Goal: Task Accomplishment & Management: Manage account settings

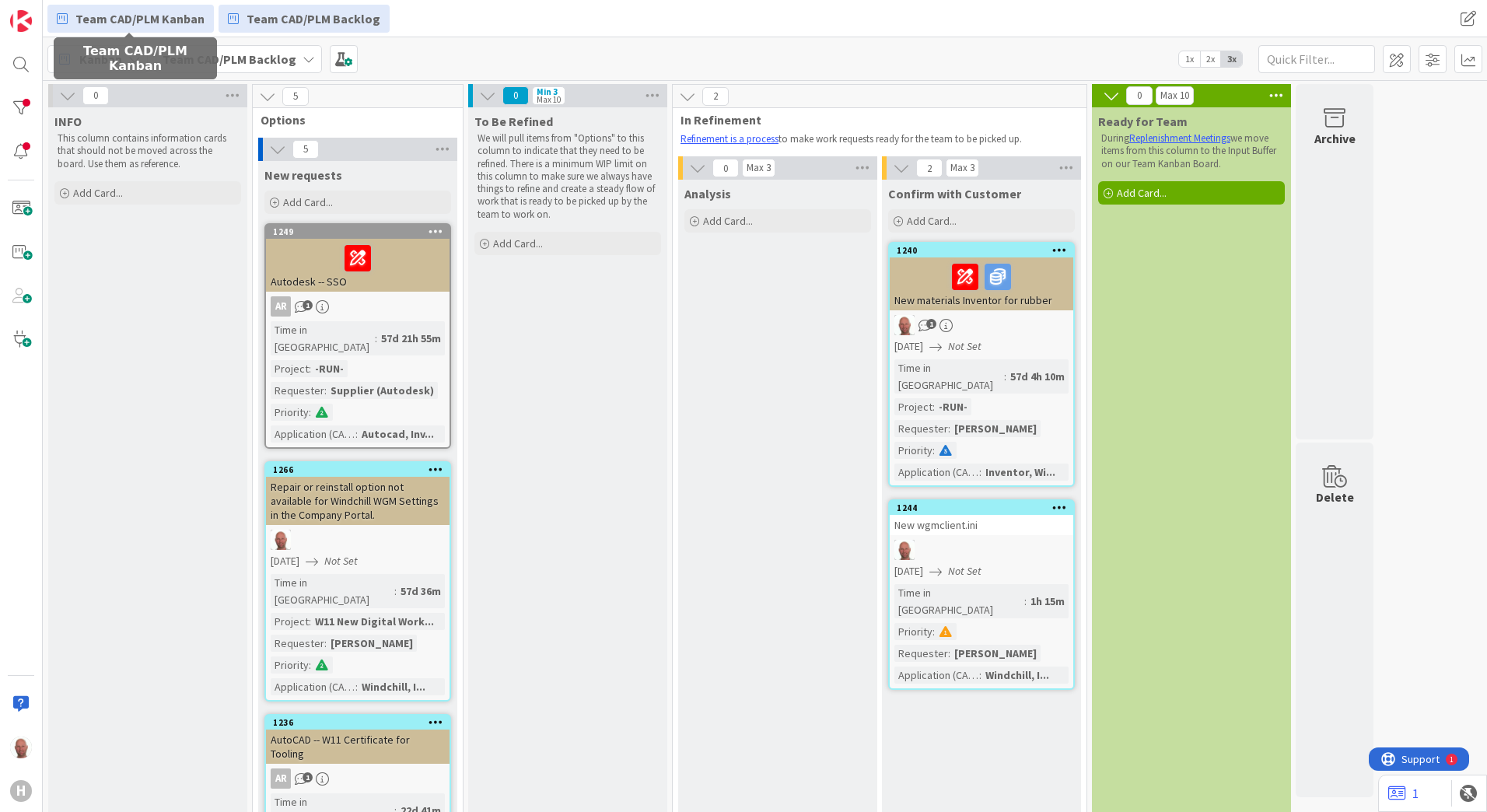
click at [151, 23] on span "Team CAD/PLM Kanban" at bounding box center [140, 19] width 129 height 19
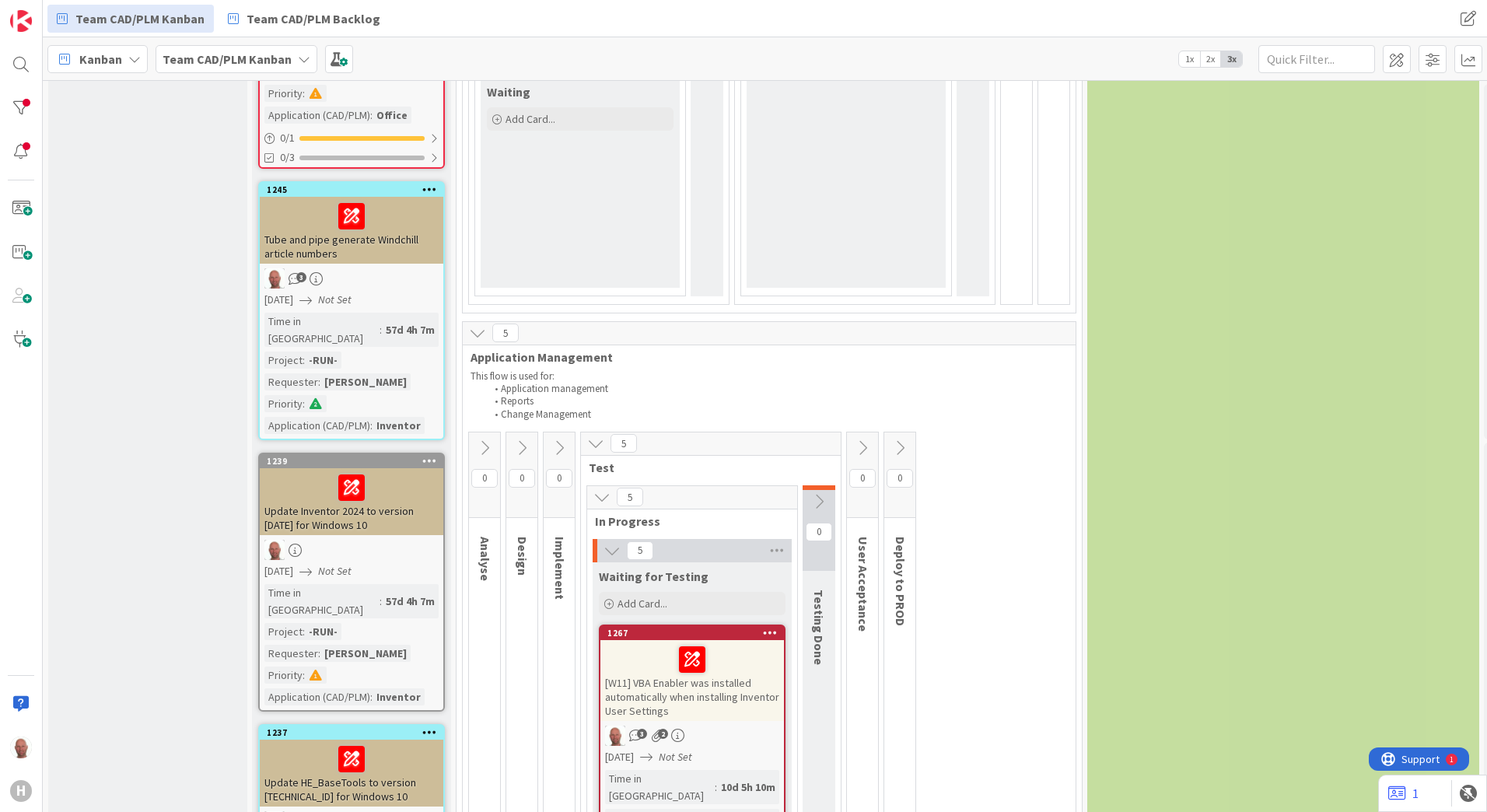
scroll to position [622, 0]
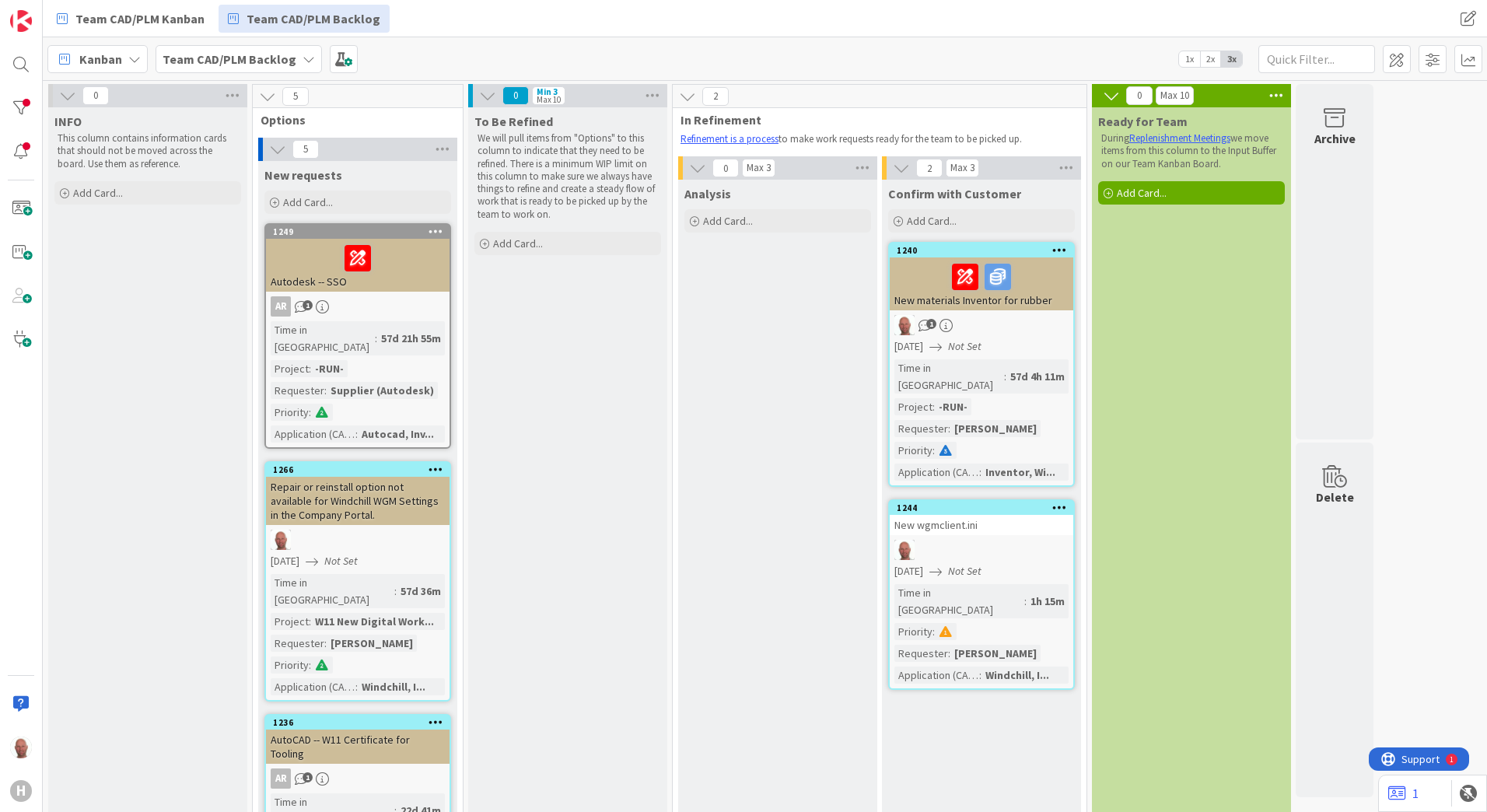
click at [353, 477] on div "Repair or reinstall option not available for Windchill WGM Settings in the Comp…" at bounding box center [357, 501] width 183 height 48
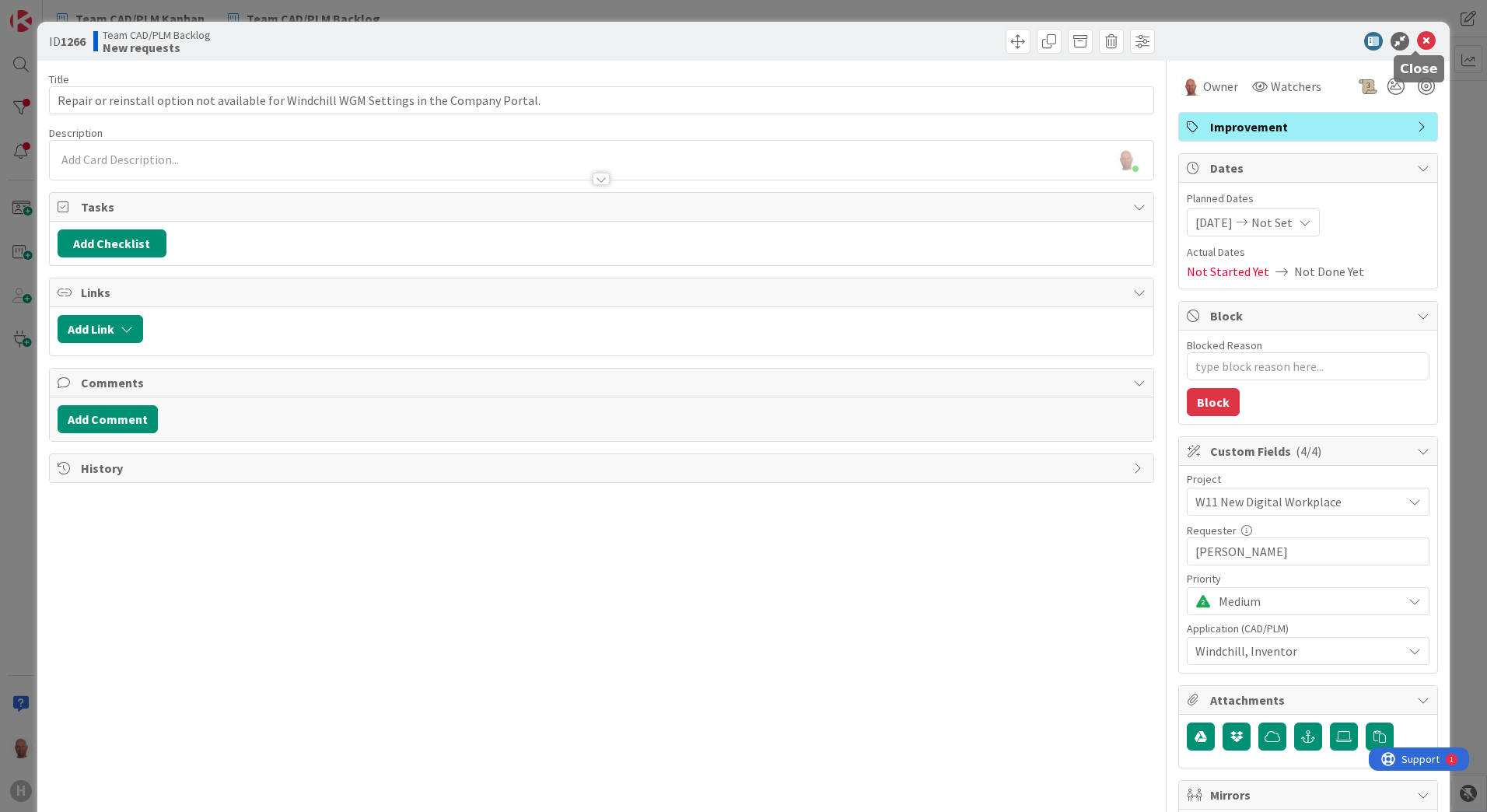
click at [1417, 41] on icon at bounding box center [1426, 41] width 19 height 19
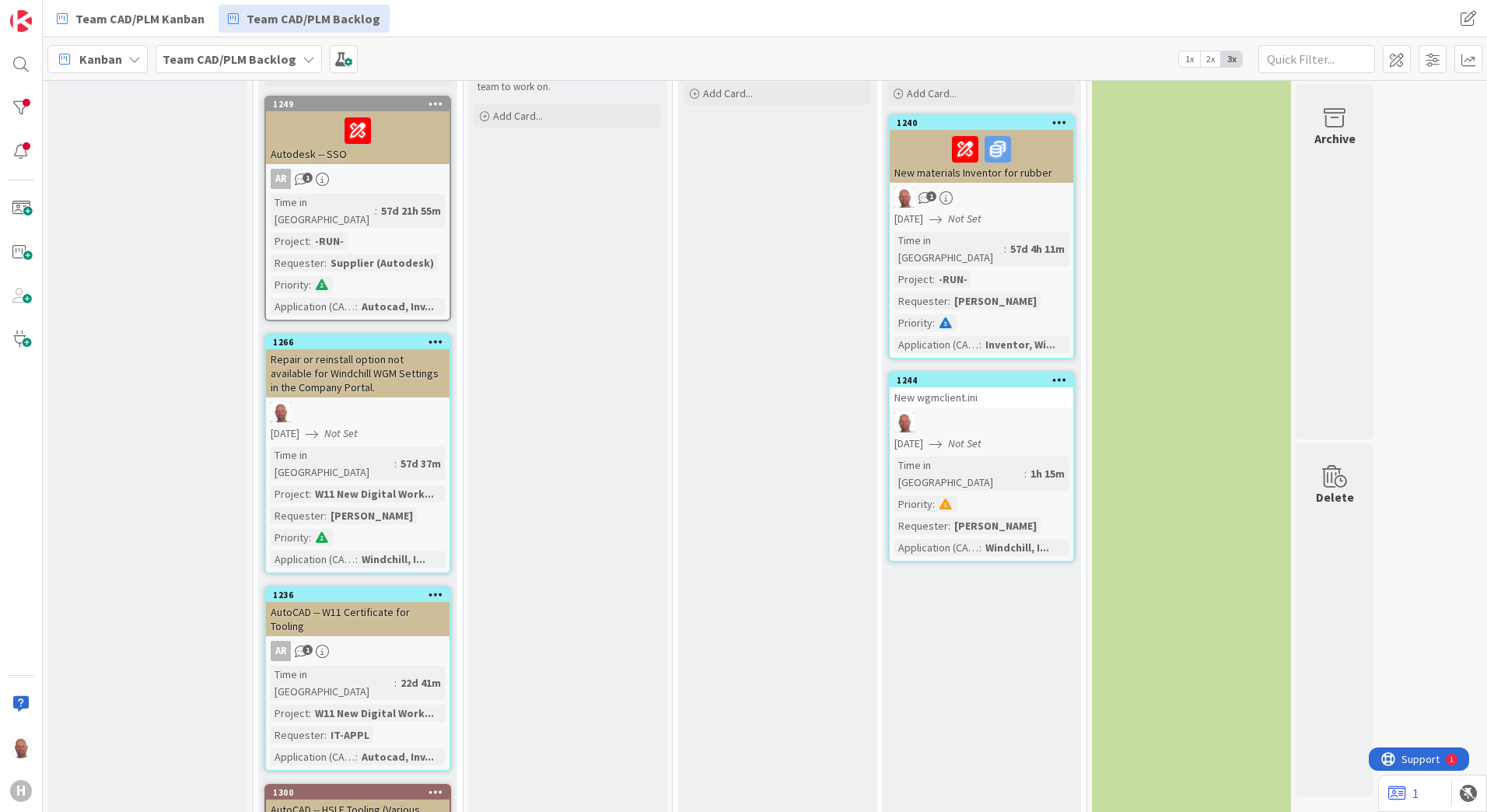
scroll to position [155, 0]
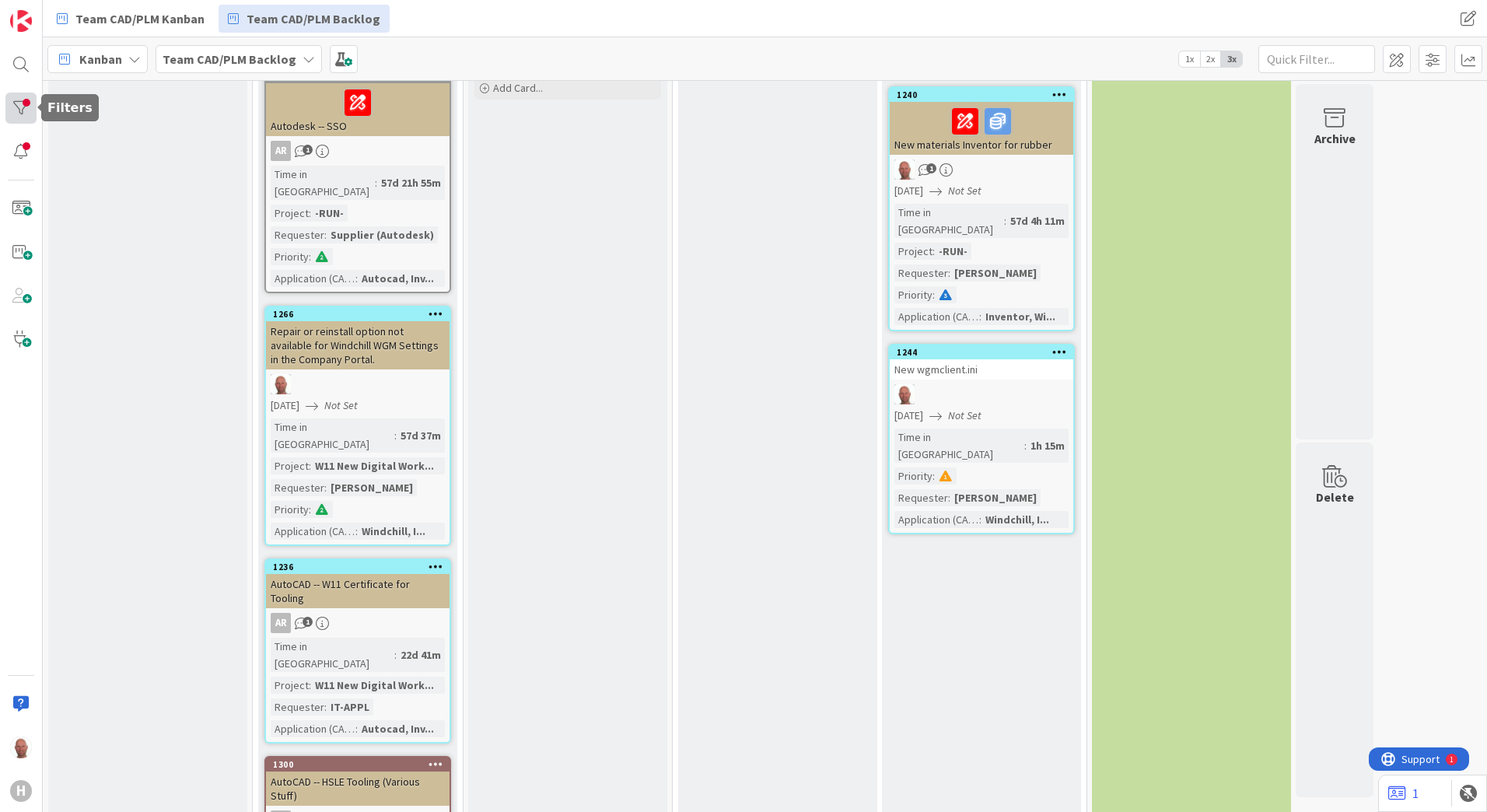
click at [16, 103] on div at bounding box center [21, 108] width 31 height 31
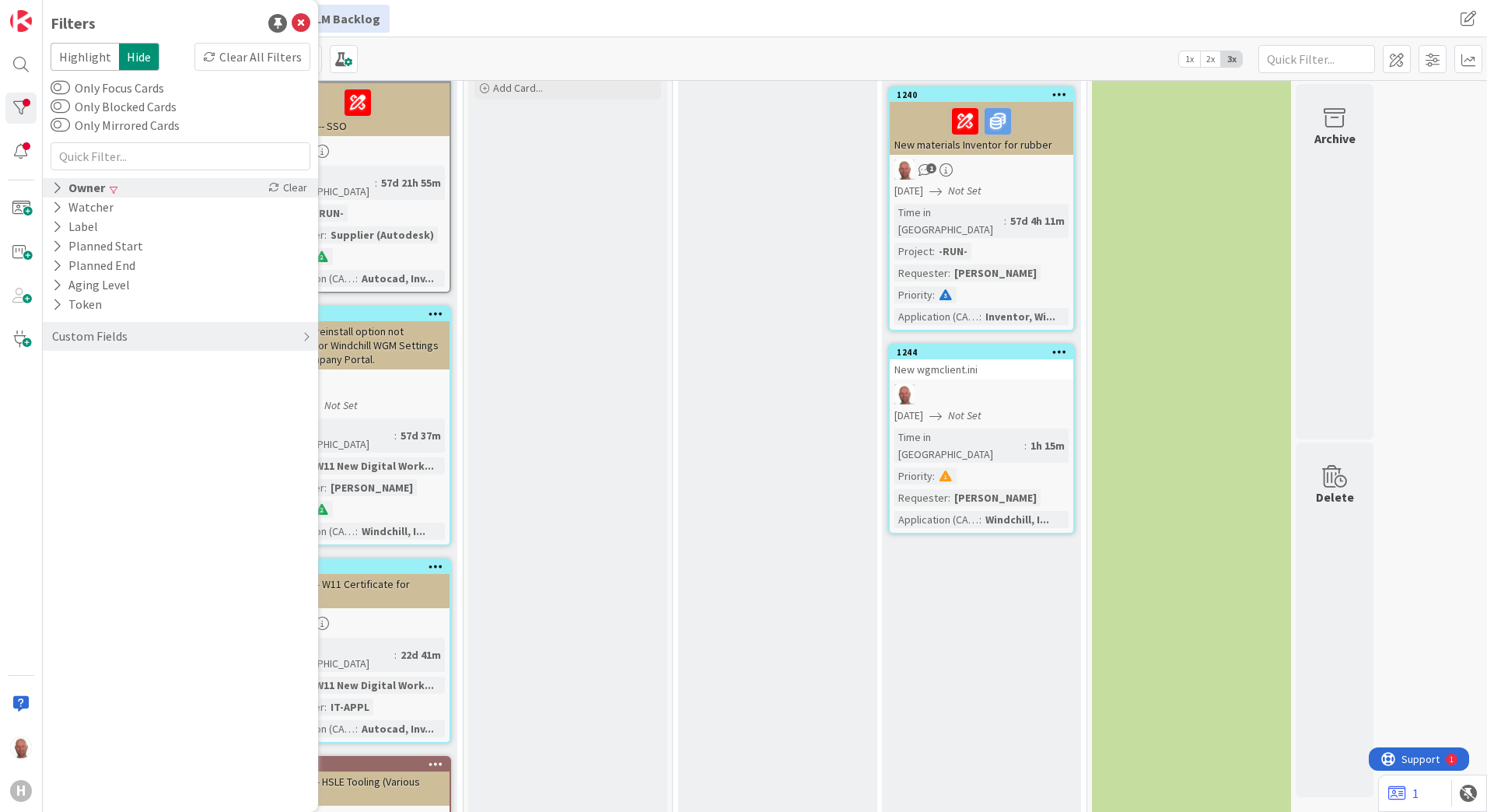
click at [83, 190] on div "Owner" at bounding box center [79, 187] width 56 height 20
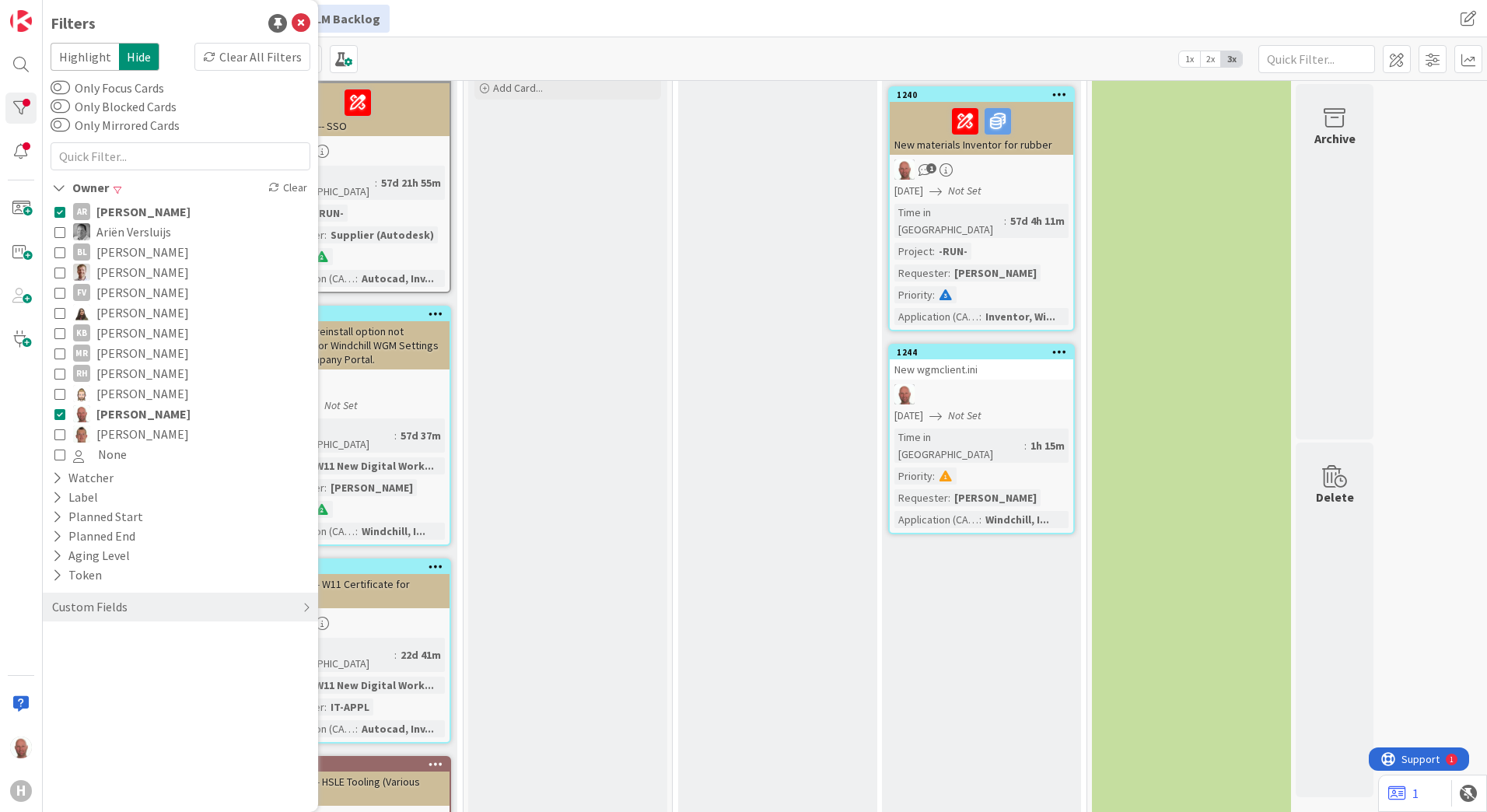
click at [61, 210] on icon at bounding box center [60, 211] width 11 height 11
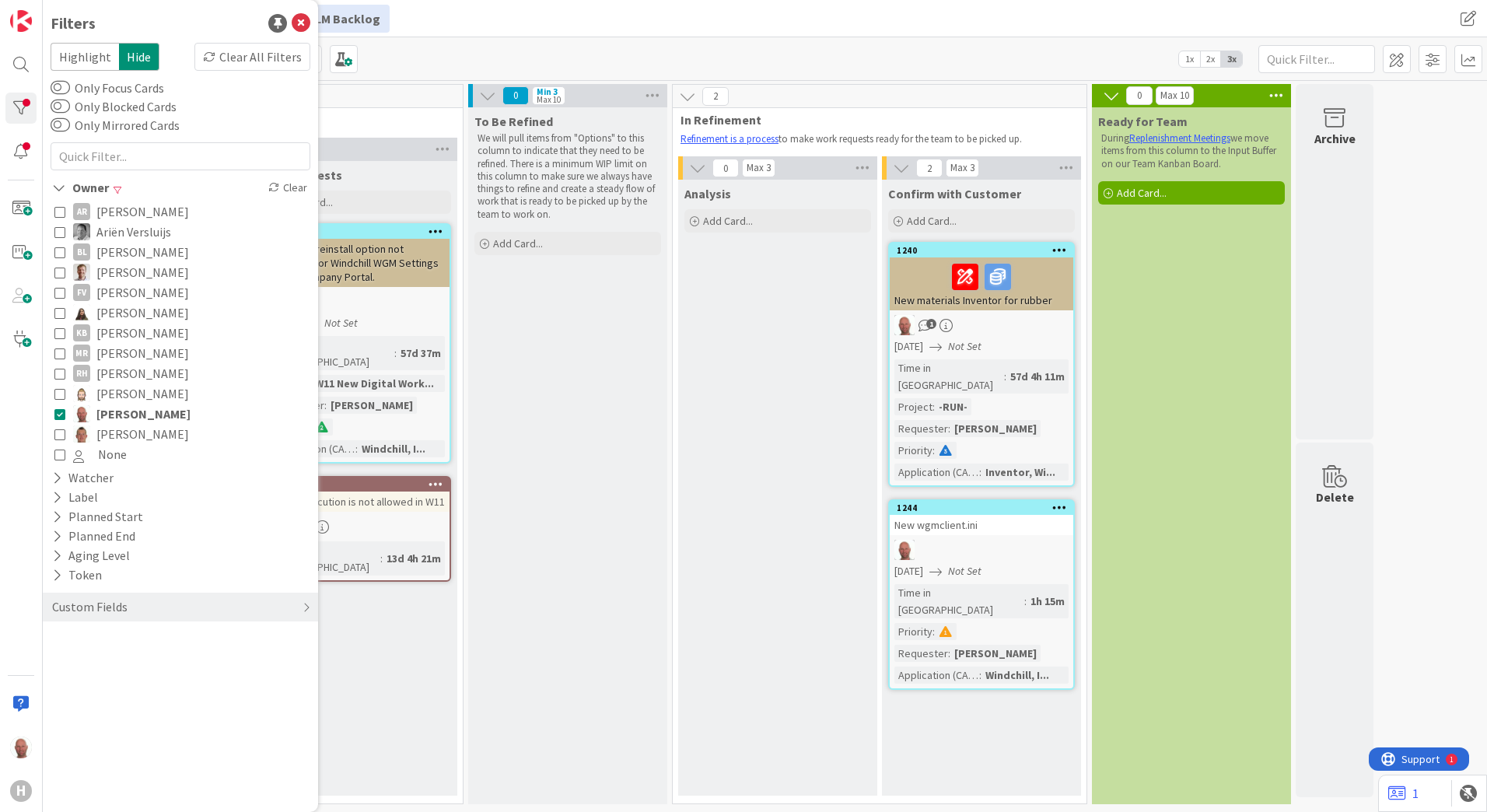
scroll to position [0, 0]
click at [540, 556] on div "To Be Refined We will pull items from "Options" to this column to indicate that…" at bounding box center [567, 456] width 199 height 697
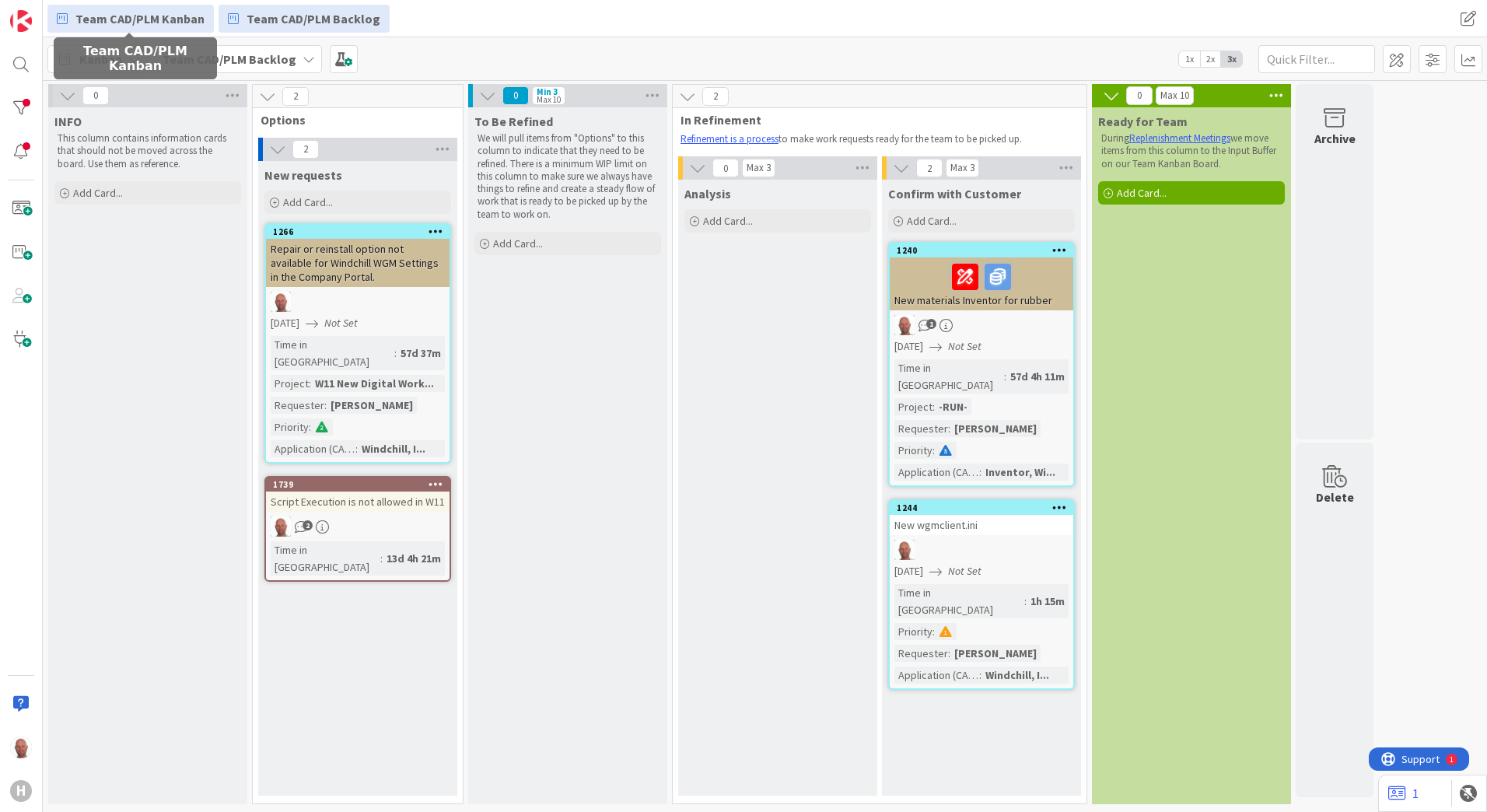
click at [142, 13] on span "Team CAD/PLM Kanban" at bounding box center [140, 19] width 129 height 19
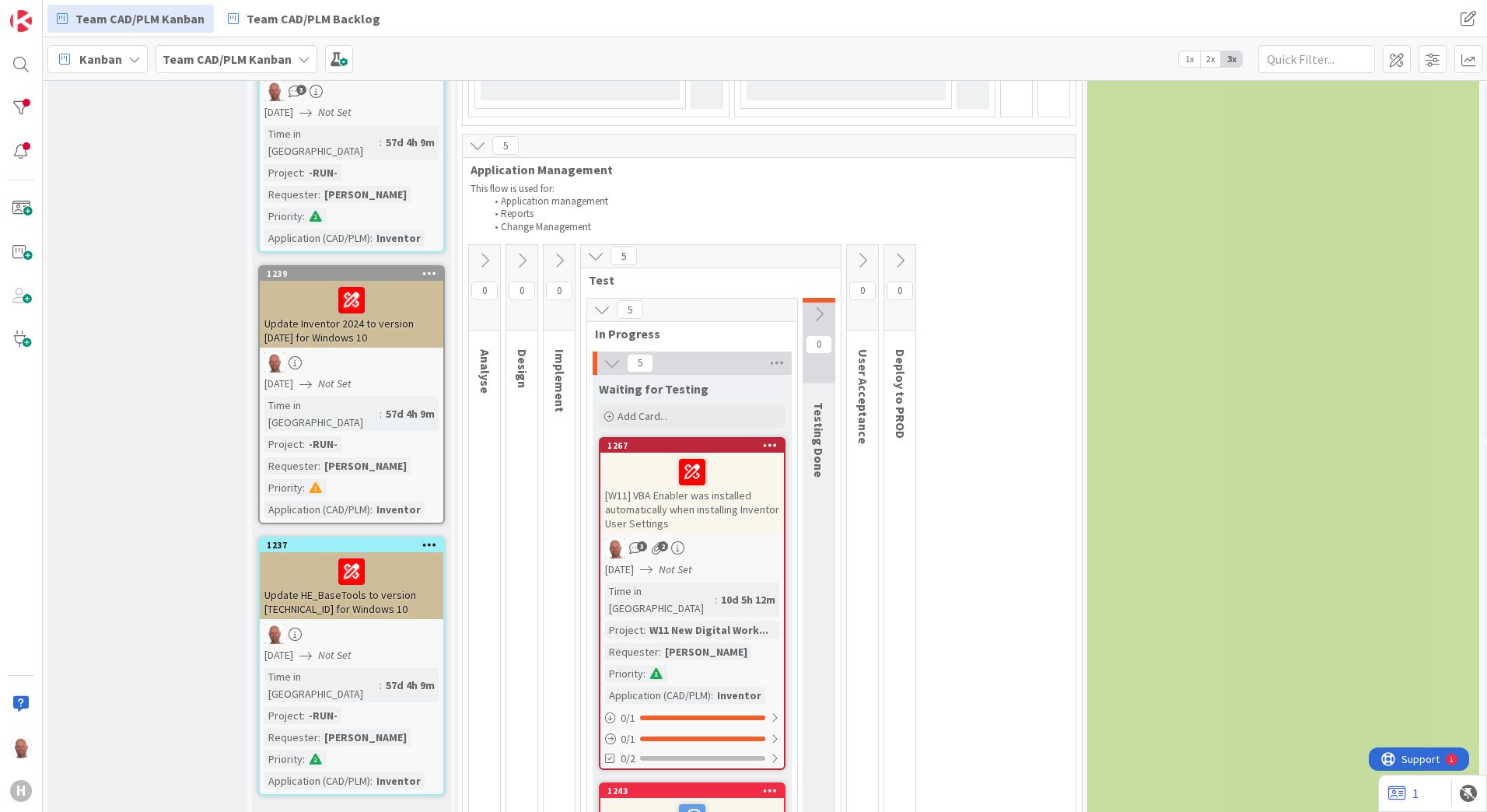
scroll to position [778, 0]
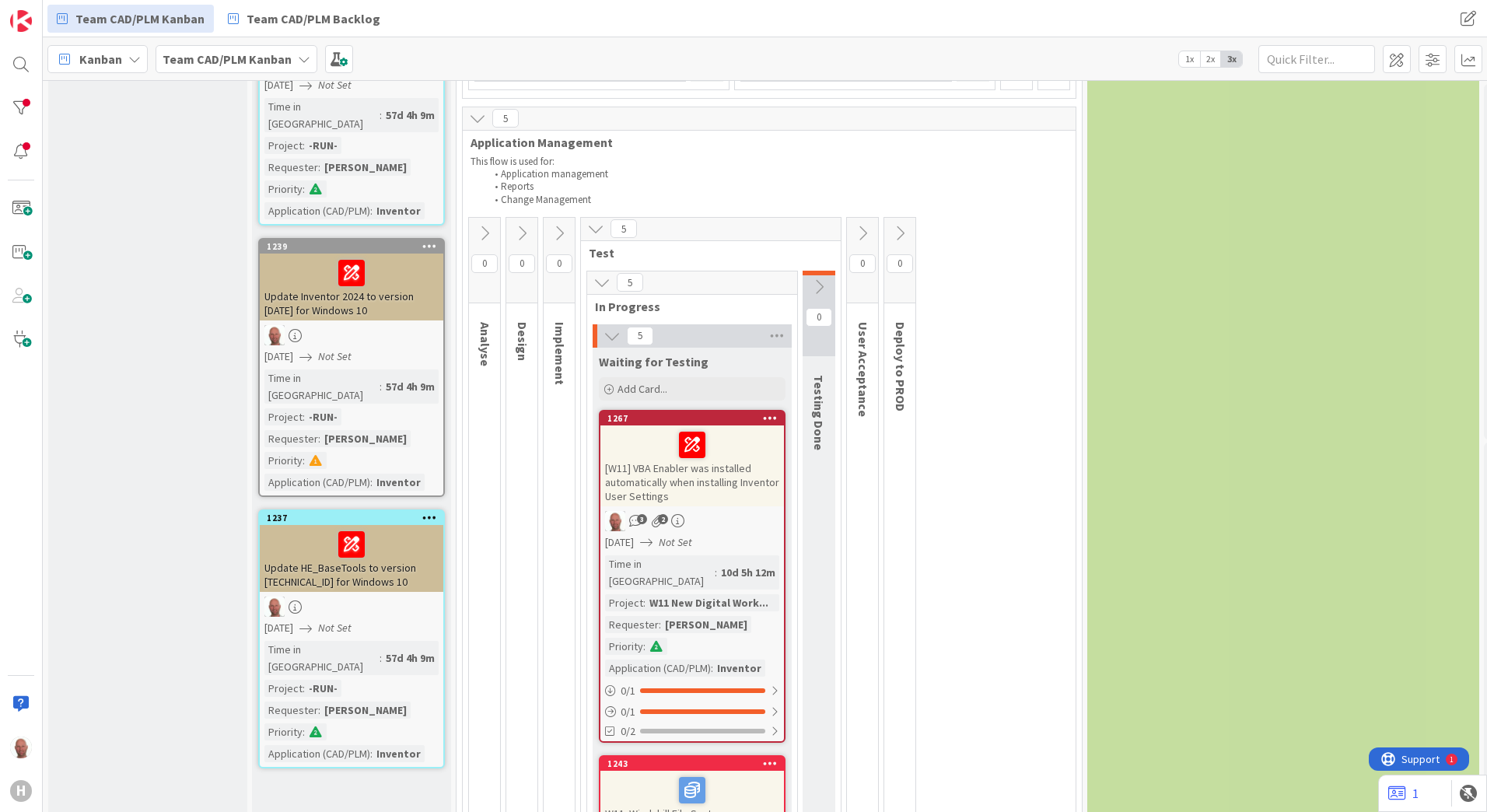
click at [868, 234] on icon at bounding box center [863, 233] width 17 height 17
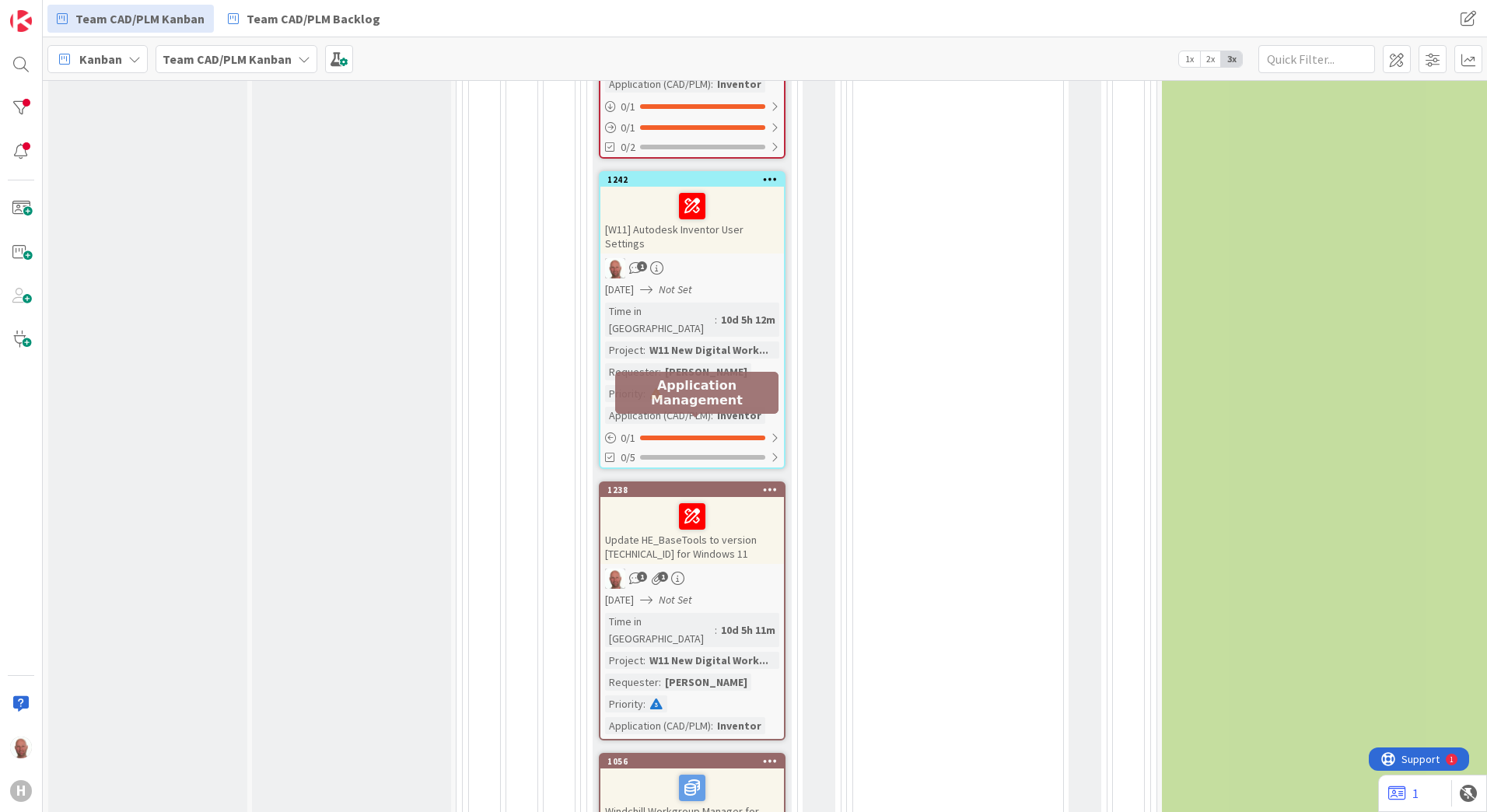
scroll to position [1653, 0]
click at [670, 484] on div "1238" at bounding box center [696, 489] width 176 height 11
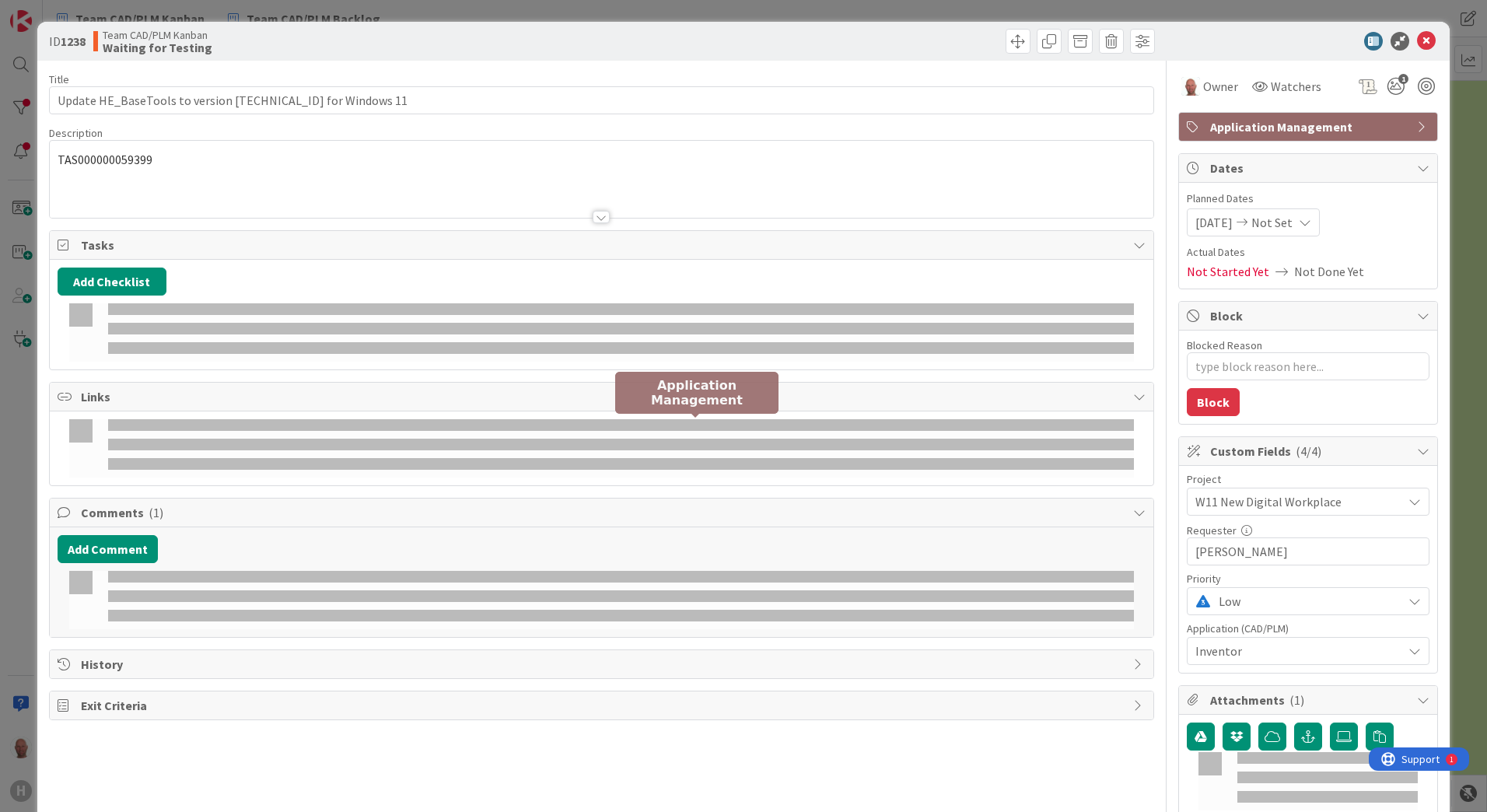
type textarea "x"
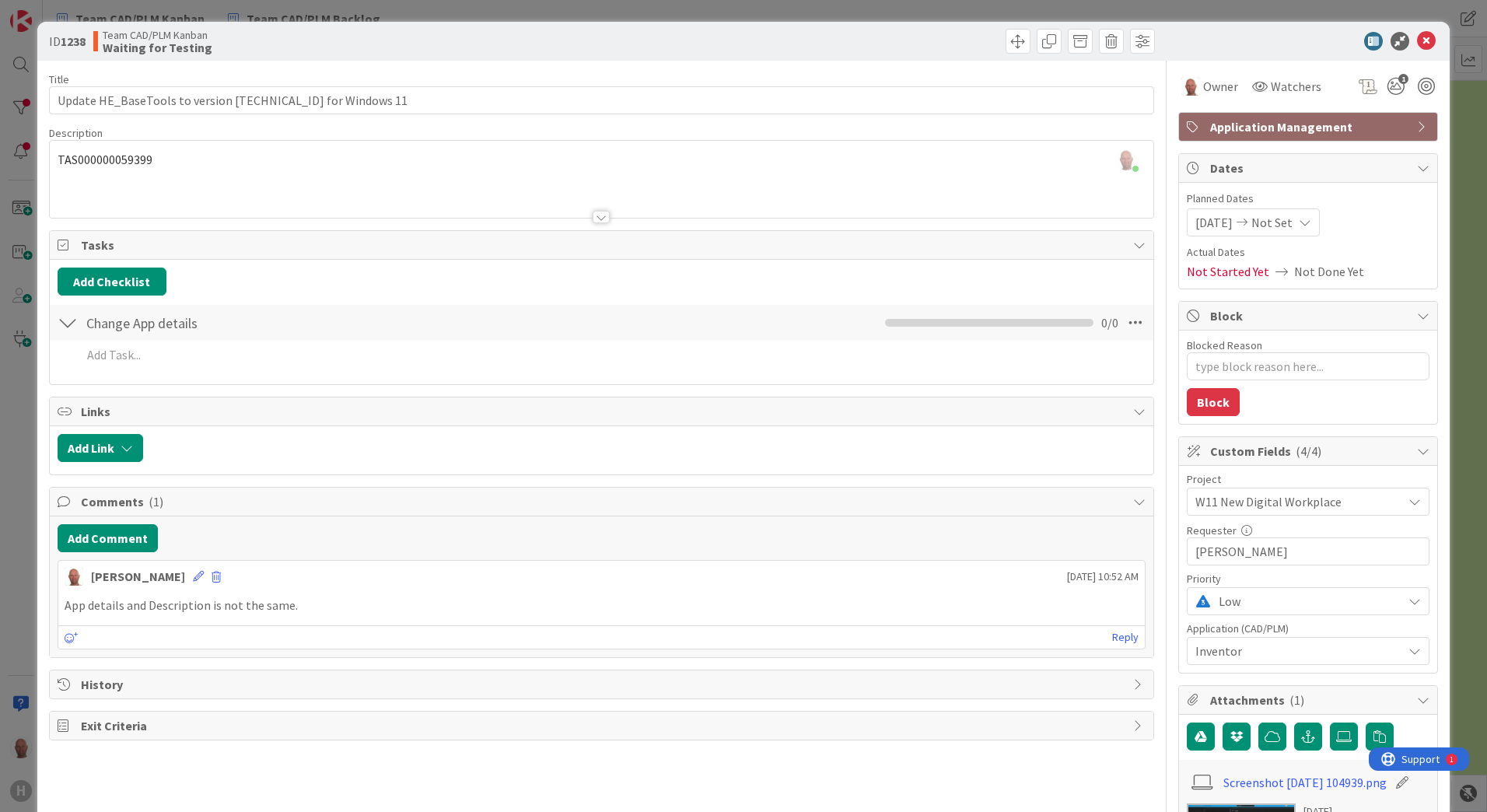
click at [110, 155] on div "Ronald Kurvers just joined TAS000000059399" at bounding box center [602, 179] width 1104 height 77
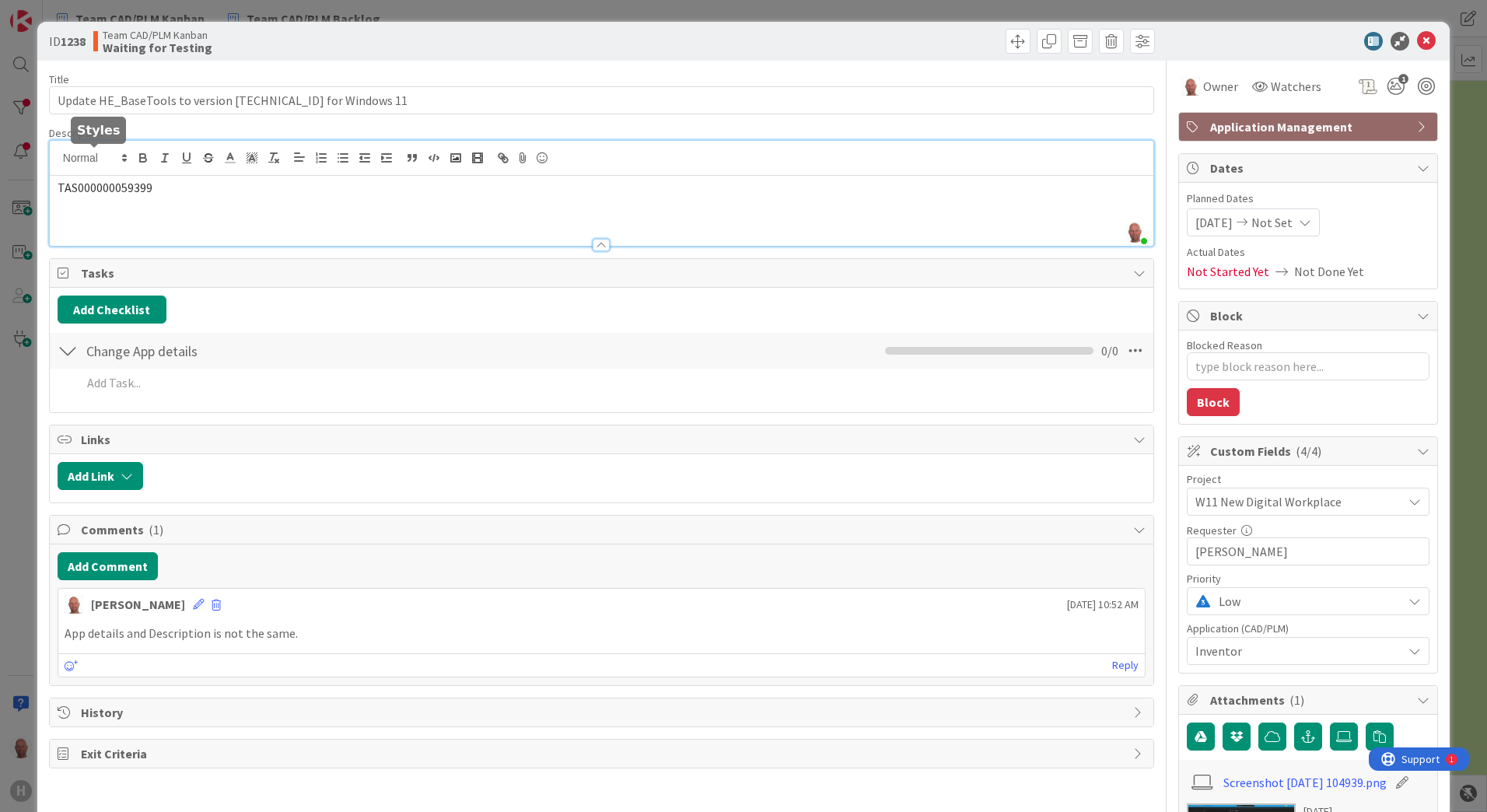
click at [110, 155] on span at bounding box center [94, 158] width 76 height 19
click at [149, 181] on span "TAS000000059399" at bounding box center [105, 187] width 95 height 16
click at [129, 184] on span "TAS000000059399" at bounding box center [105, 187] width 95 height 16
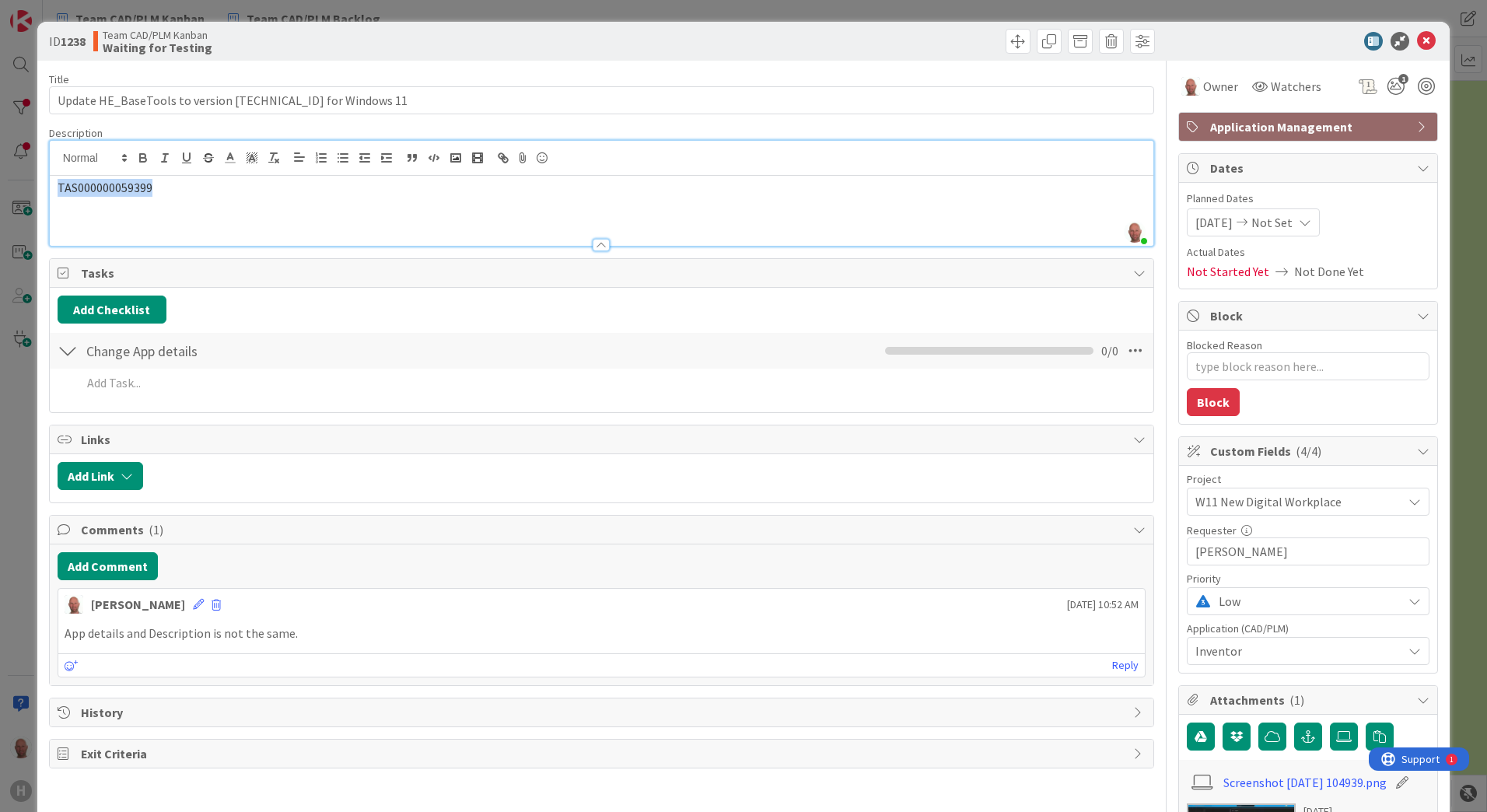
copy span "TAS000000059399"
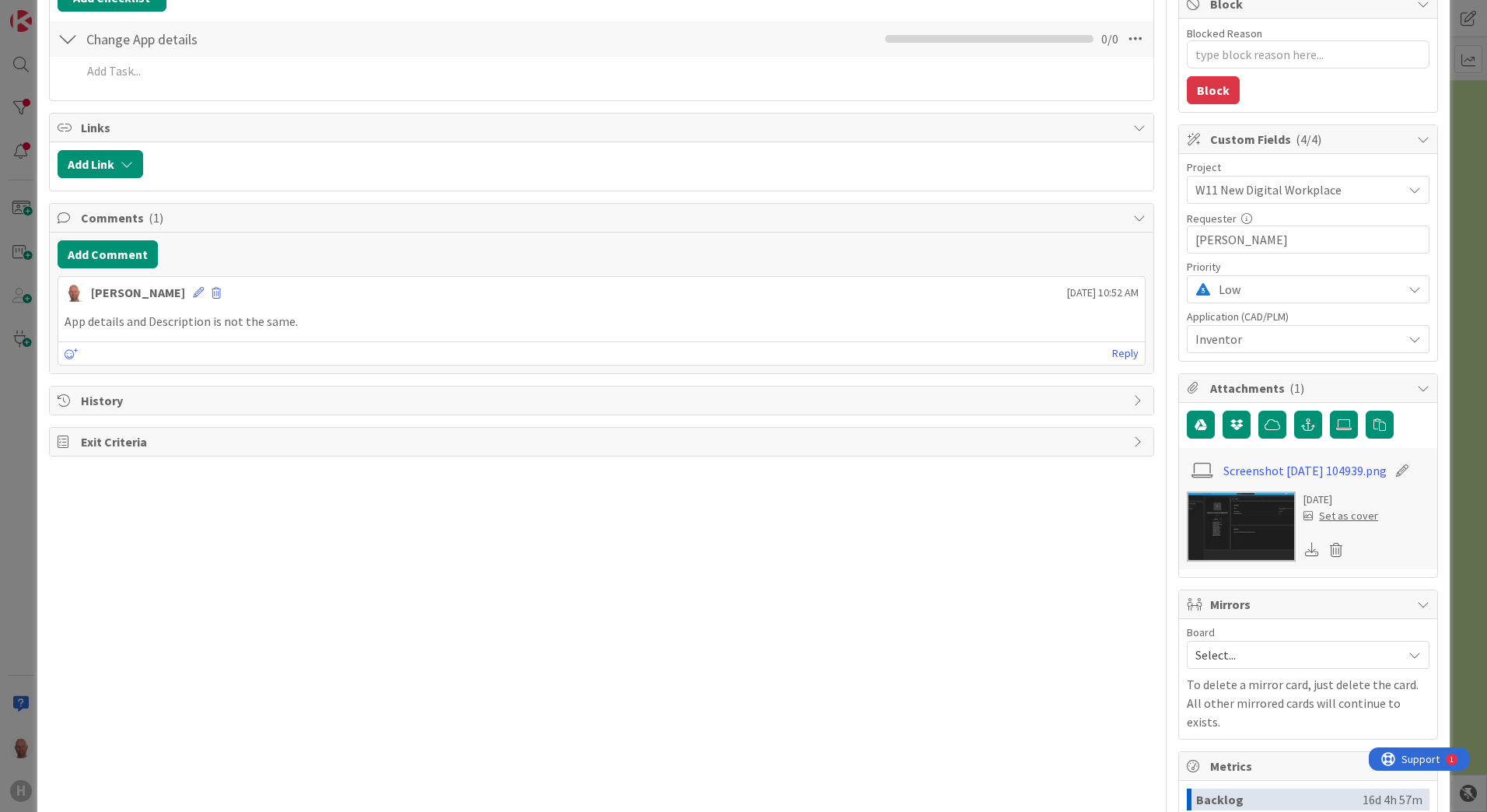
scroll to position [311, 0]
click at [125, 253] on button "Add Comment" at bounding box center [108, 255] width 101 height 28
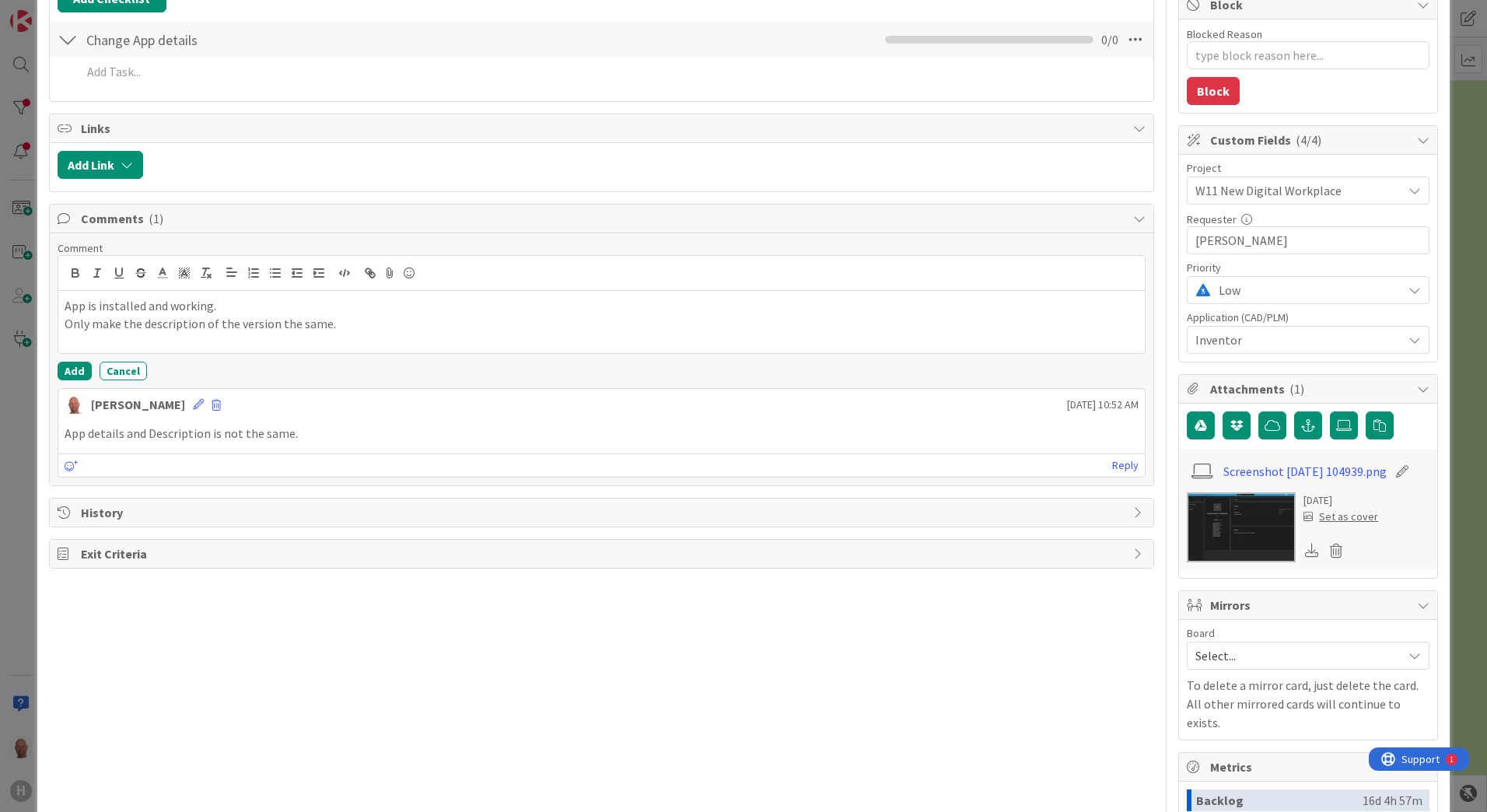
click at [385, 706] on div "Title 54 / 128 Update HE_BaseTools to version 2.0.0.10 for Windows 11 Descripti…" at bounding box center [602, 398] width 1105 height 1297
click at [76, 371] on button "Add" at bounding box center [75, 371] width 34 height 19
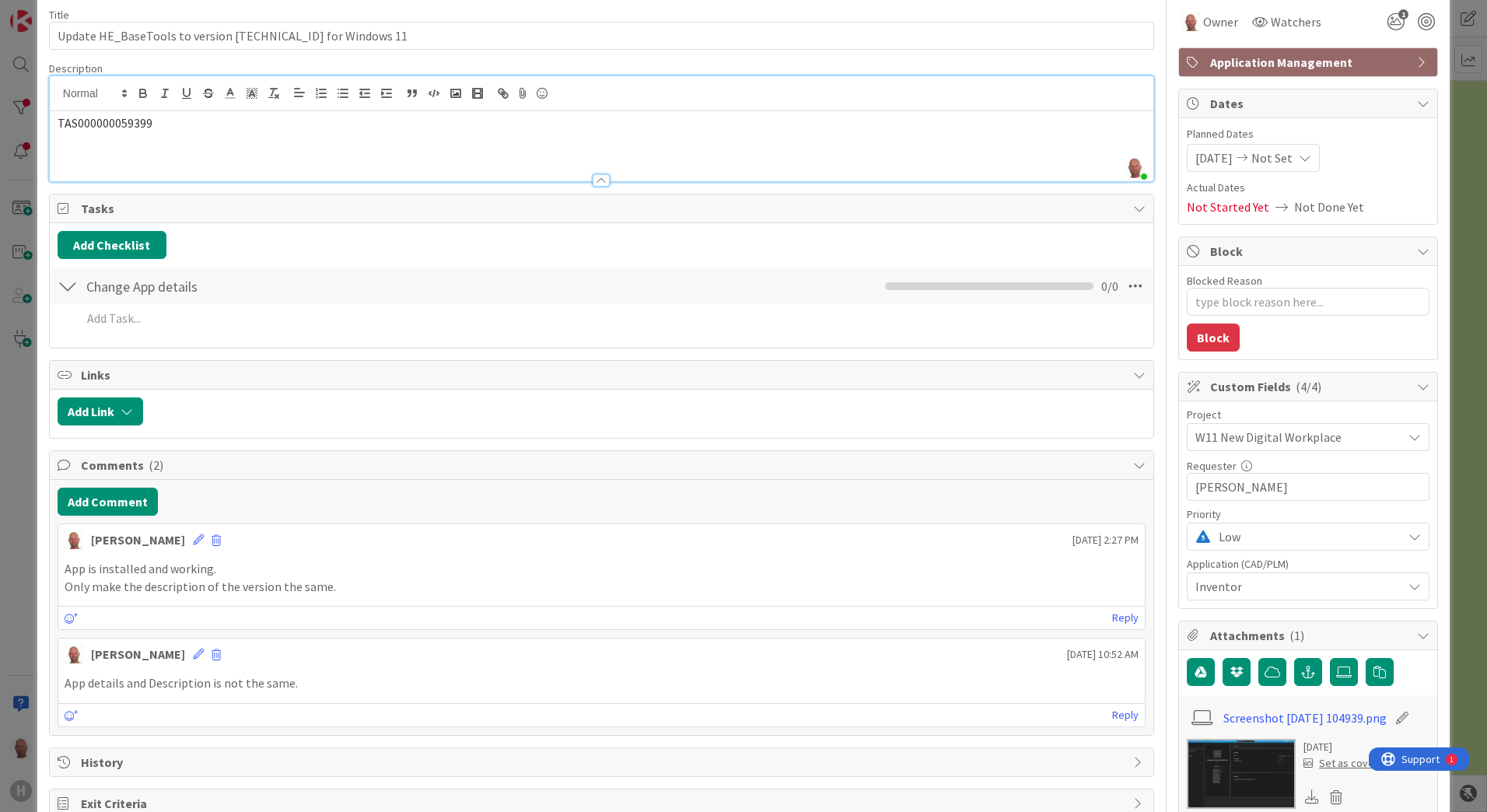
scroll to position [0, 0]
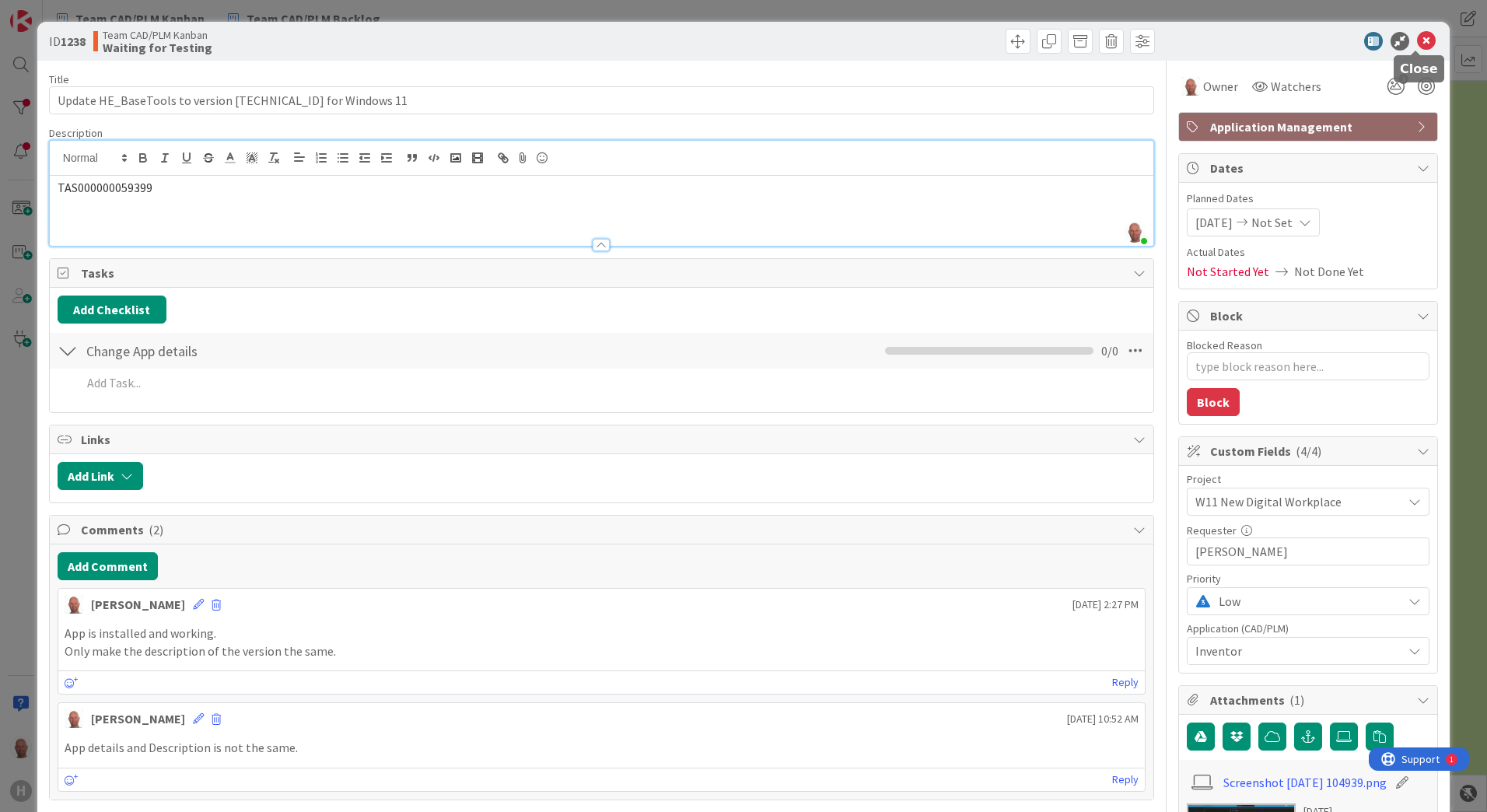
click at [1417, 39] on icon at bounding box center [1426, 41] width 19 height 19
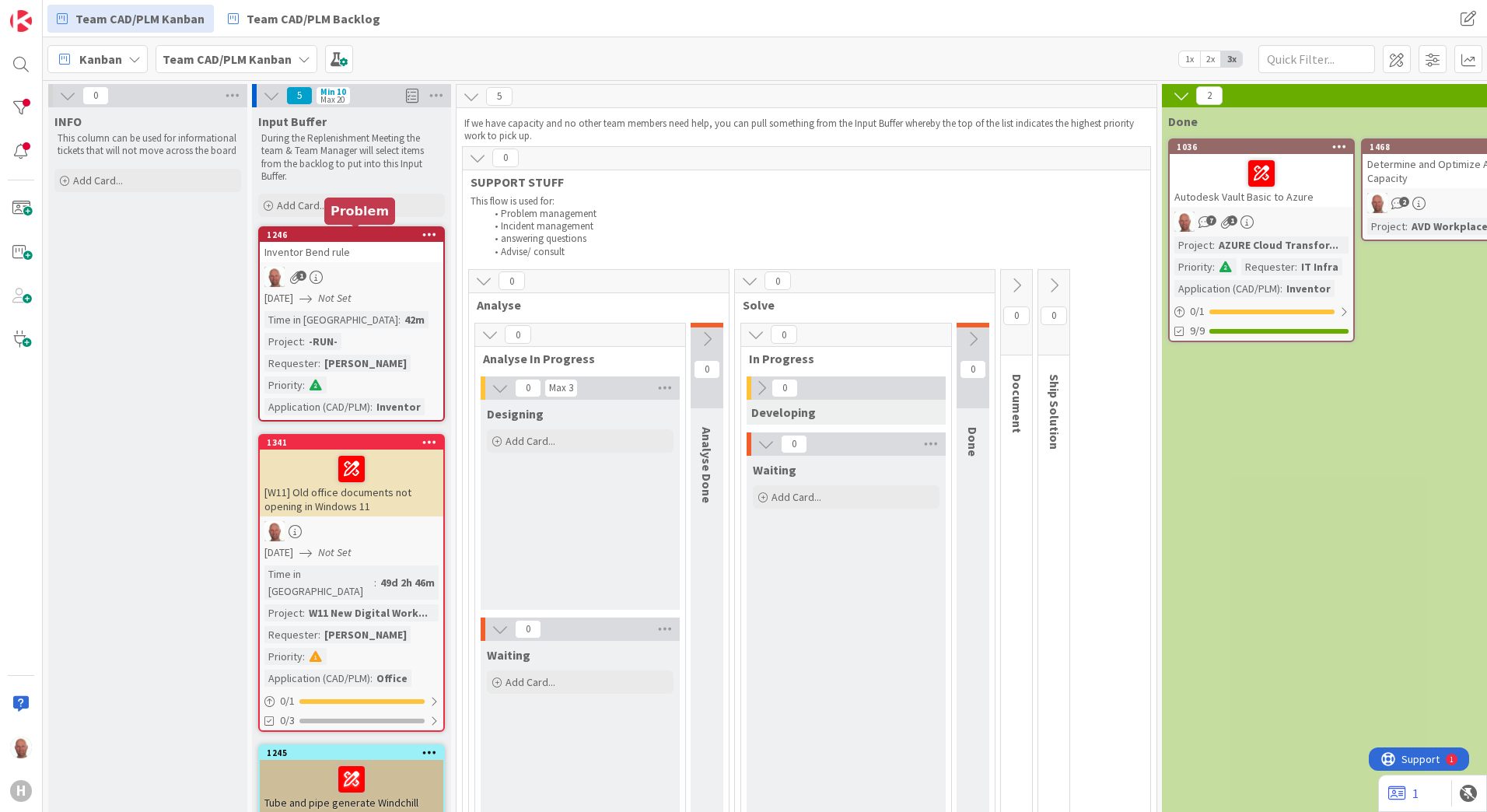
click at [339, 232] on div "1246" at bounding box center [355, 235] width 176 height 11
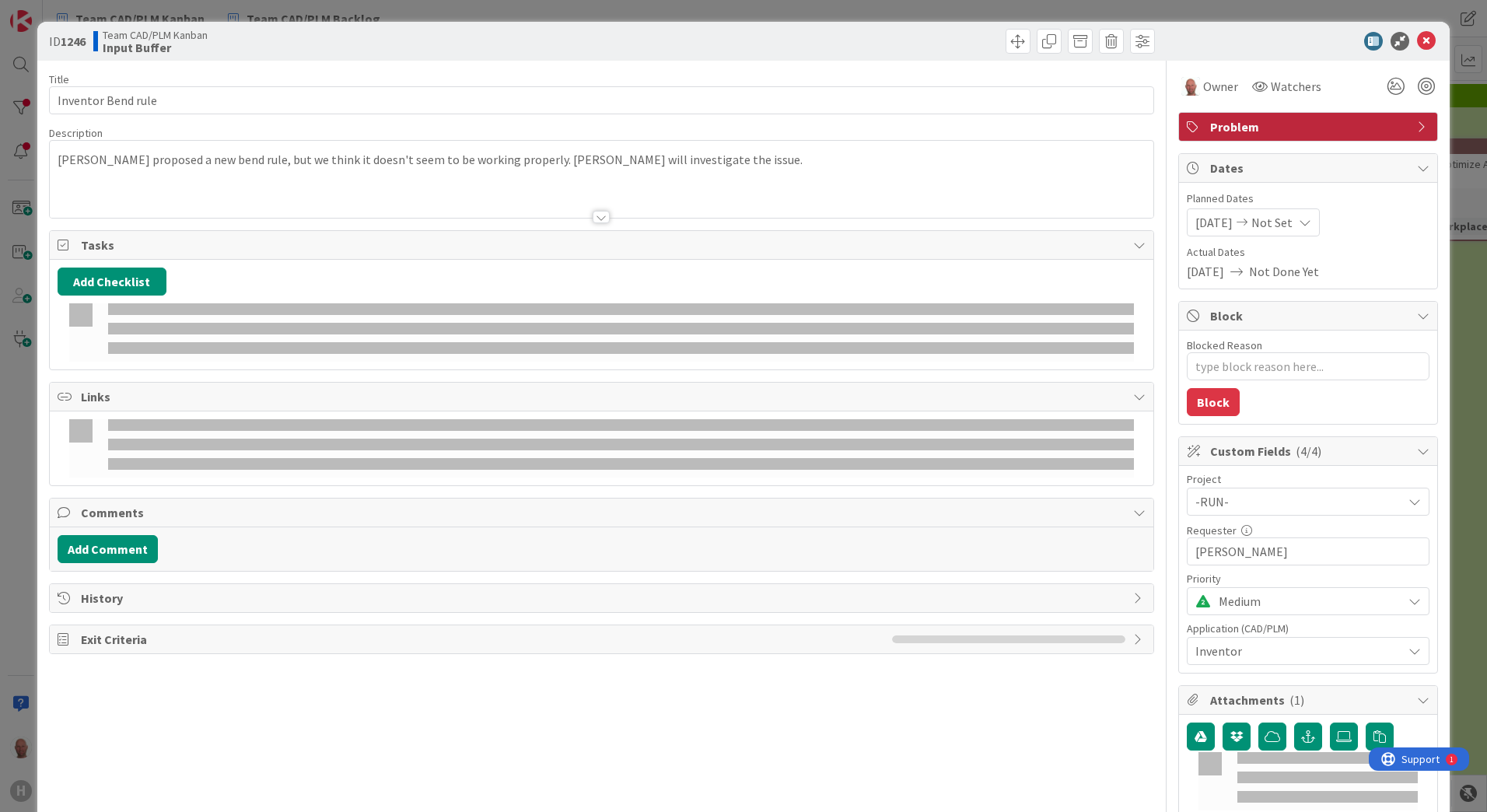
type textarea "x"
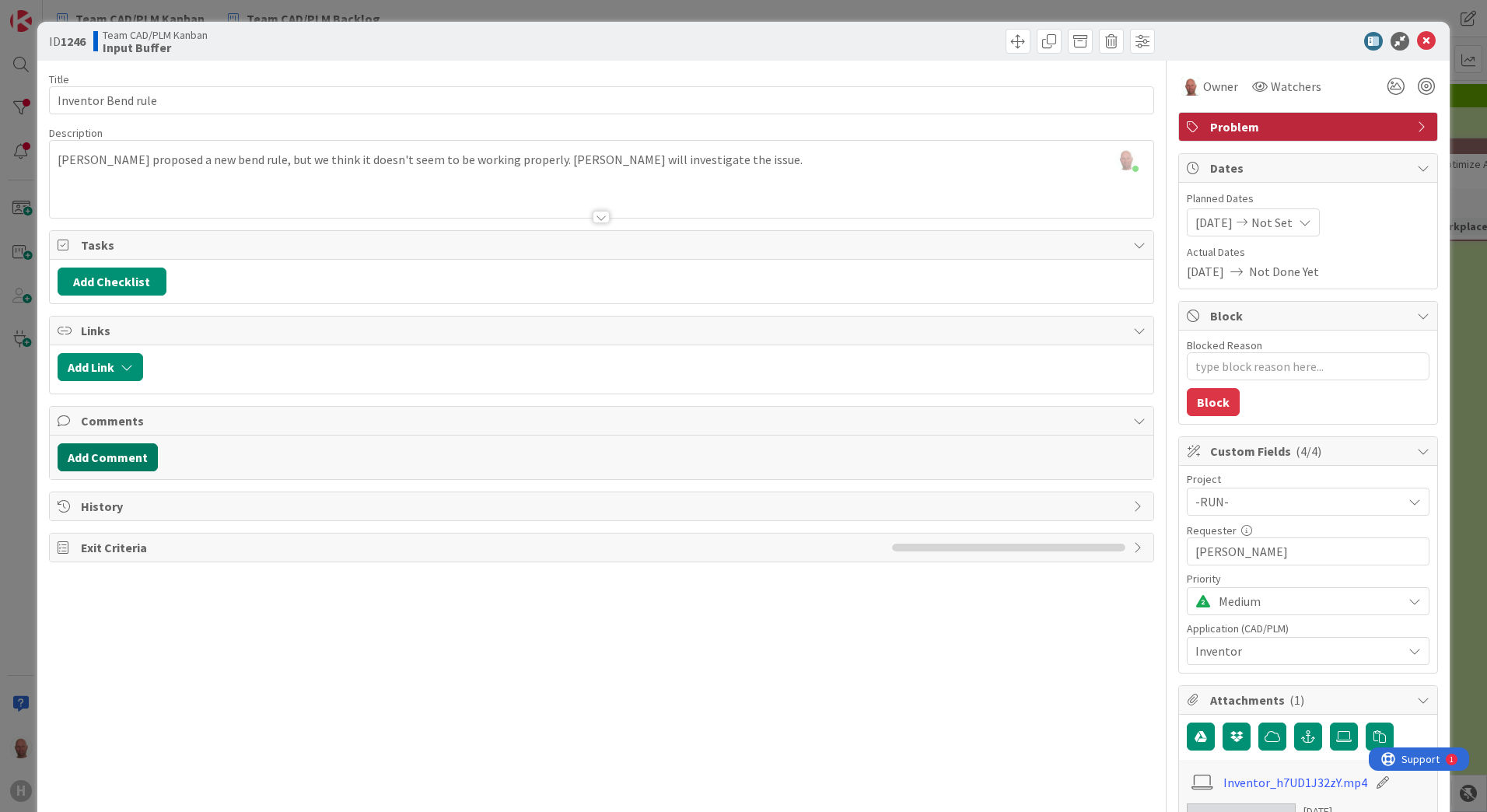
click at [123, 459] on button "Add Comment" at bounding box center [108, 457] width 101 height 28
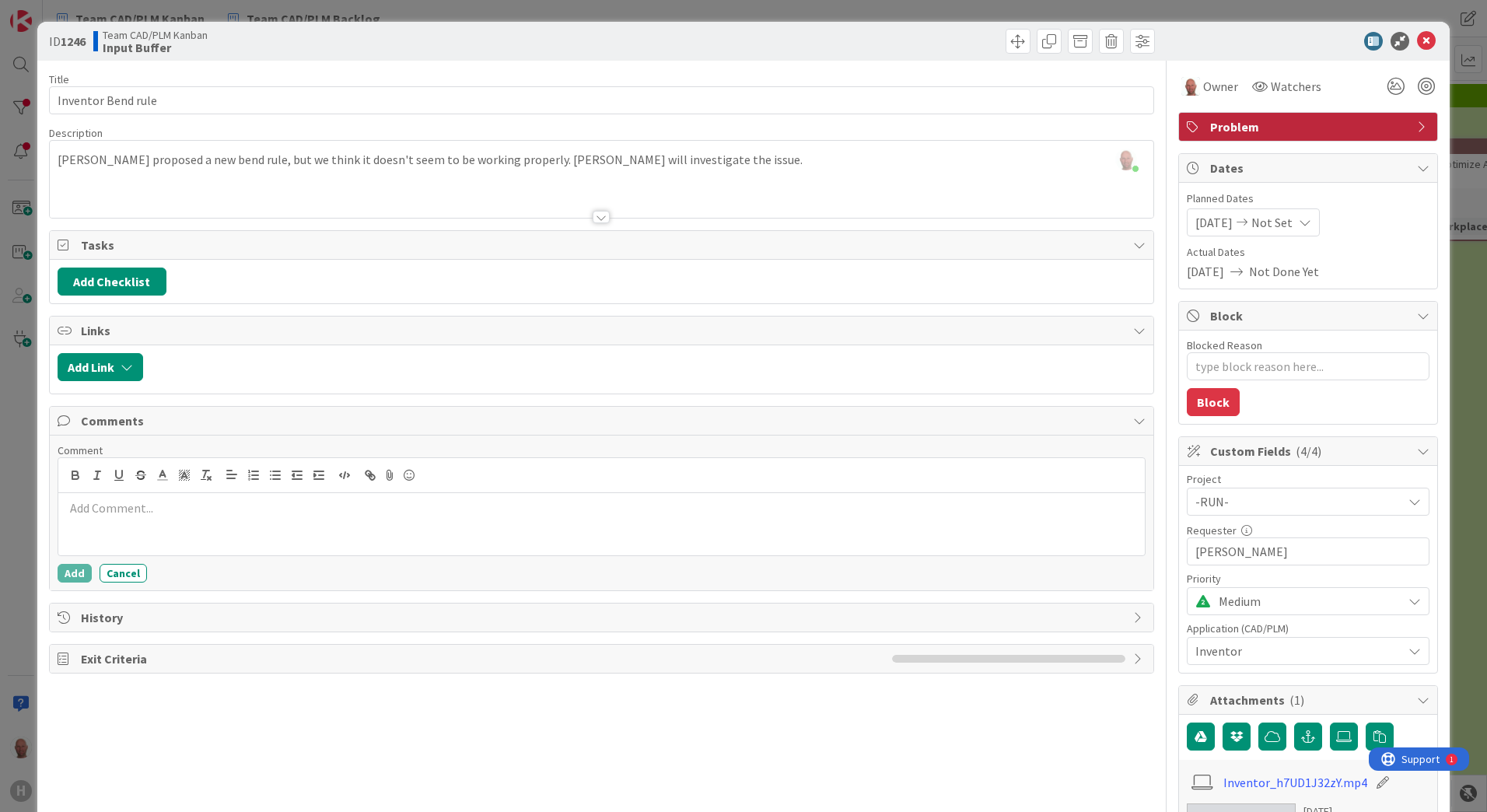
click at [123, 455] on div "Comment" at bounding box center [602, 450] width 1088 height 14
click at [122, 506] on p at bounding box center [602, 508] width 1074 height 18
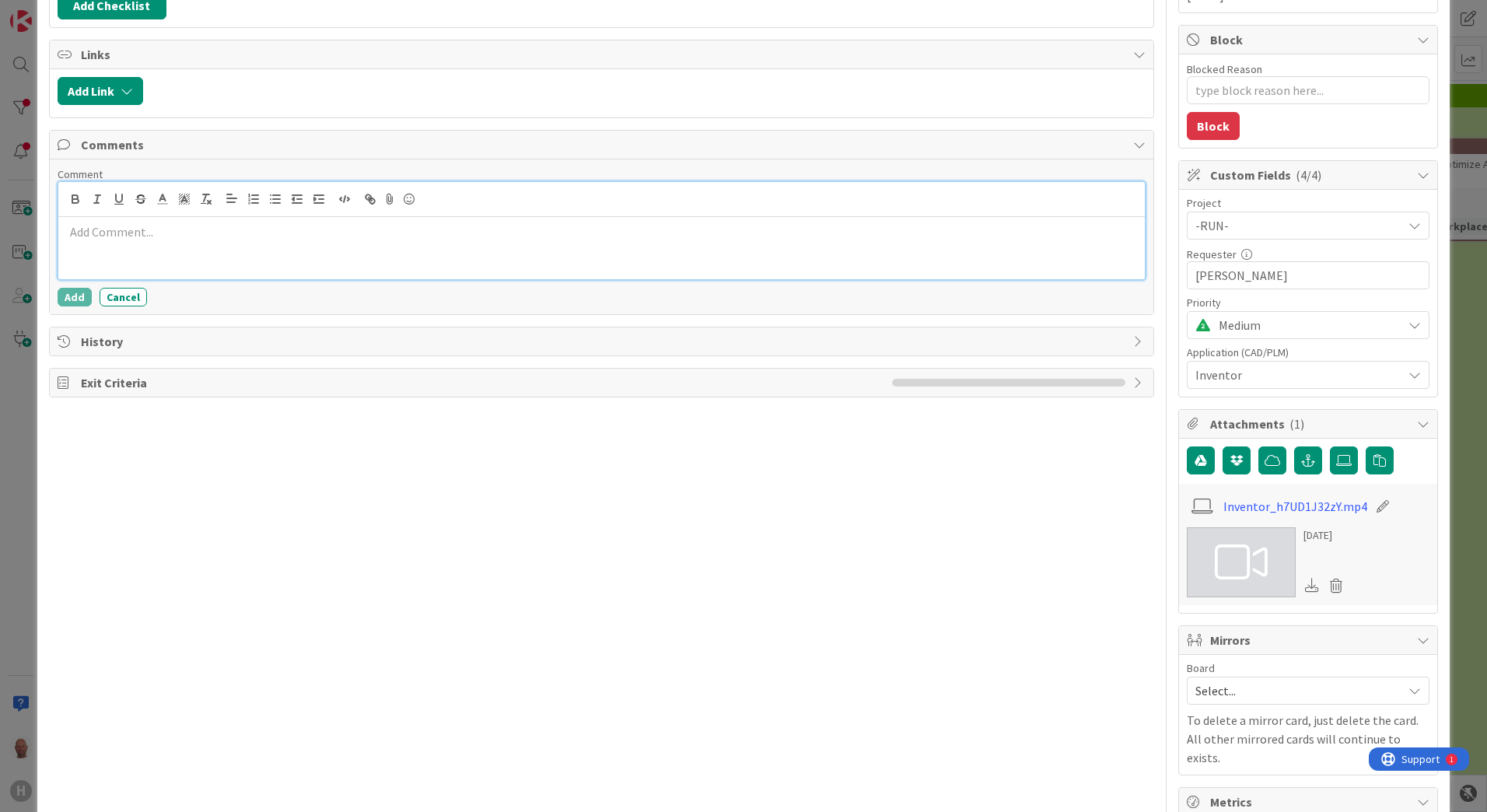
scroll to position [311, 0]
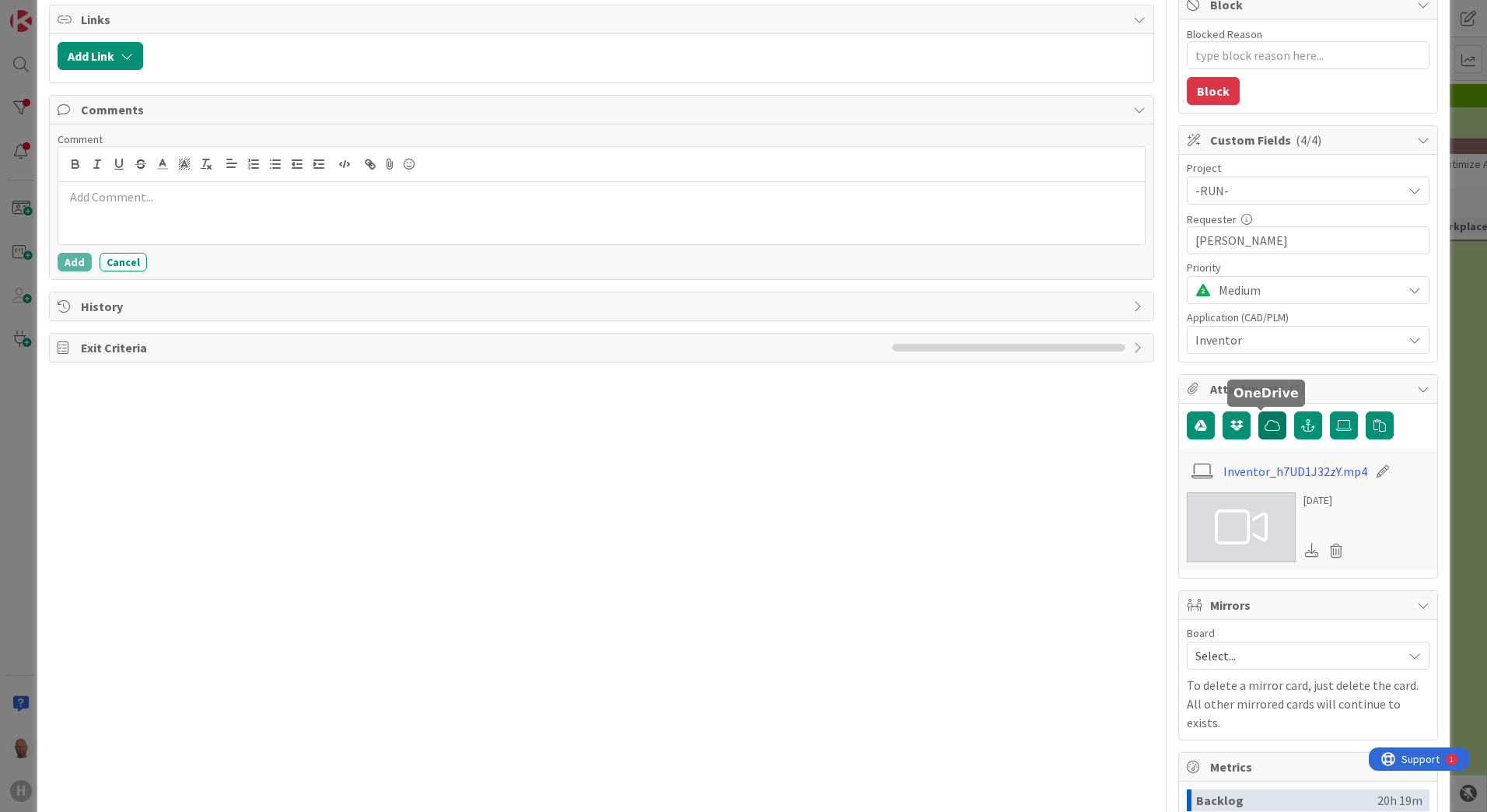
click at [1265, 423] on icon "button" at bounding box center [1272, 425] width 16 height 12
click at [1301, 424] on icon "button" at bounding box center [1308, 425] width 14 height 12
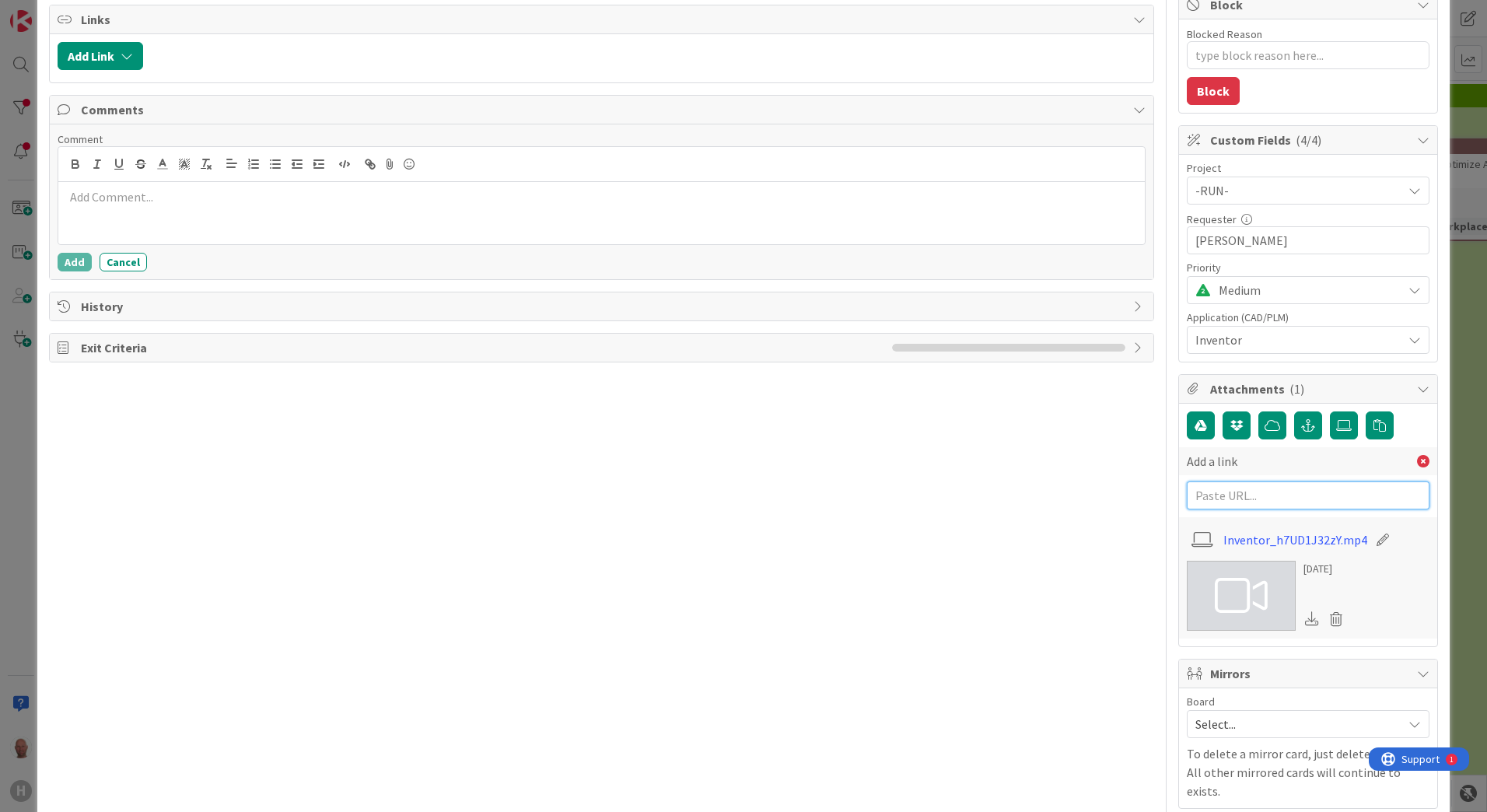
click at [1244, 495] on input "text" at bounding box center [1308, 495] width 243 height 28
paste input "https://huismancloud-my.sharepoint.com/:w:/r/personal/dvduijn_huisman-nl_com/Do…"
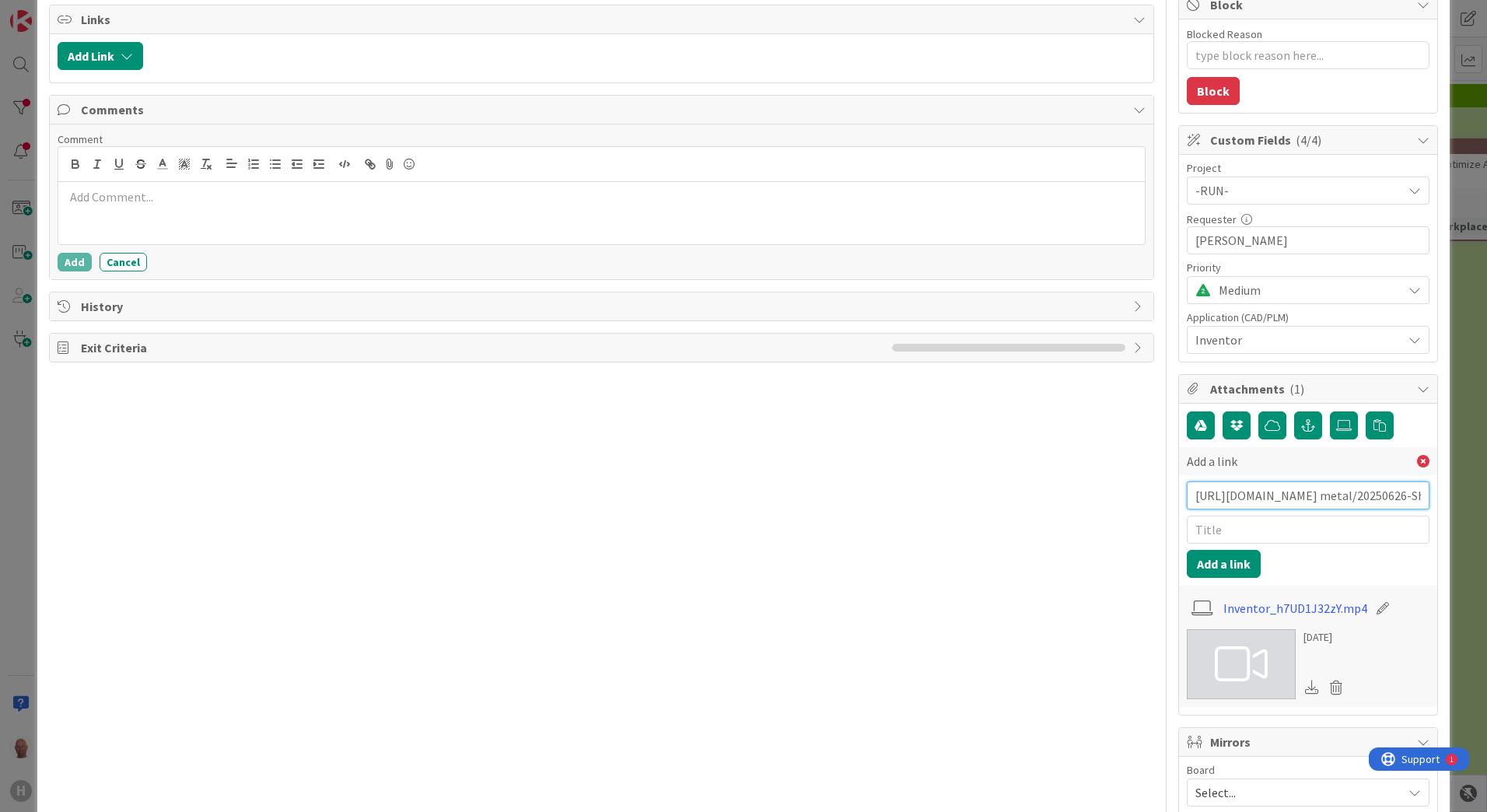
scroll to position [0, 3842]
type input "https://huismancloud-my.sharepoint.com/:w:/r/personal/dvduijn_huisman-nl_com/Do…"
click at [1226, 529] on input "text" at bounding box center [1308, 530] width 243 height 28
type input "Sheet metal unfold report"
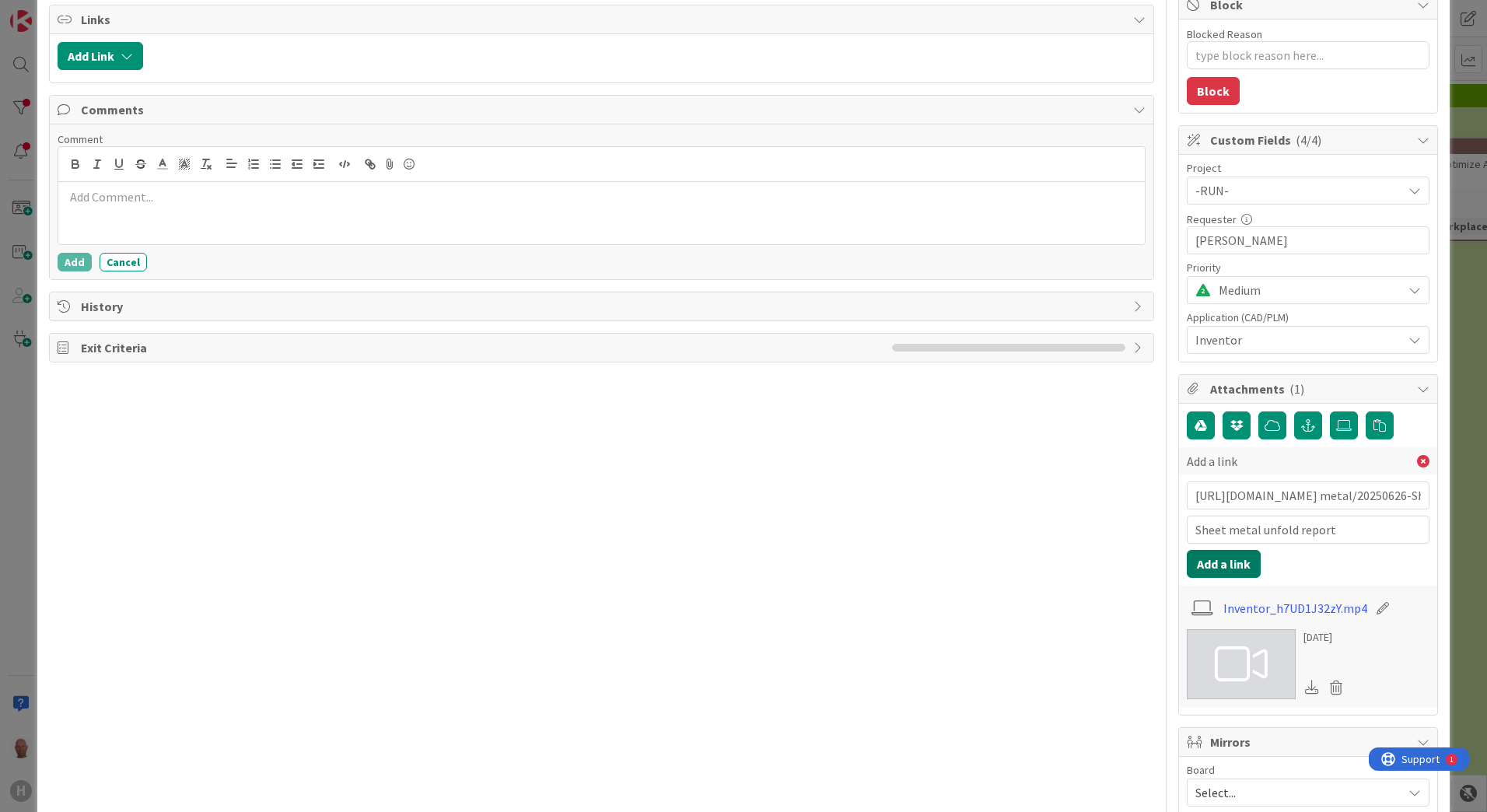
click at [1219, 558] on button "Add a link" at bounding box center [1223, 564] width 74 height 28
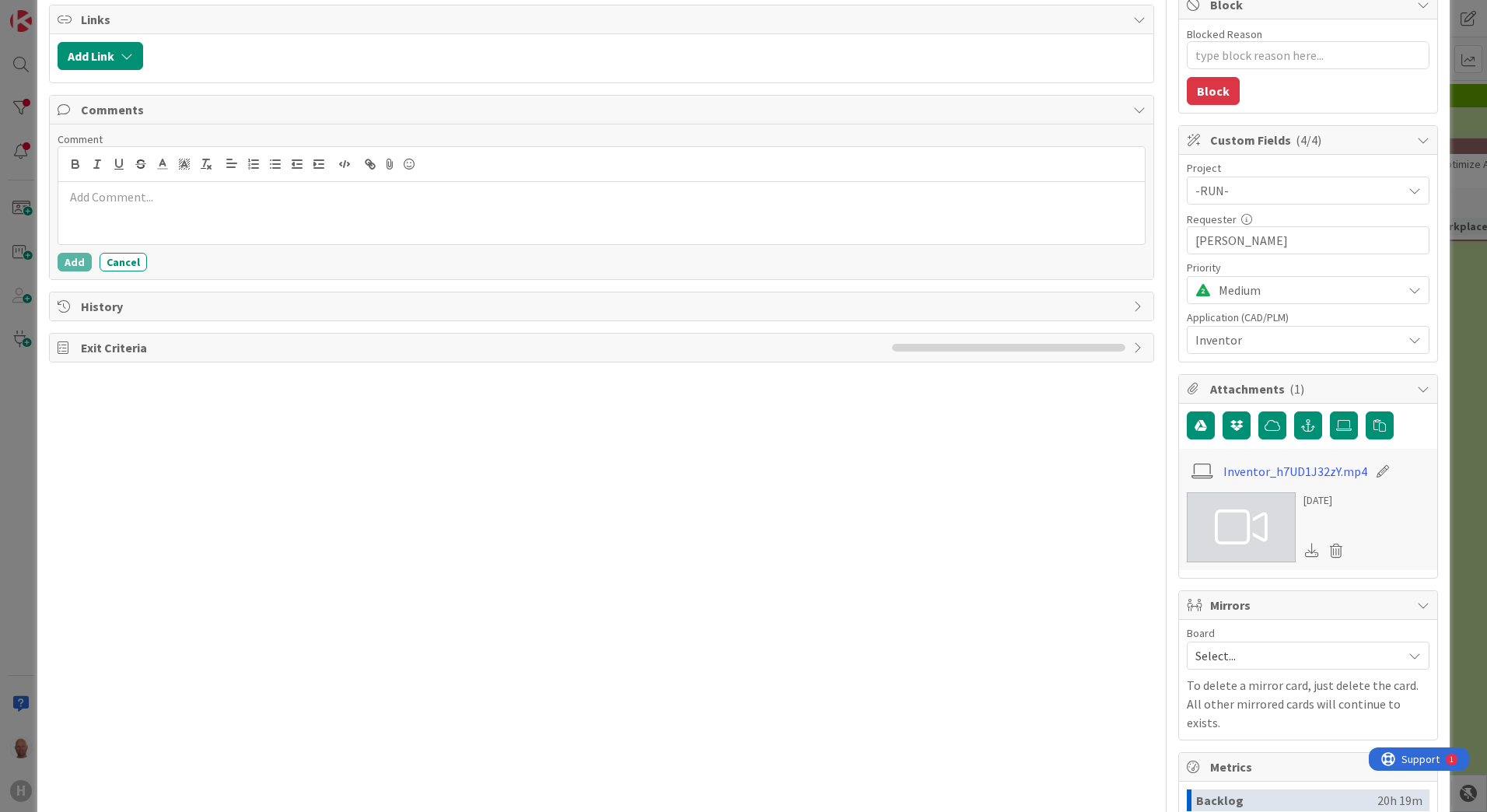
type textarea "x"
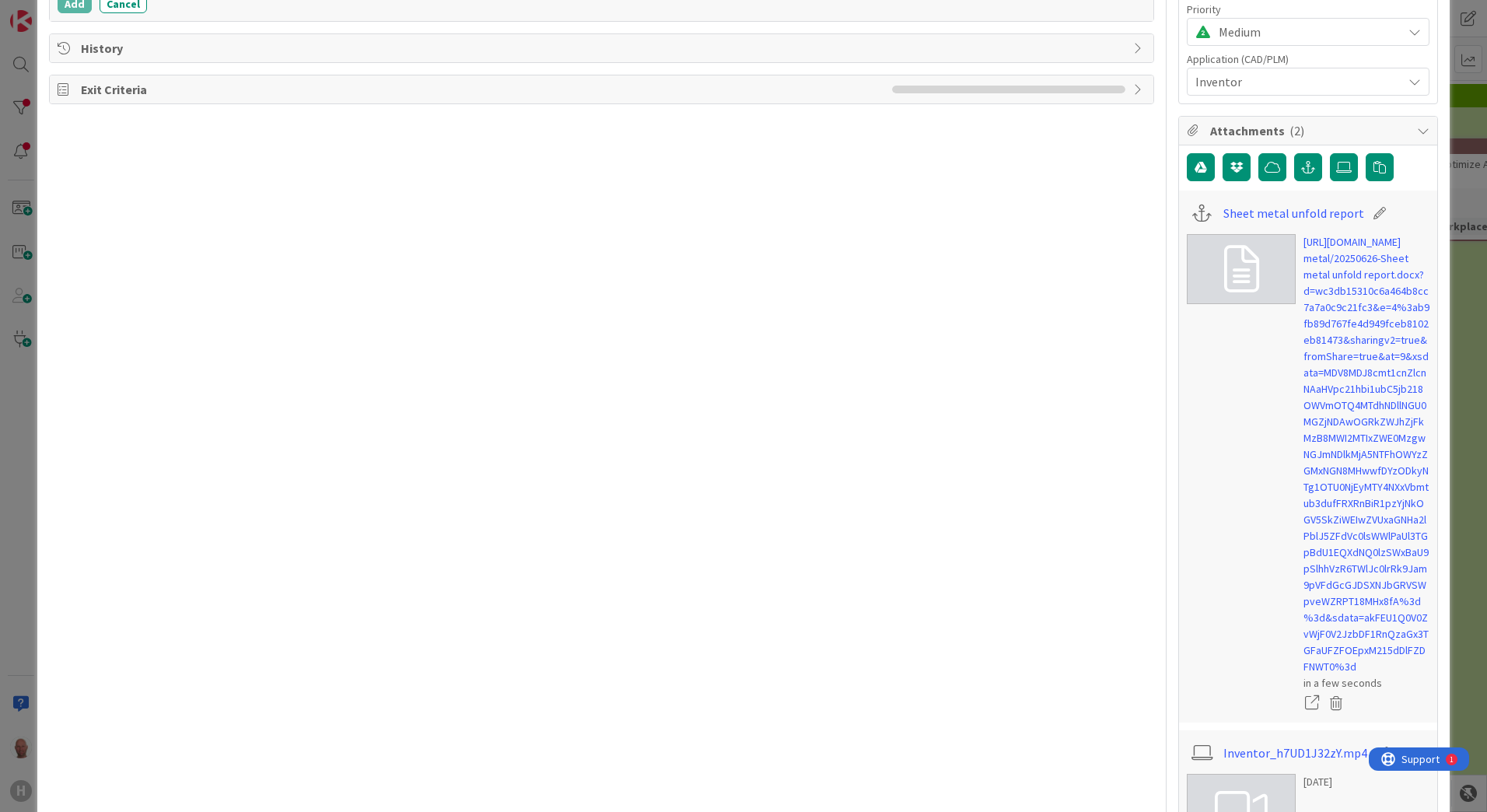
scroll to position [544, 0]
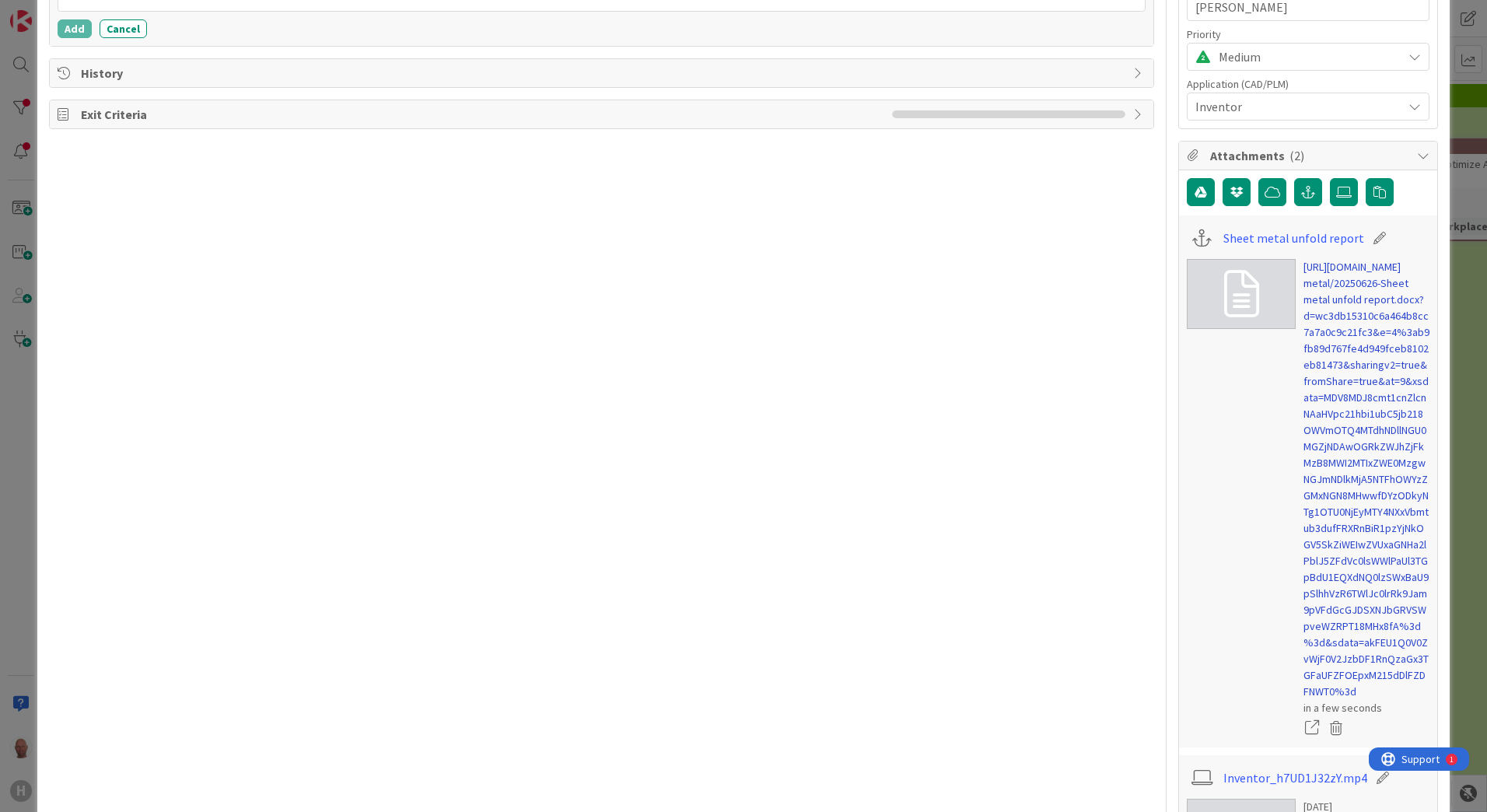
click at [1357, 523] on link "https://huismancloud-my.sharepoint.com/:w:/r/personal/dvduijn_huisman-nl_com/Do…" at bounding box center [1366, 479] width 126 height 441
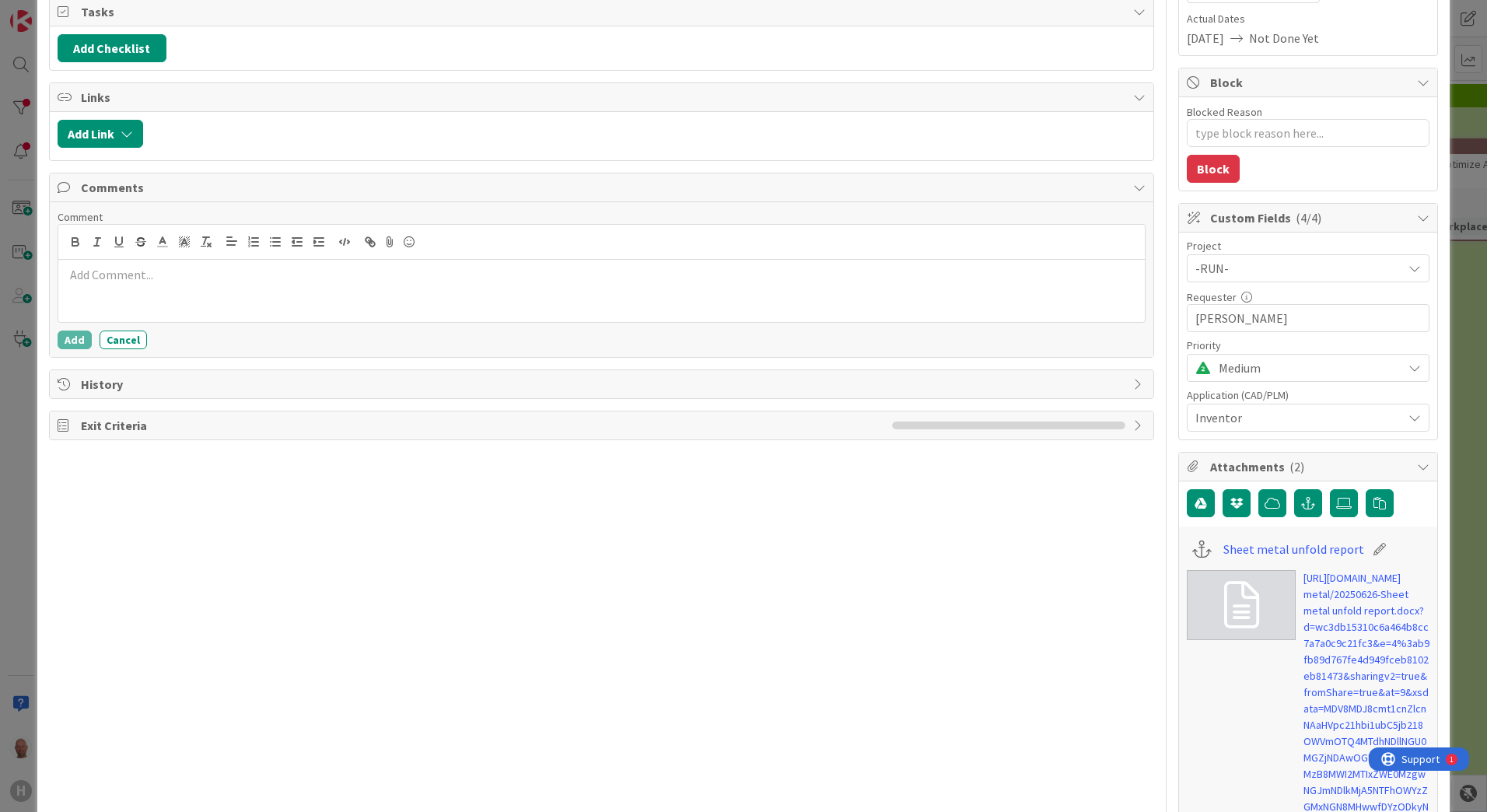
scroll to position [155, 0]
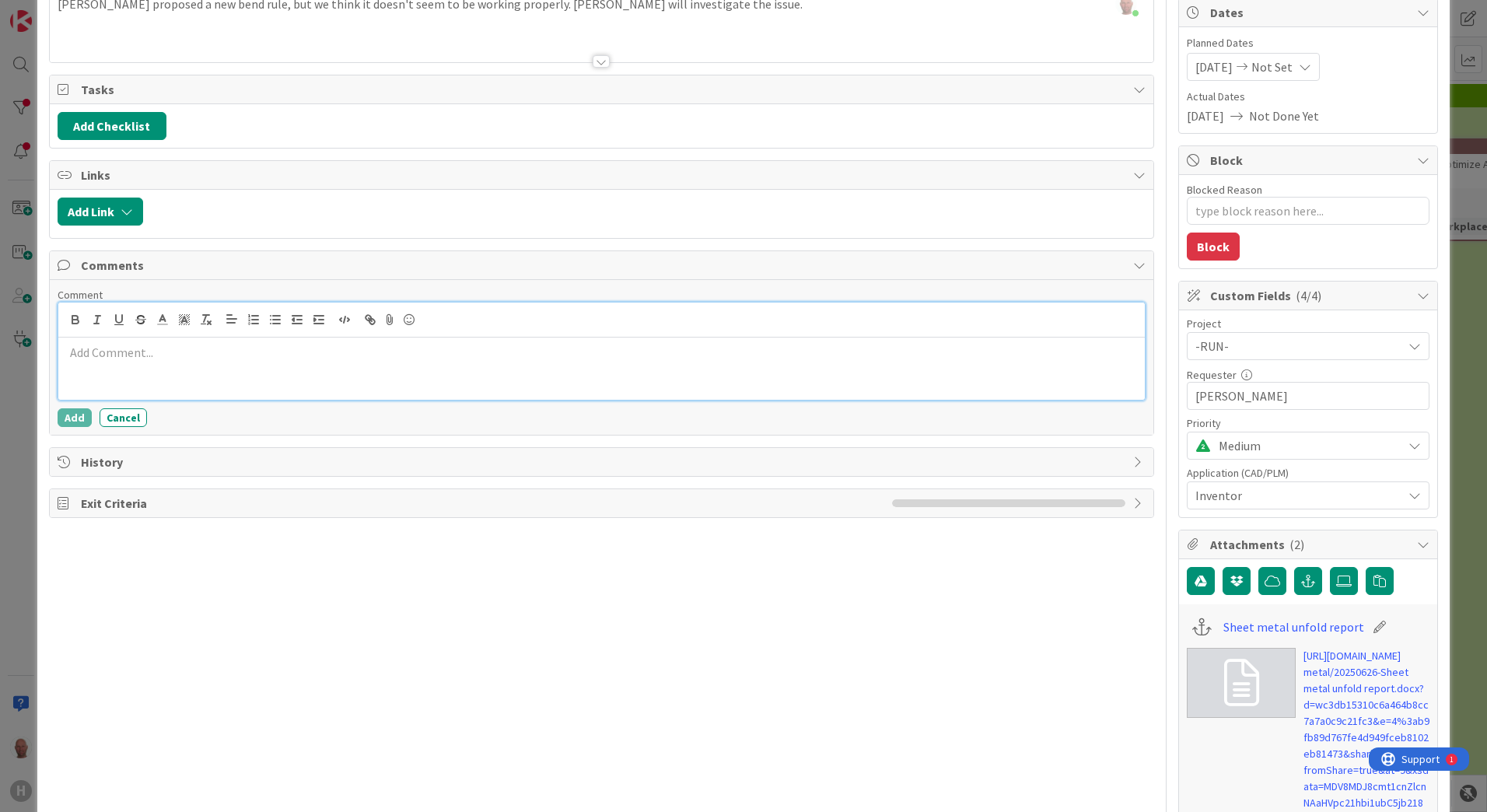
click at [192, 351] on p at bounding box center [602, 353] width 1074 height 18
click at [72, 415] on button "Add" at bounding box center [75, 417] width 34 height 19
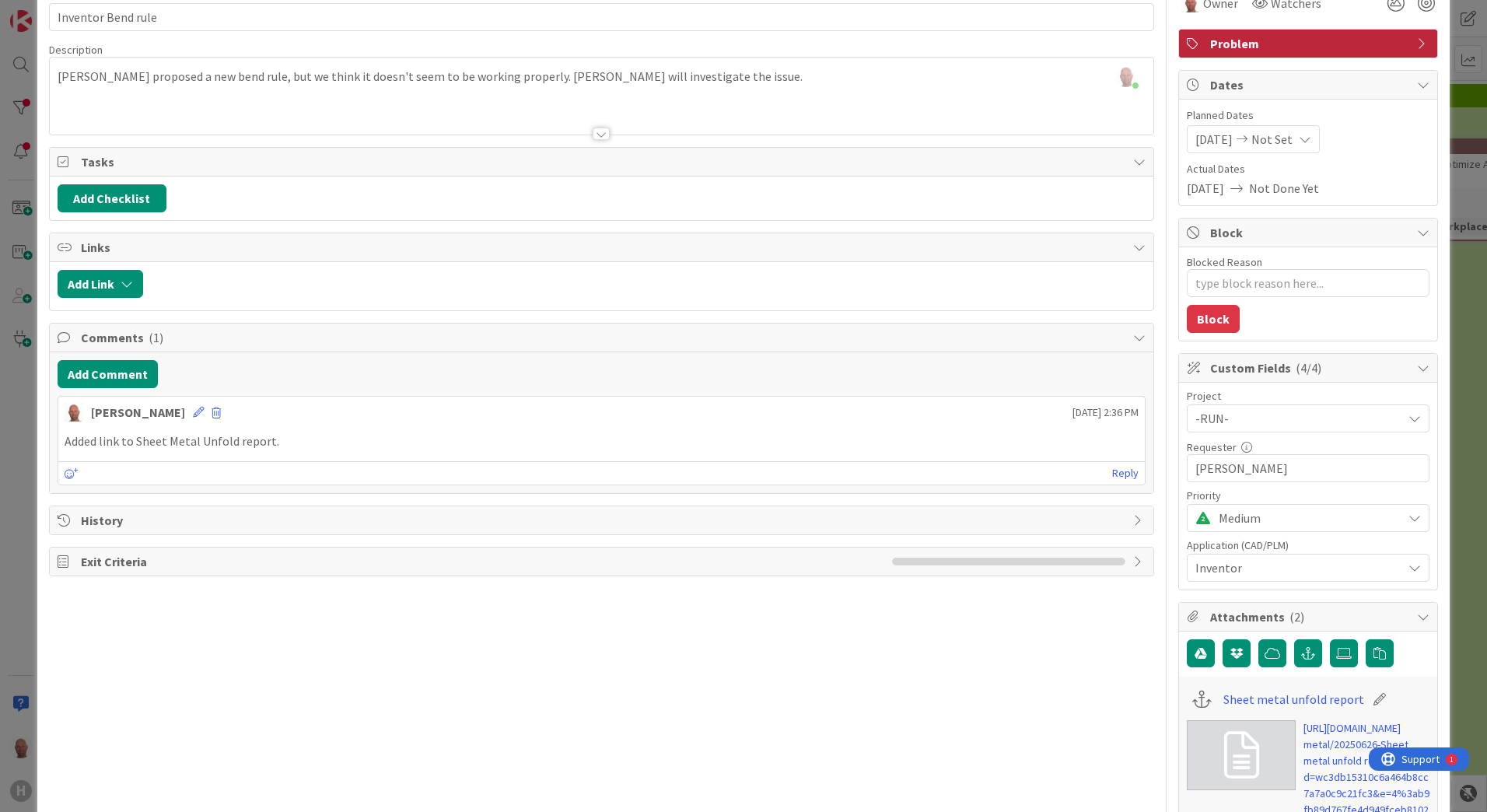
scroll to position [0, 0]
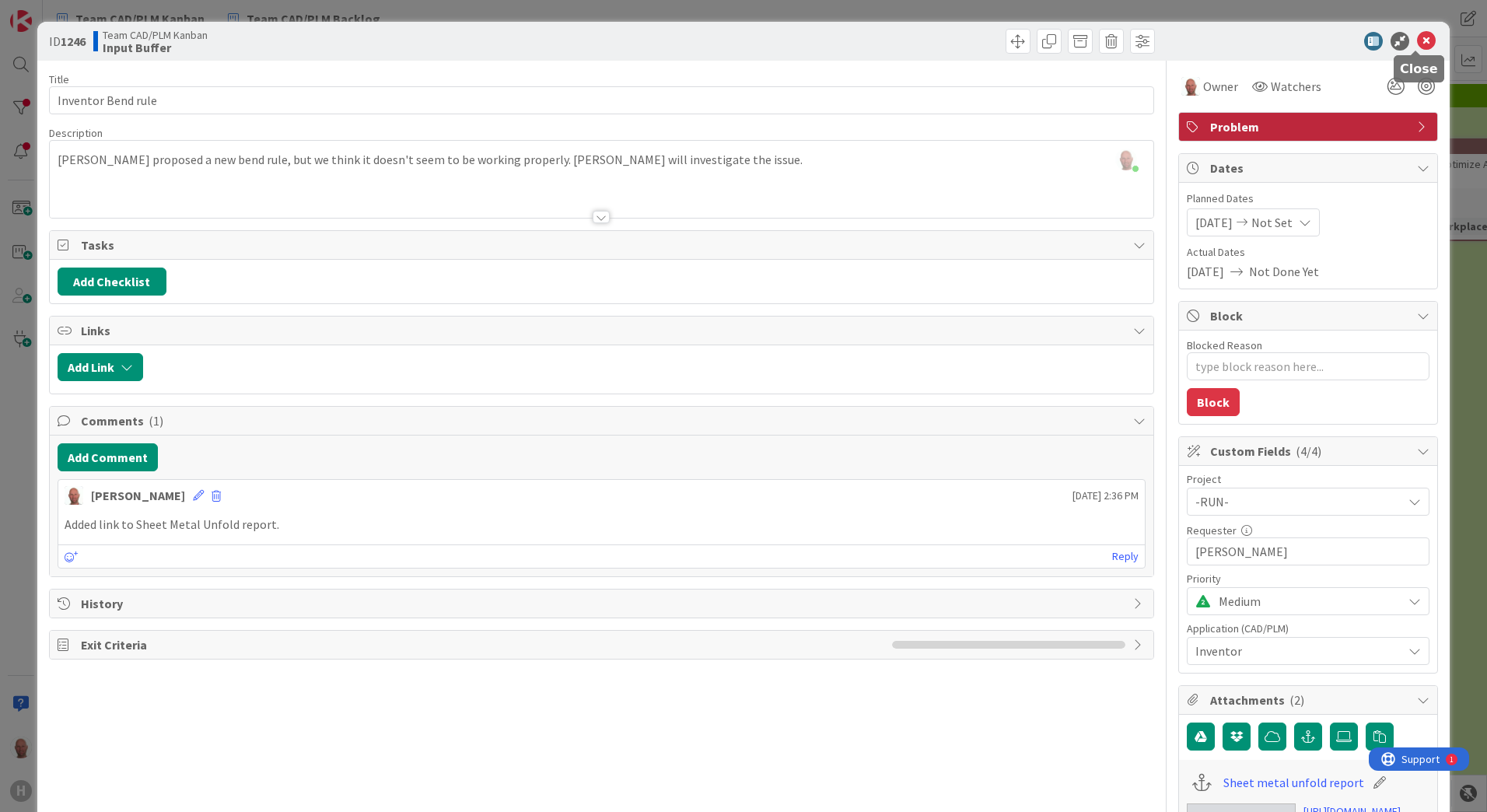
click at [1417, 36] on icon at bounding box center [1426, 41] width 19 height 19
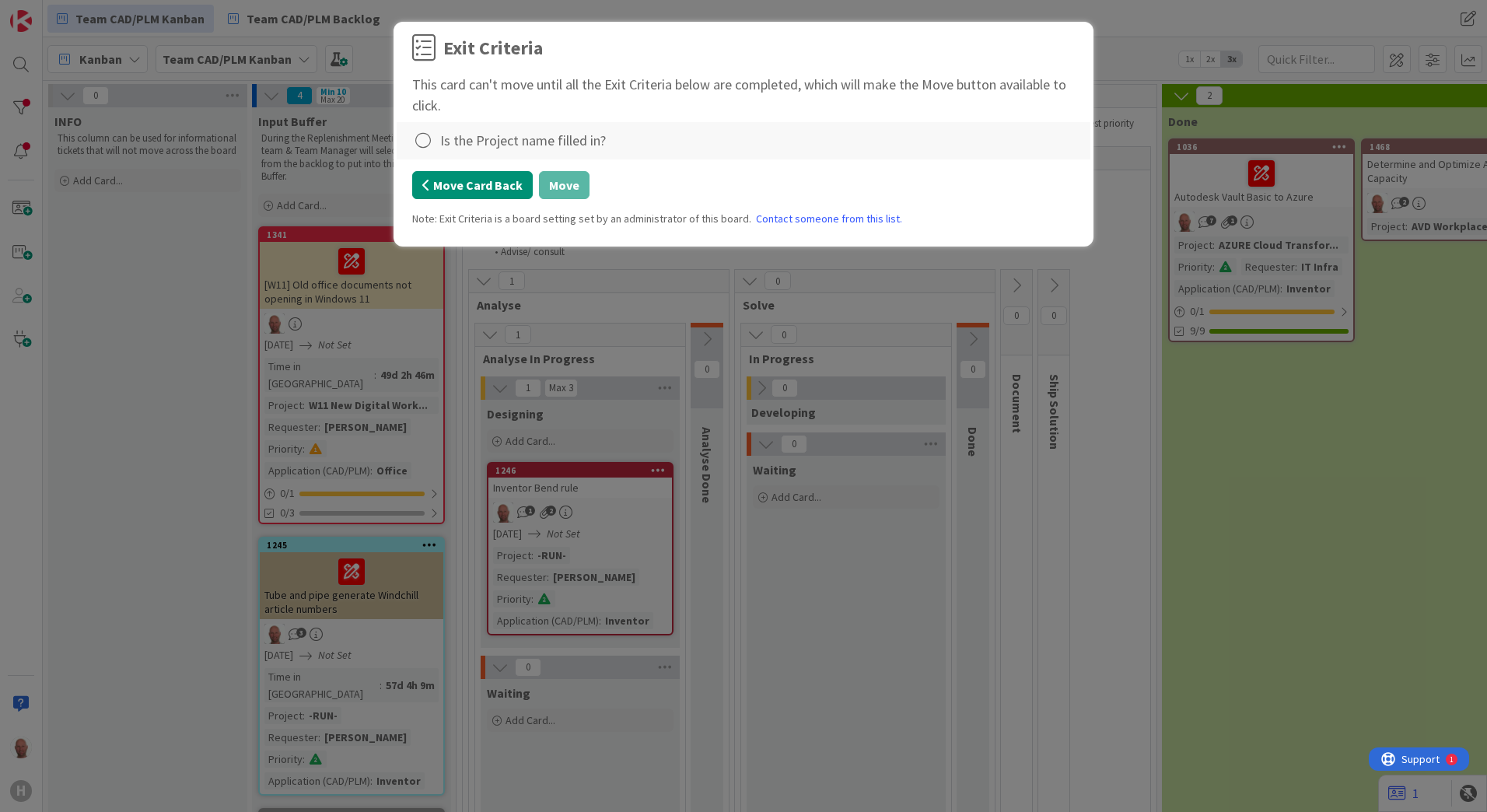
click at [452, 188] on button "Move Card Back" at bounding box center [472, 185] width 121 height 28
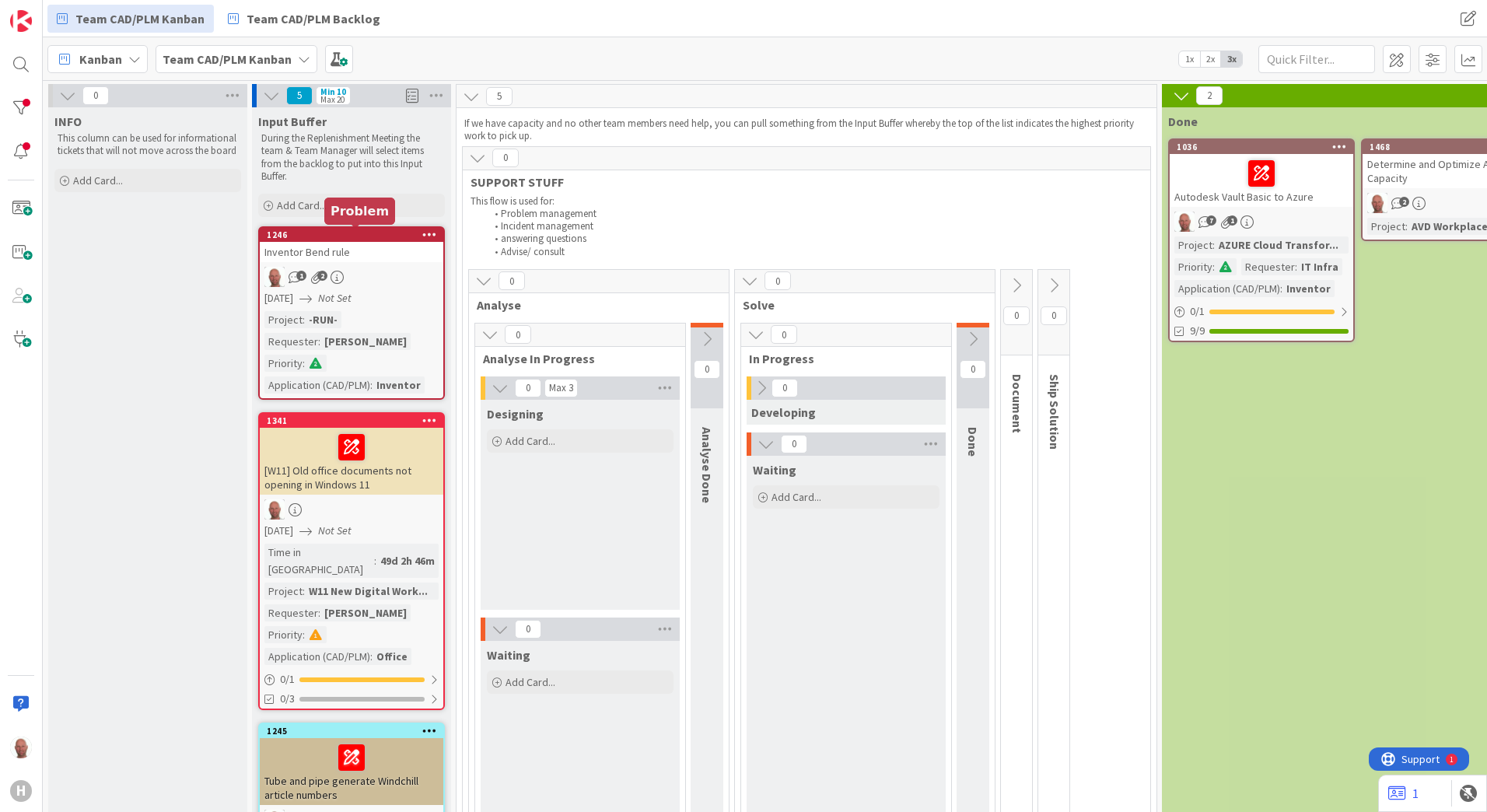
click at [335, 236] on div "1246" at bounding box center [355, 235] width 176 height 11
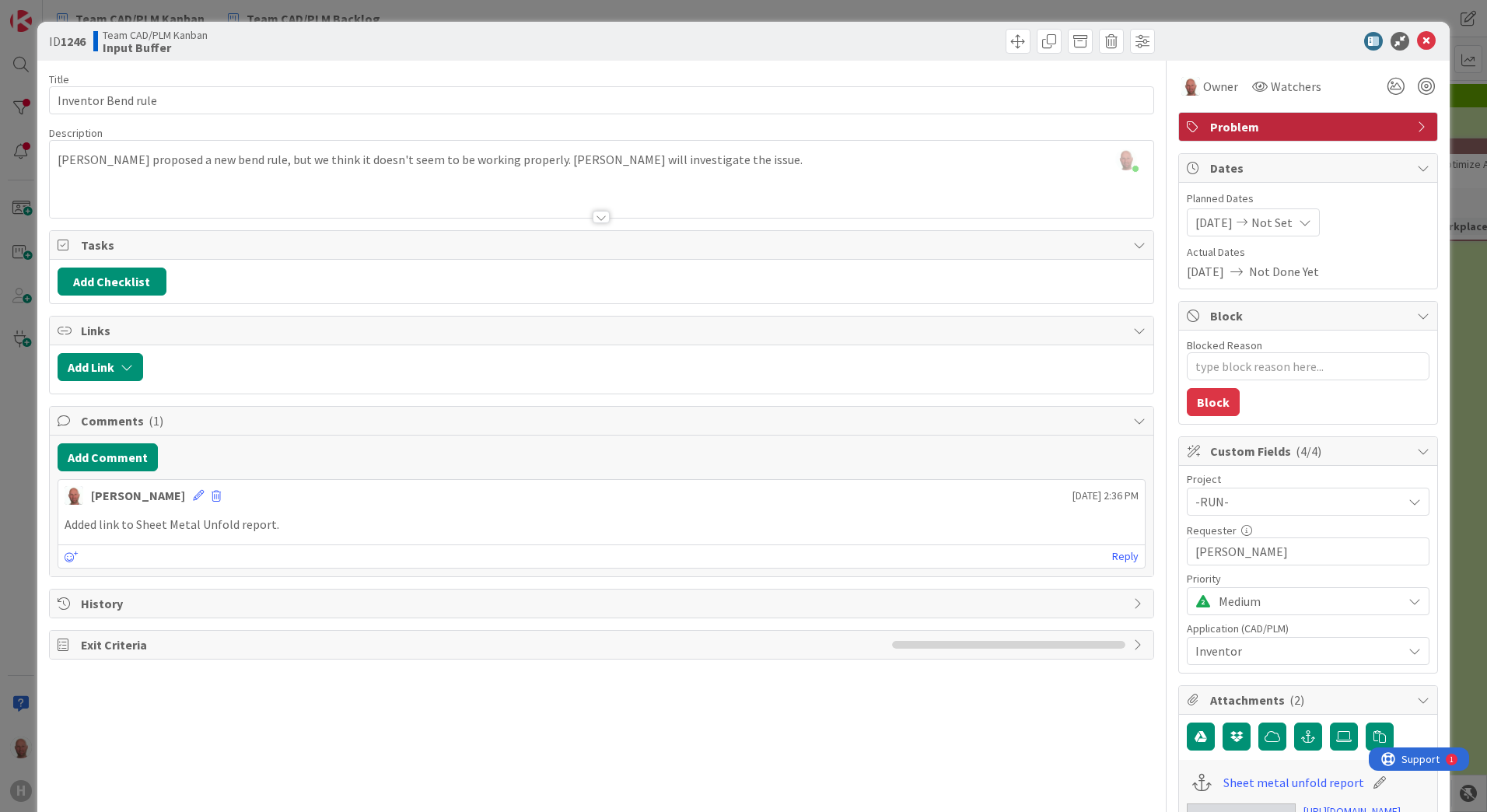
click at [1408, 502] on icon at bounding box center [1414, 502] width 12 height 12
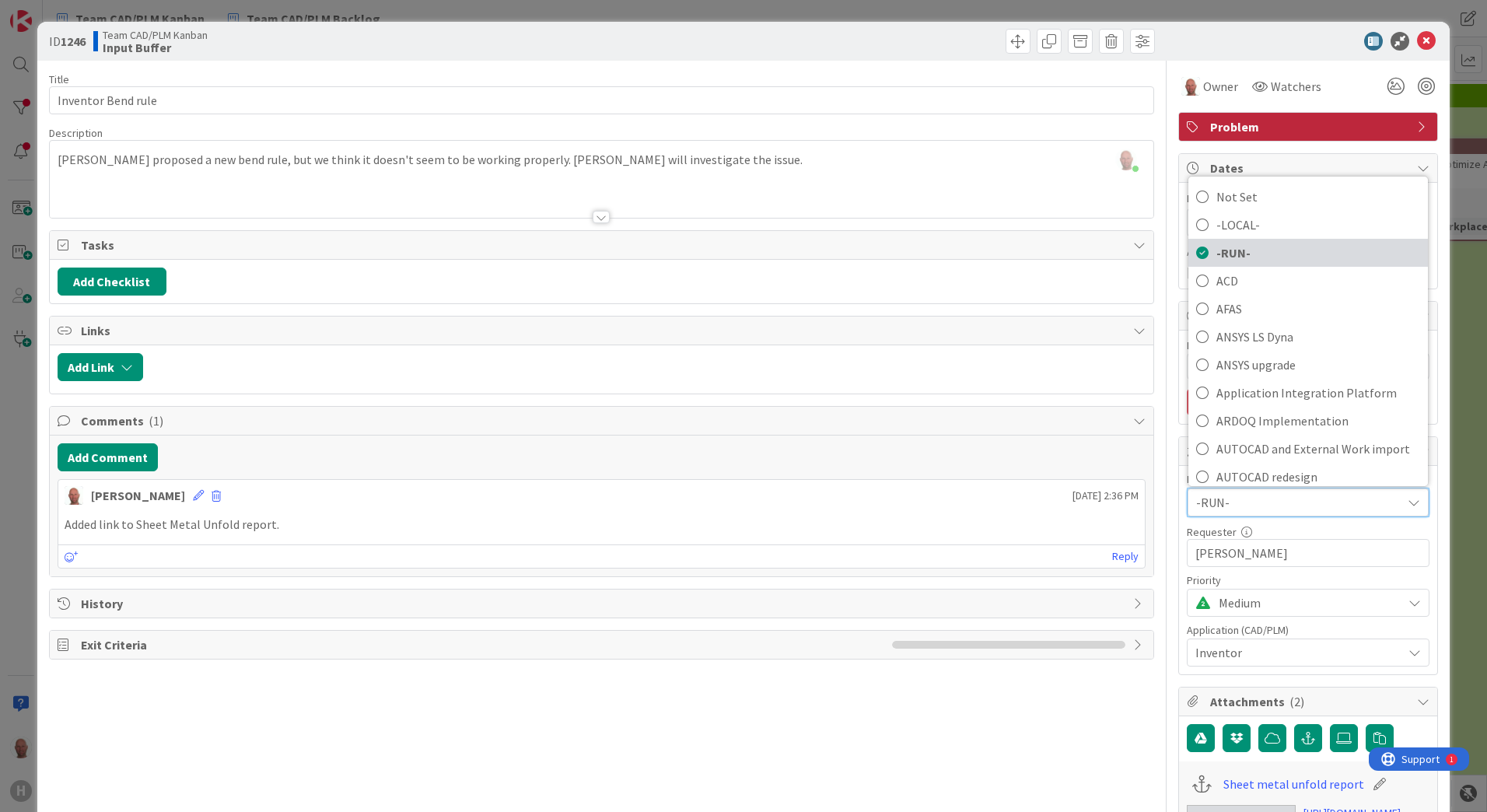
drag, startPoint x: 1403, startPoint y: 217, endPoint x: 1226, endPoint y: 250, distance: 180.0
click at [1226, 250] on span "-RUN-" at bounding box center [1318, 253] width 204 height 23
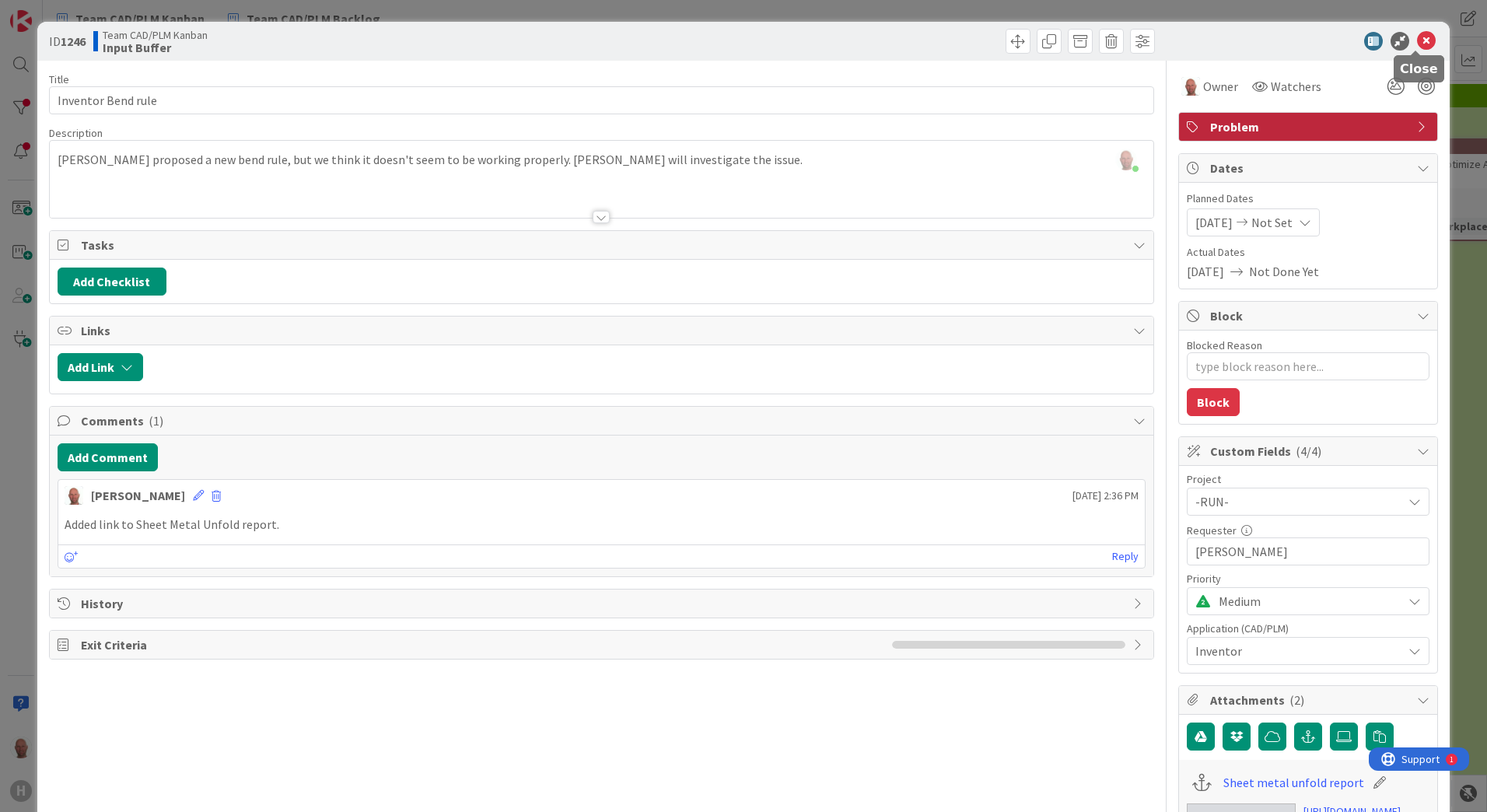
click at [1420, 36] on icon at bounding box center [1426, 41] width 19 height 19
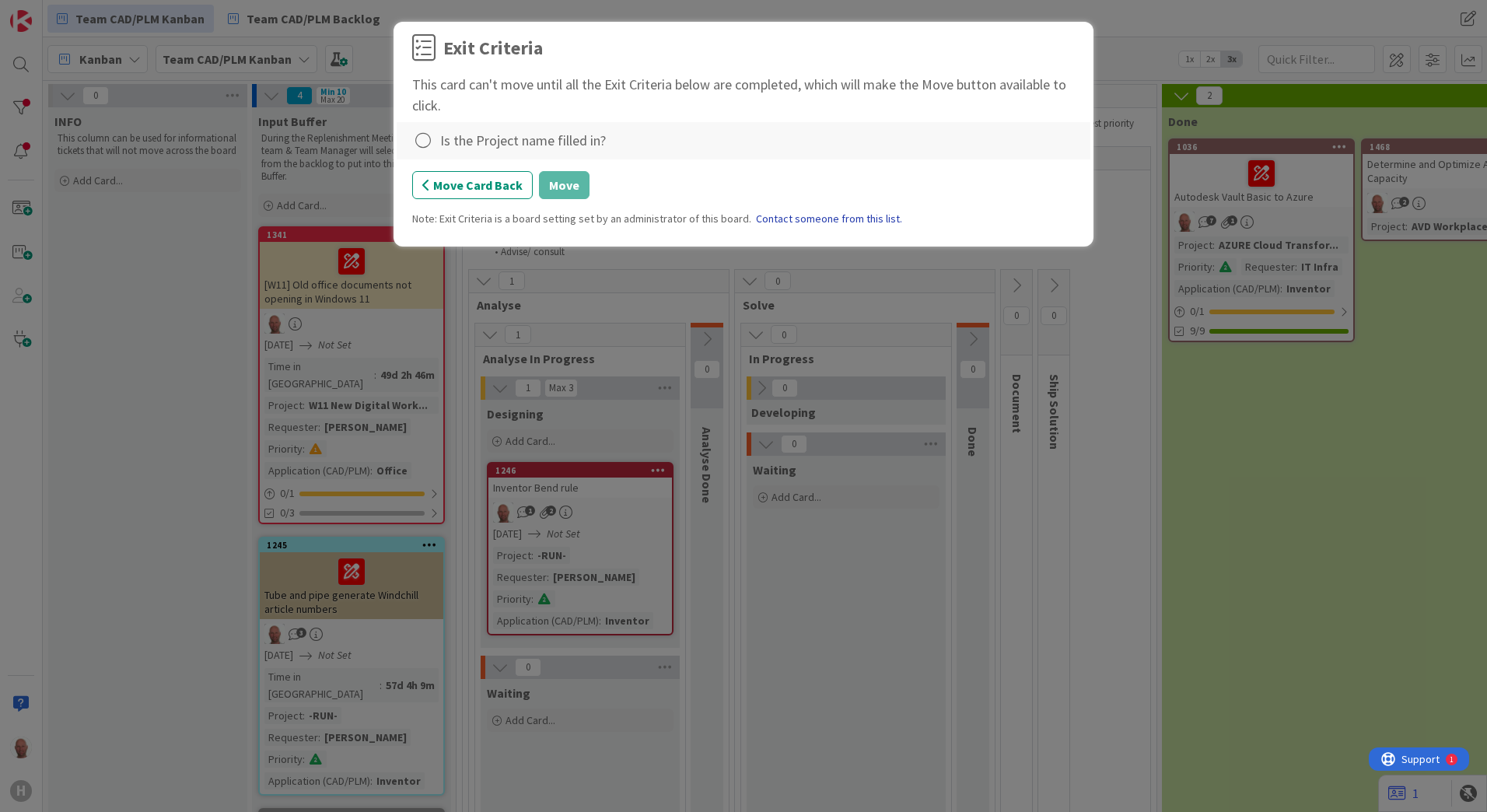
click at [820, 216] on link "Contact someone from this list." at bounding box center [829, 218] width 146 height 16
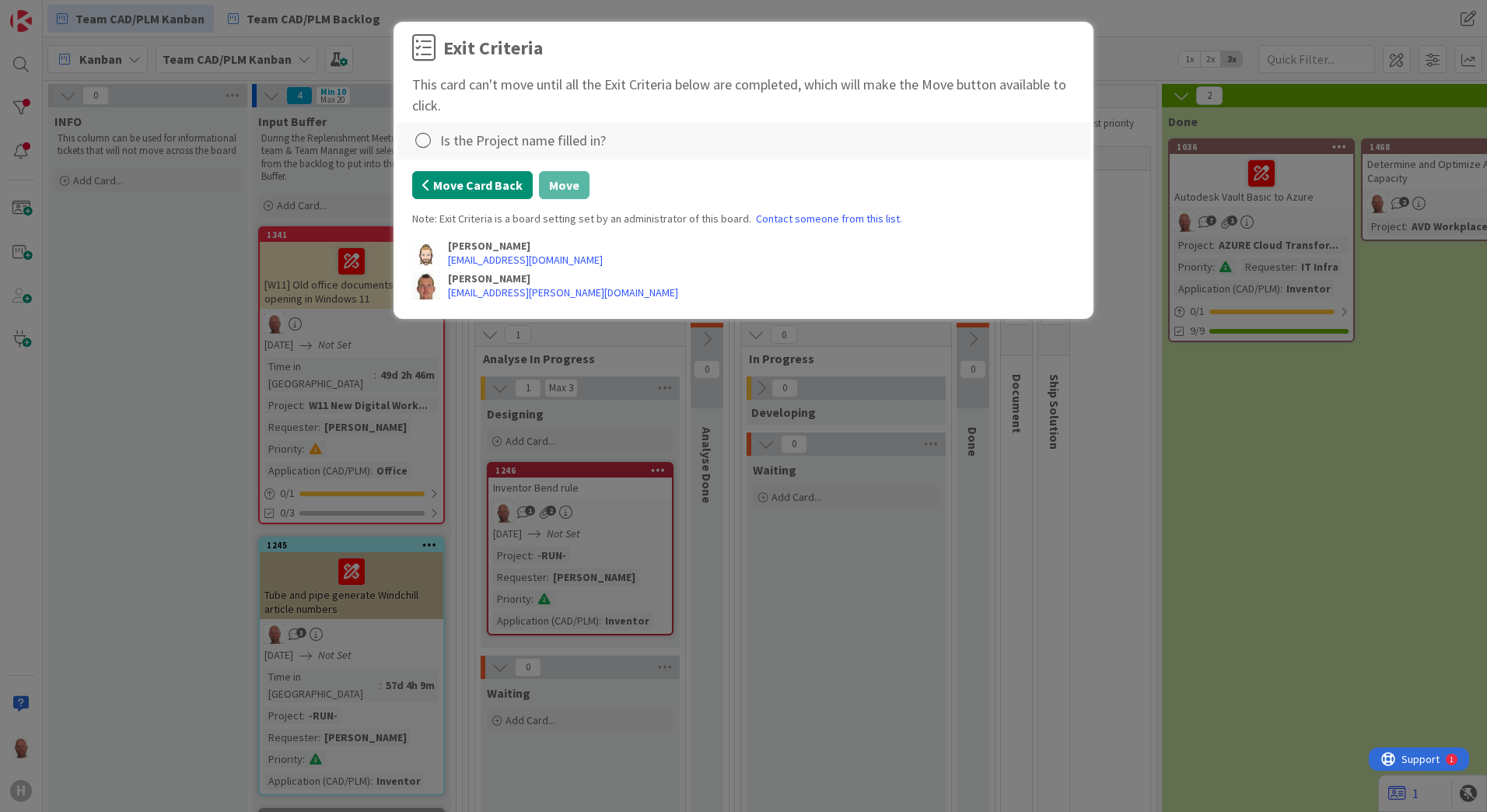
click at [499, 183] on button "Move Card Back" at bounding box center [472, 185] width 121 height 28
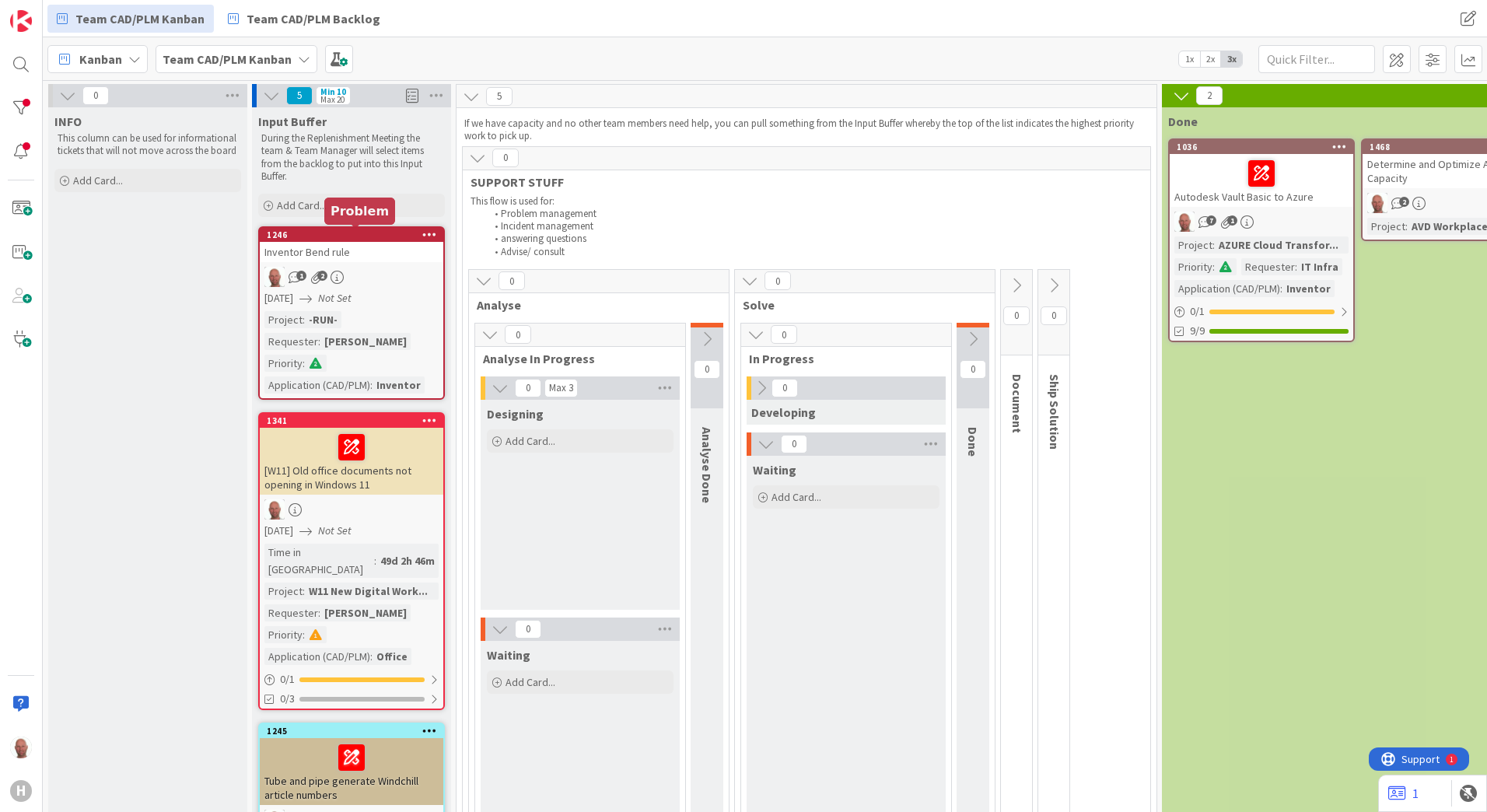
click at [349, 234] on div "1246" at bounding box center [355, 235] width 176 height 11
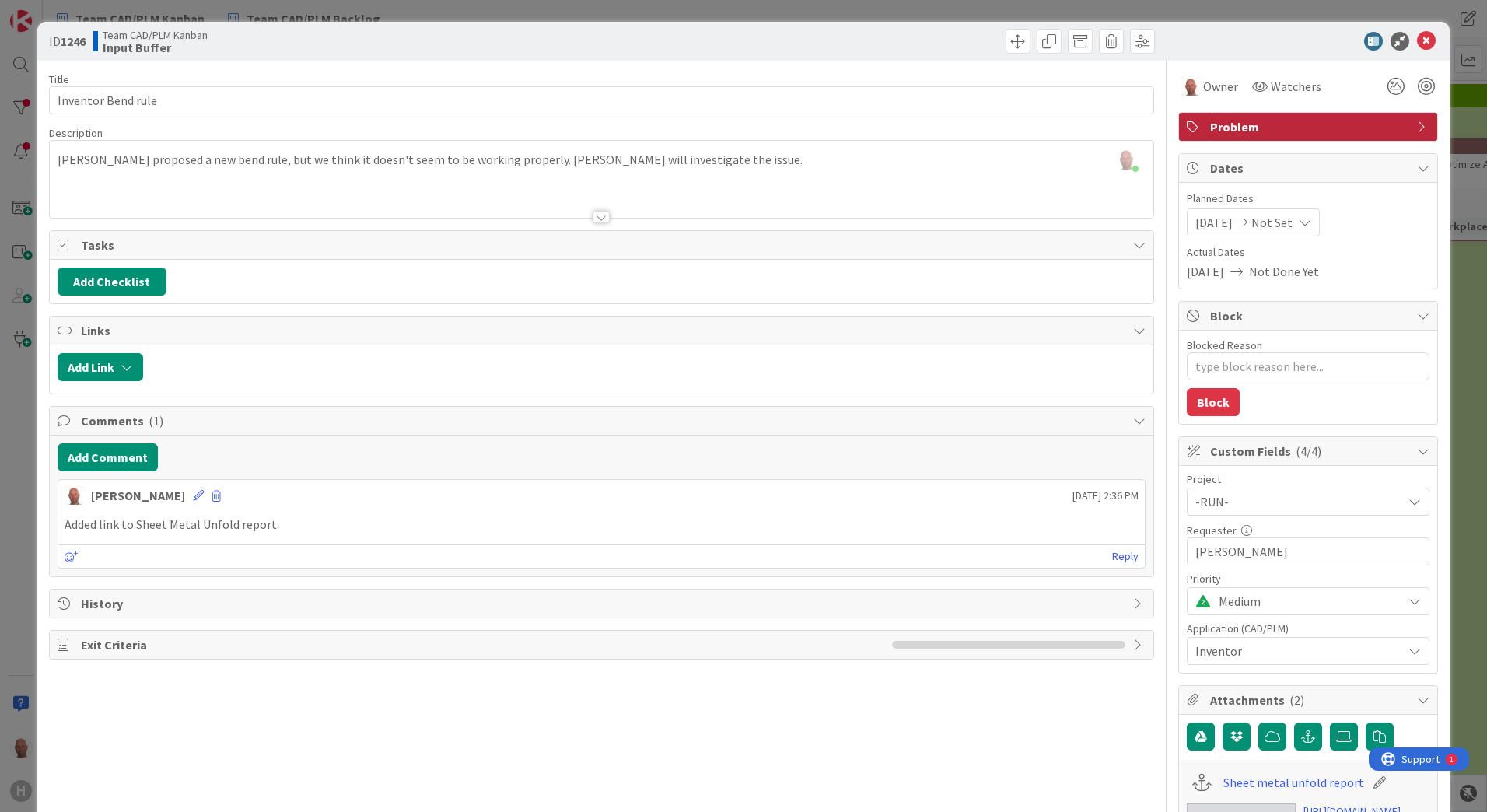
click at [1327, 498] on span "-RUN-" at bounding box center [1294, 502] width 199 height 22
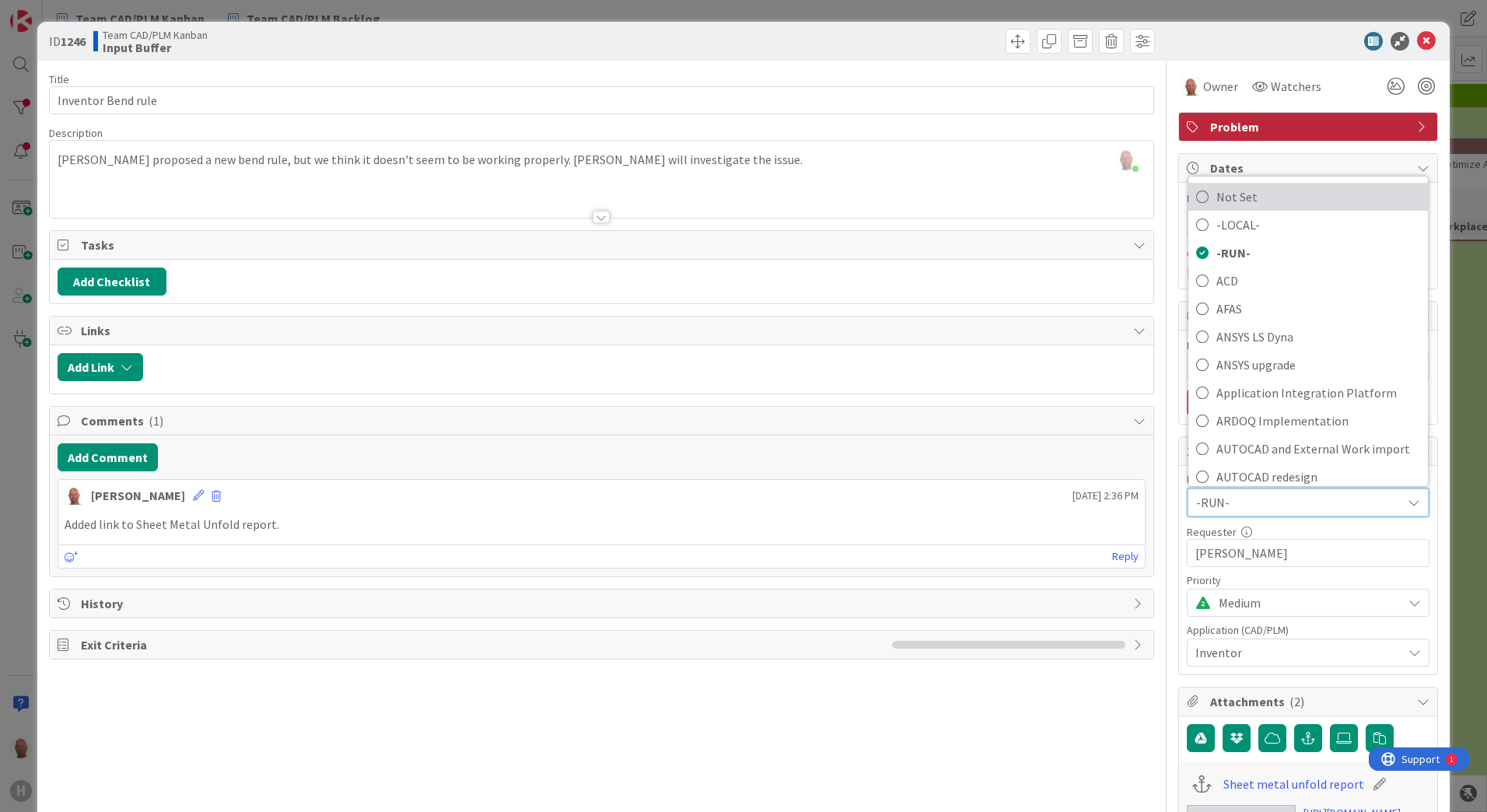
click at [1196, 194] on icon at bounding box center [1202, 197] width 12 height 23
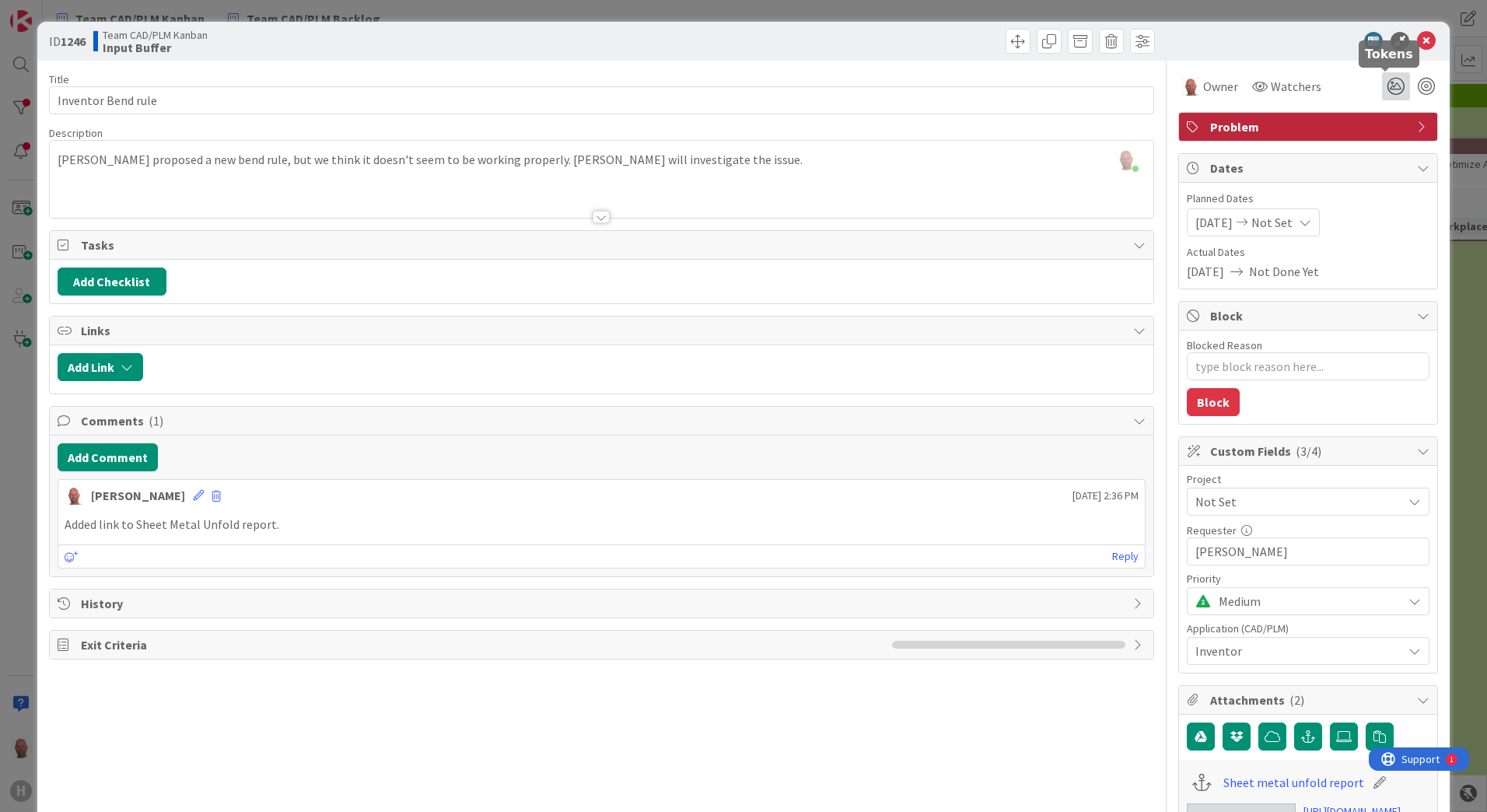
click at [1386, 84] on icon at bounding box center [1396, 87] width 28 height 28
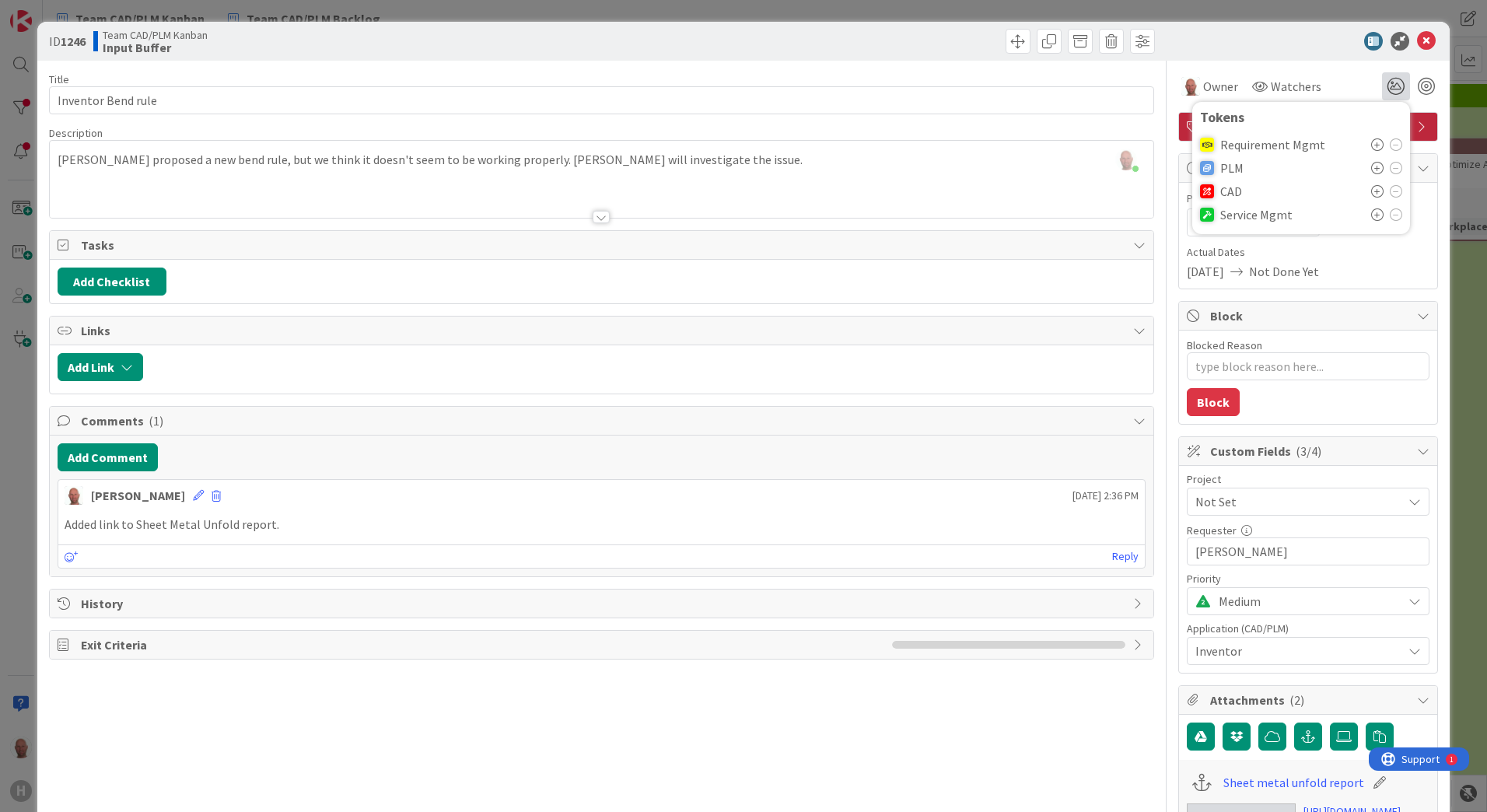
click at [1371, 189] on icon at bounding box center [1377, 191] width 12 height 12
click at [1280, 41] on div at bounding box center [1300, 41] width 275 height 19
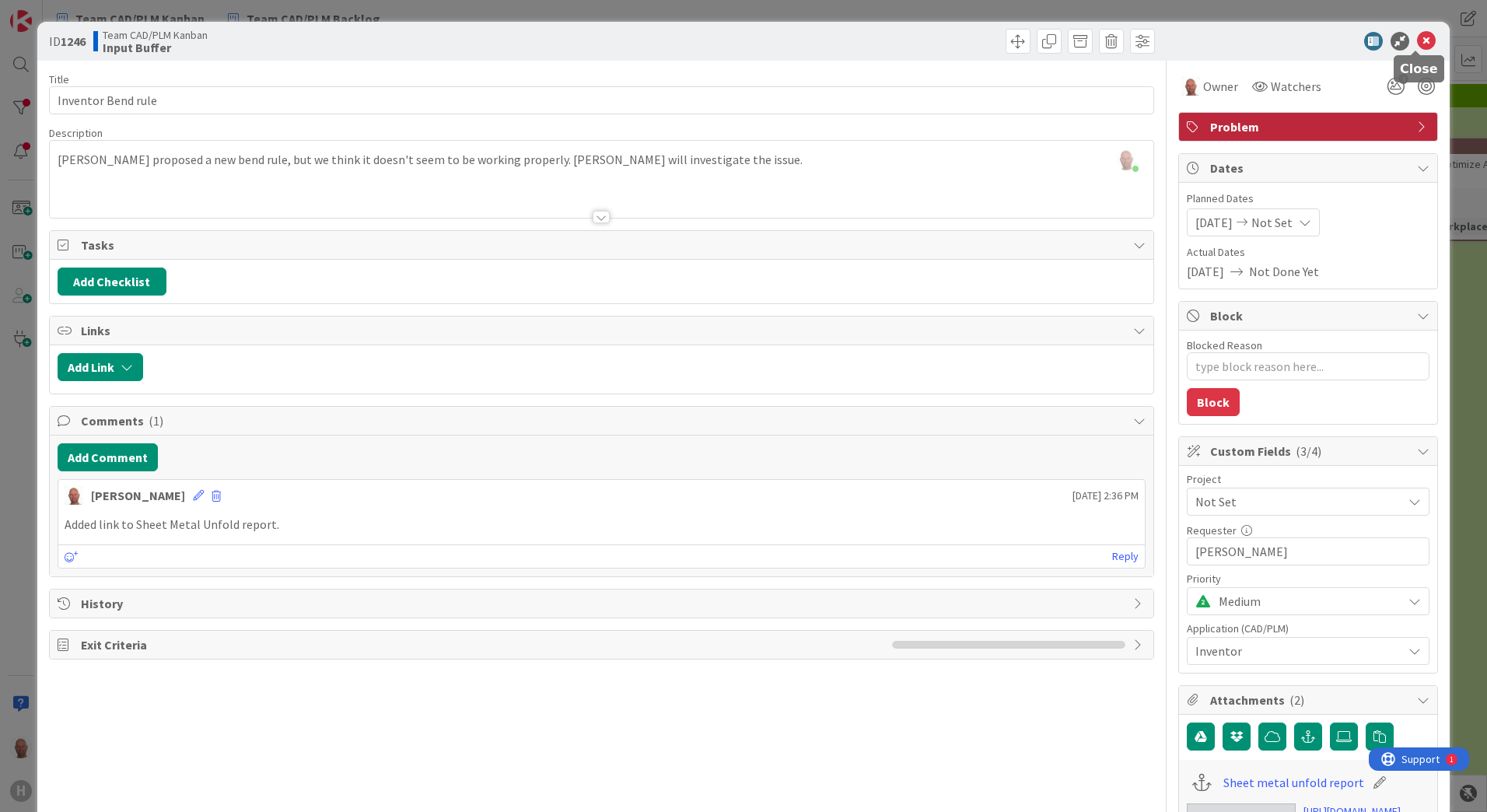
click at [1417, 37] on icon at bounding box center [1426, 41] width 19 height 19
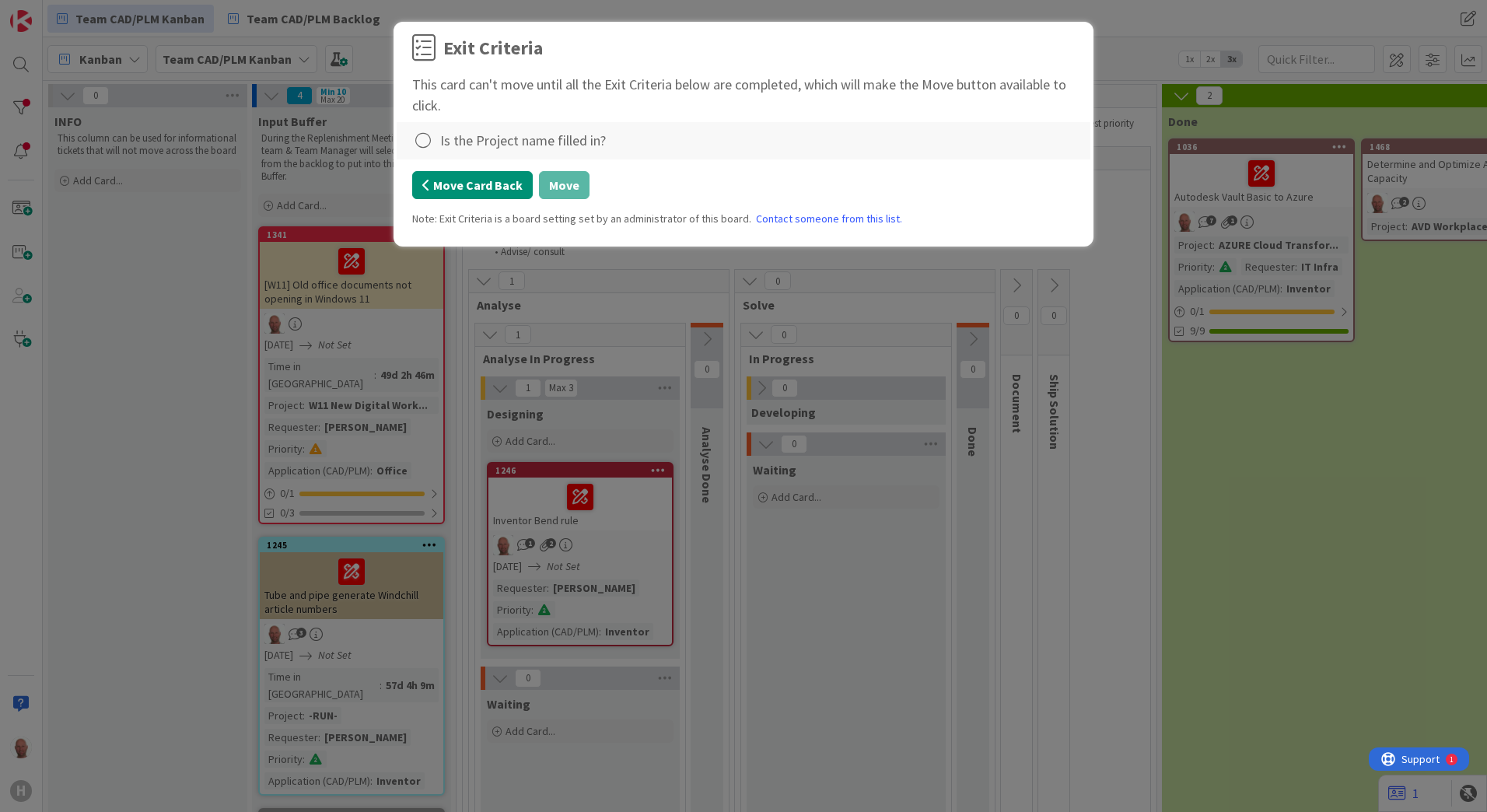
click at [479, 180] on button "Move Card Back" at bounding box center [472, 185] width 121 height 28
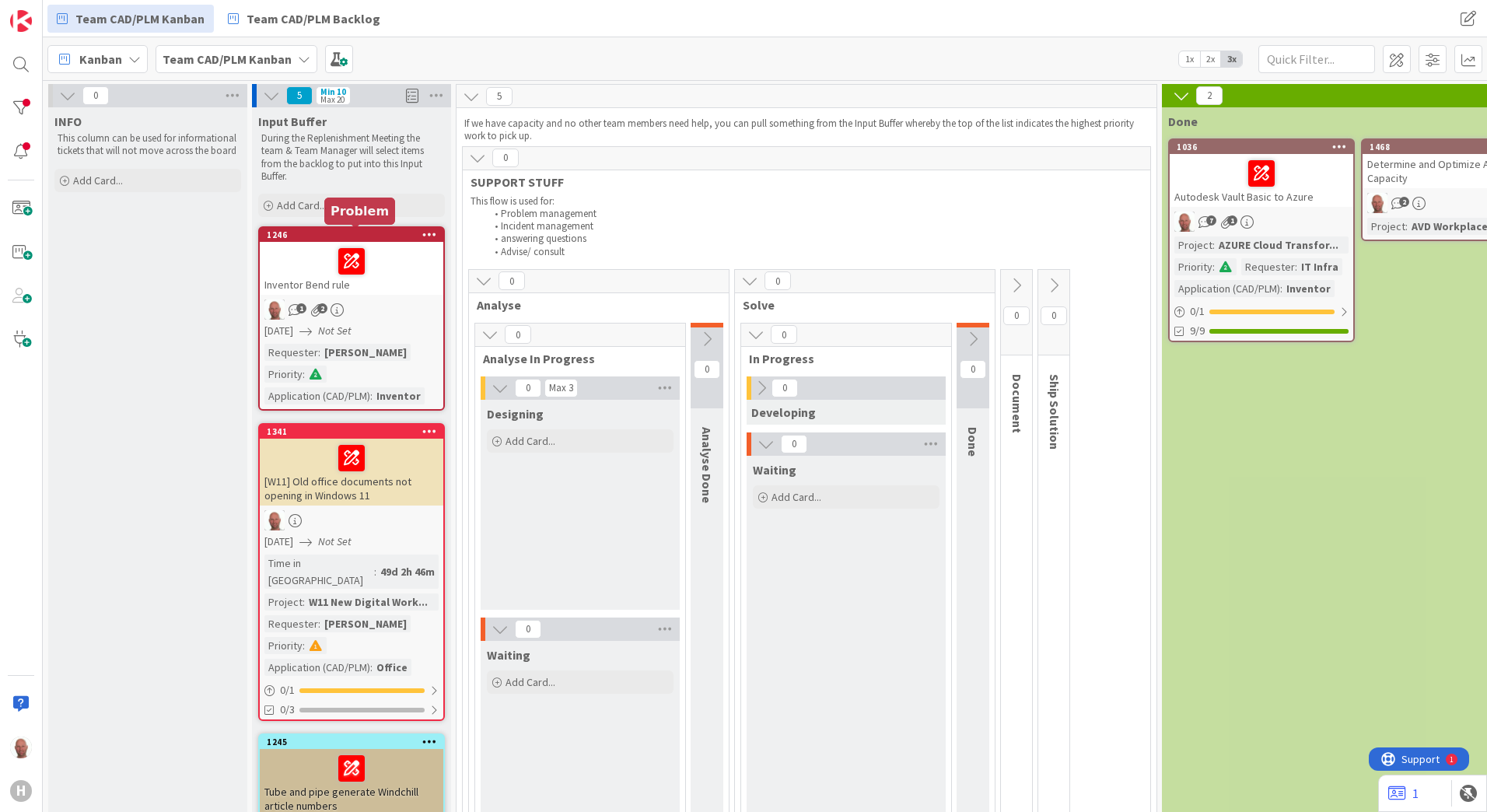
click at [349, 233] on div "1246" at bounding box center [355, 235] width 176 height 11
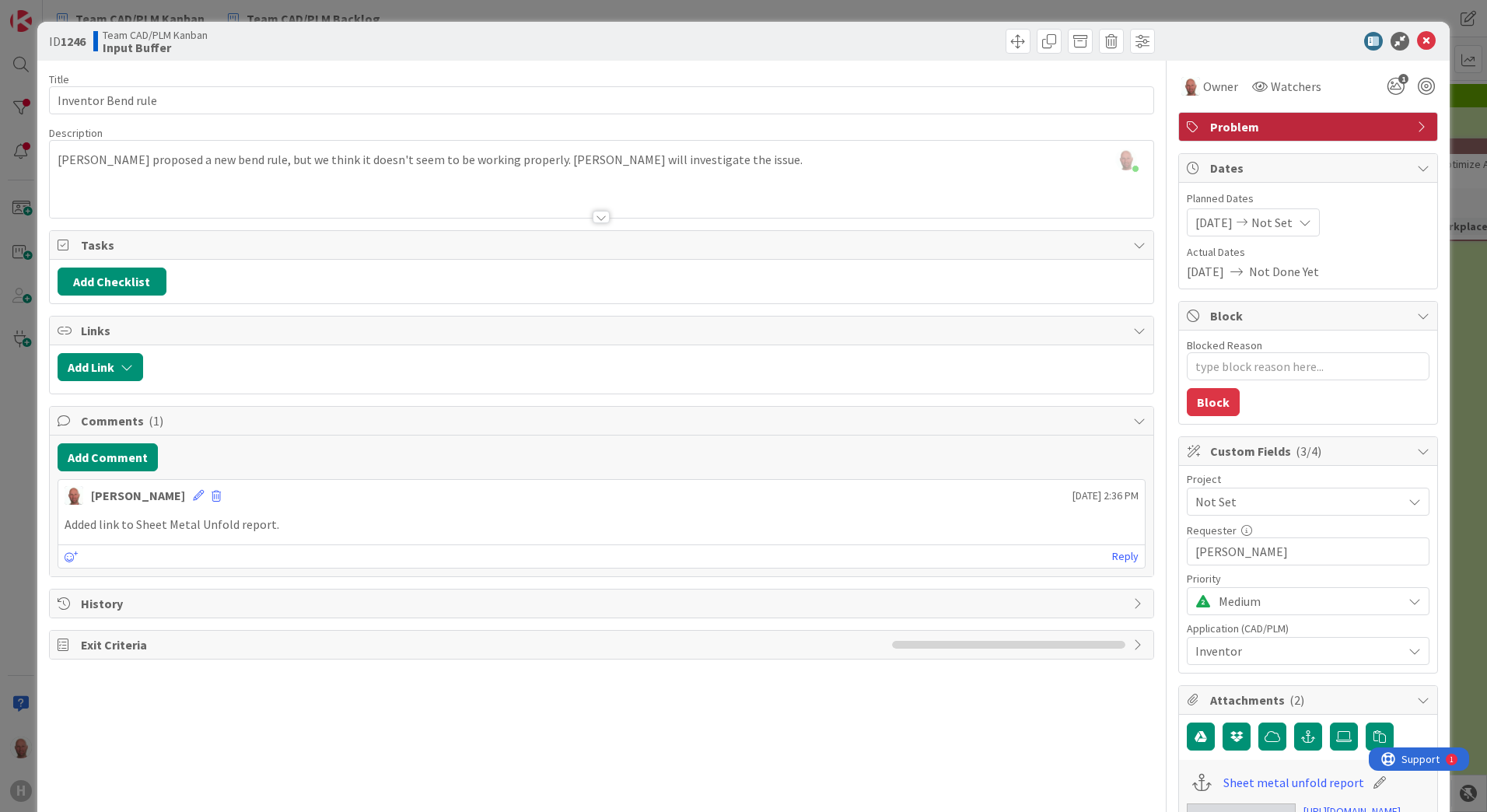
click at [1287, 498] on span "Not Set" at bounding box center [1294, 502] width 199 height 22
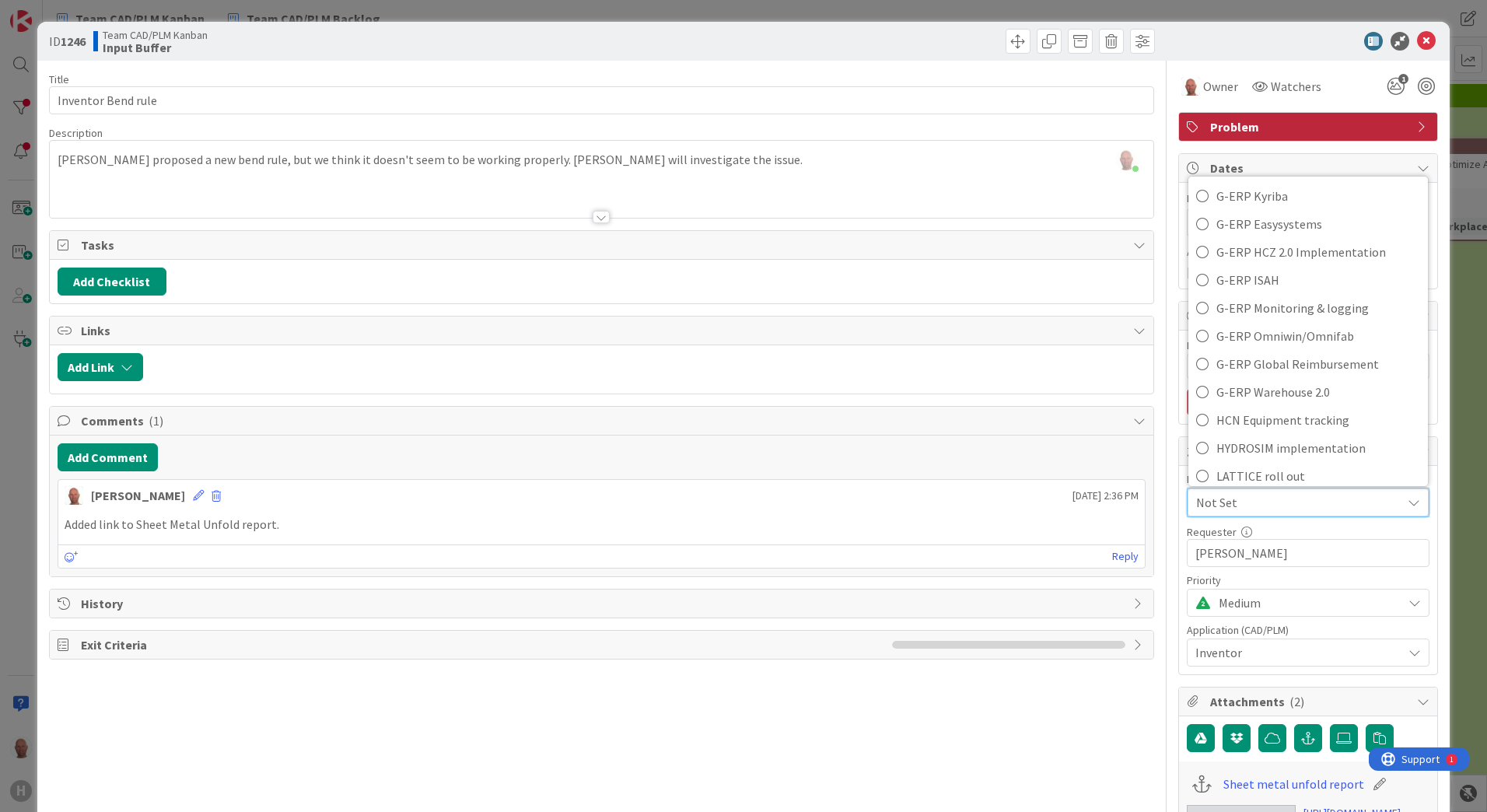
scroll to position [544, 0]
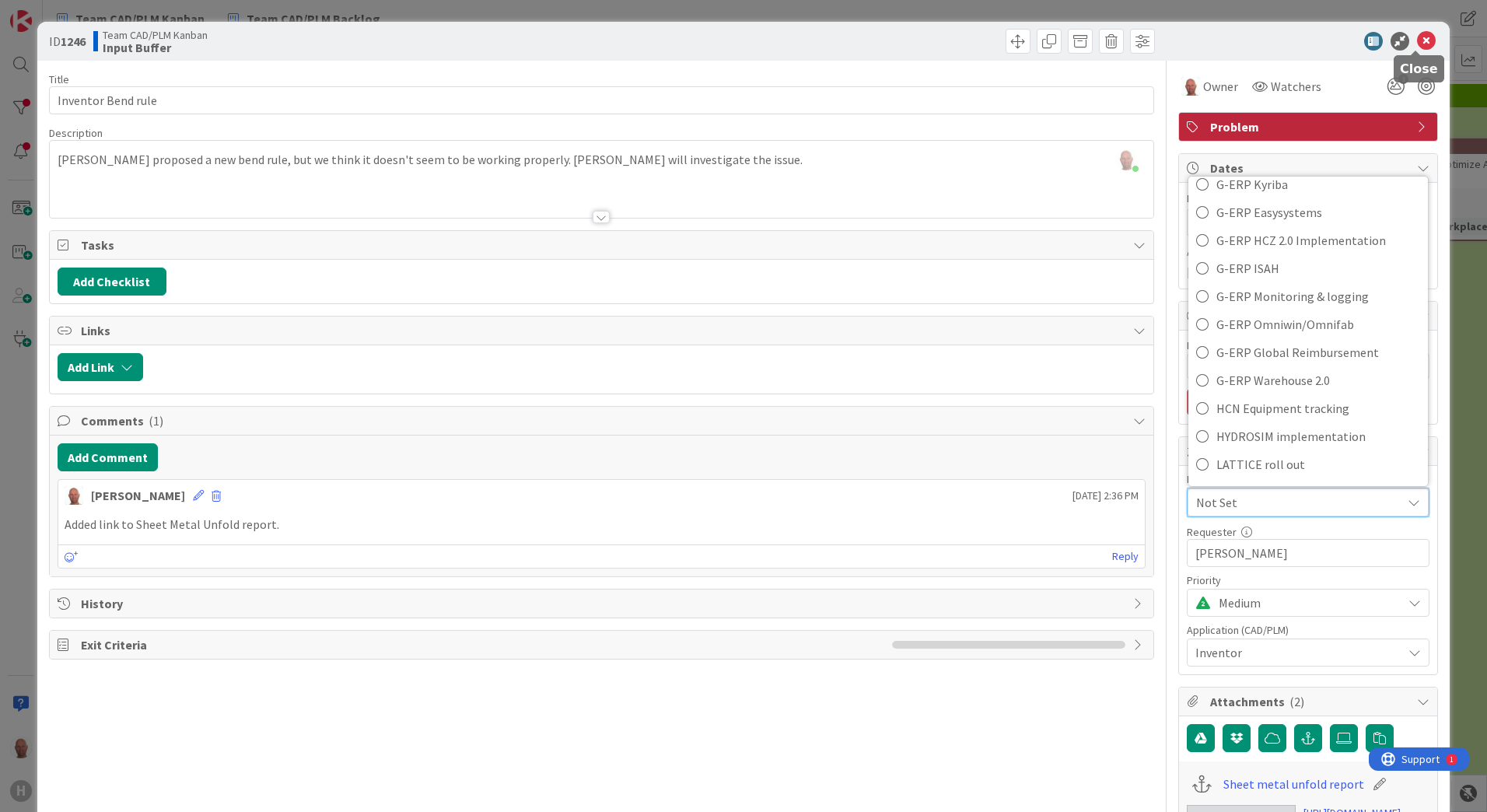
click at [1417, 43] on icon at bounding box center [1426, 41] width 19 height 19
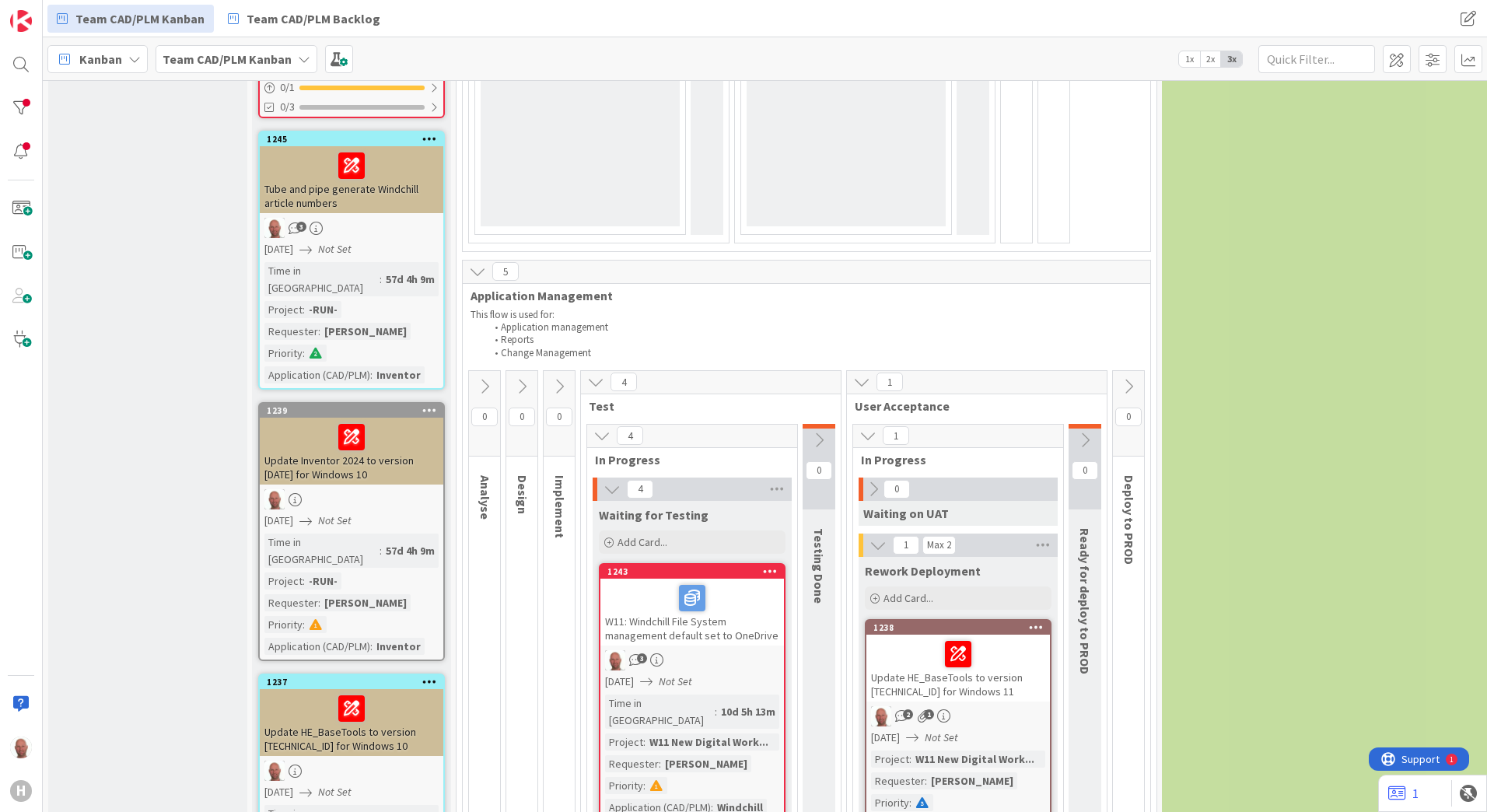
scroll to position [778, 0]
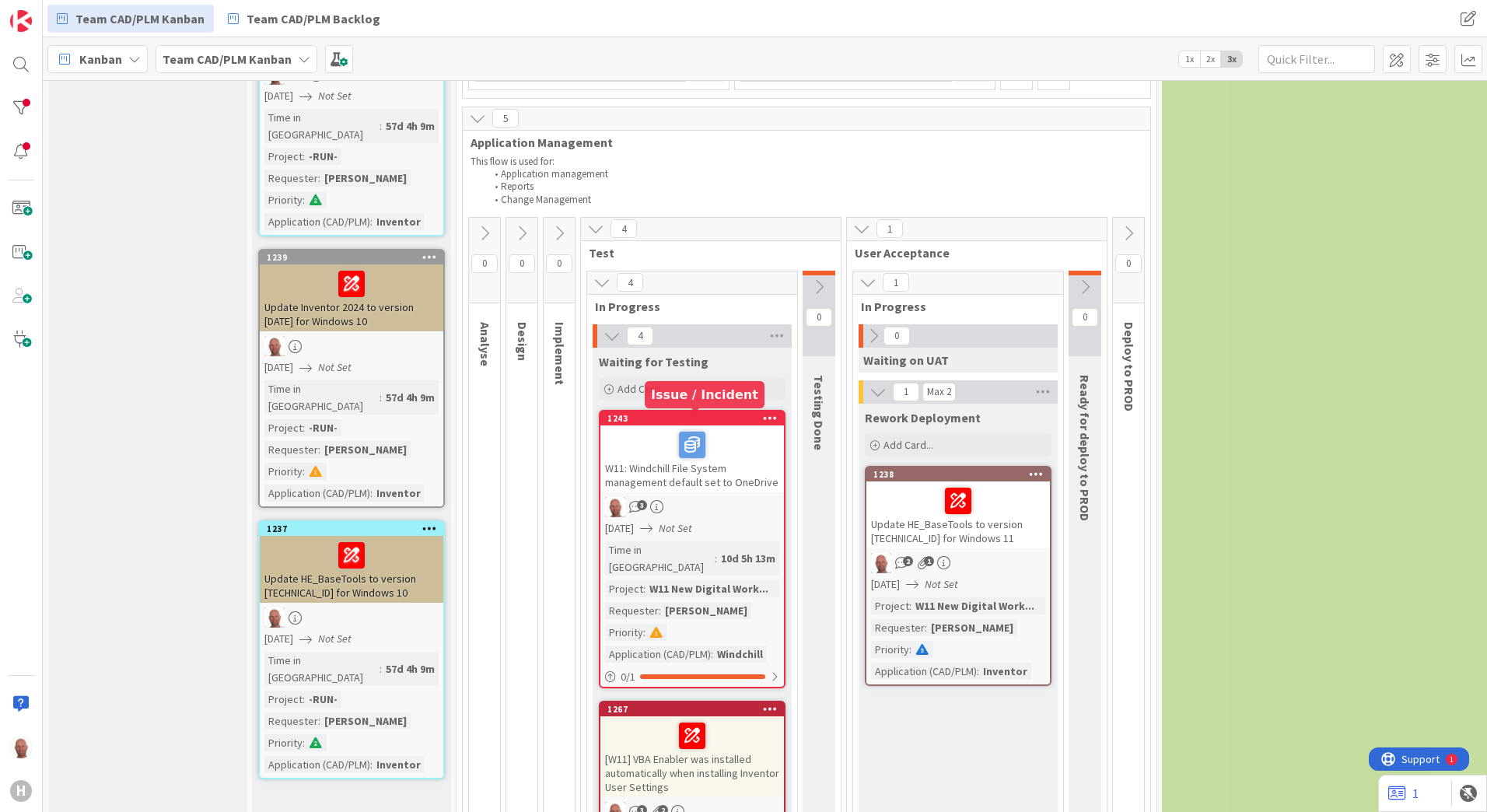
click at [703, 415] on div "1243" at bounding box center [696, 418] width 176 height 11
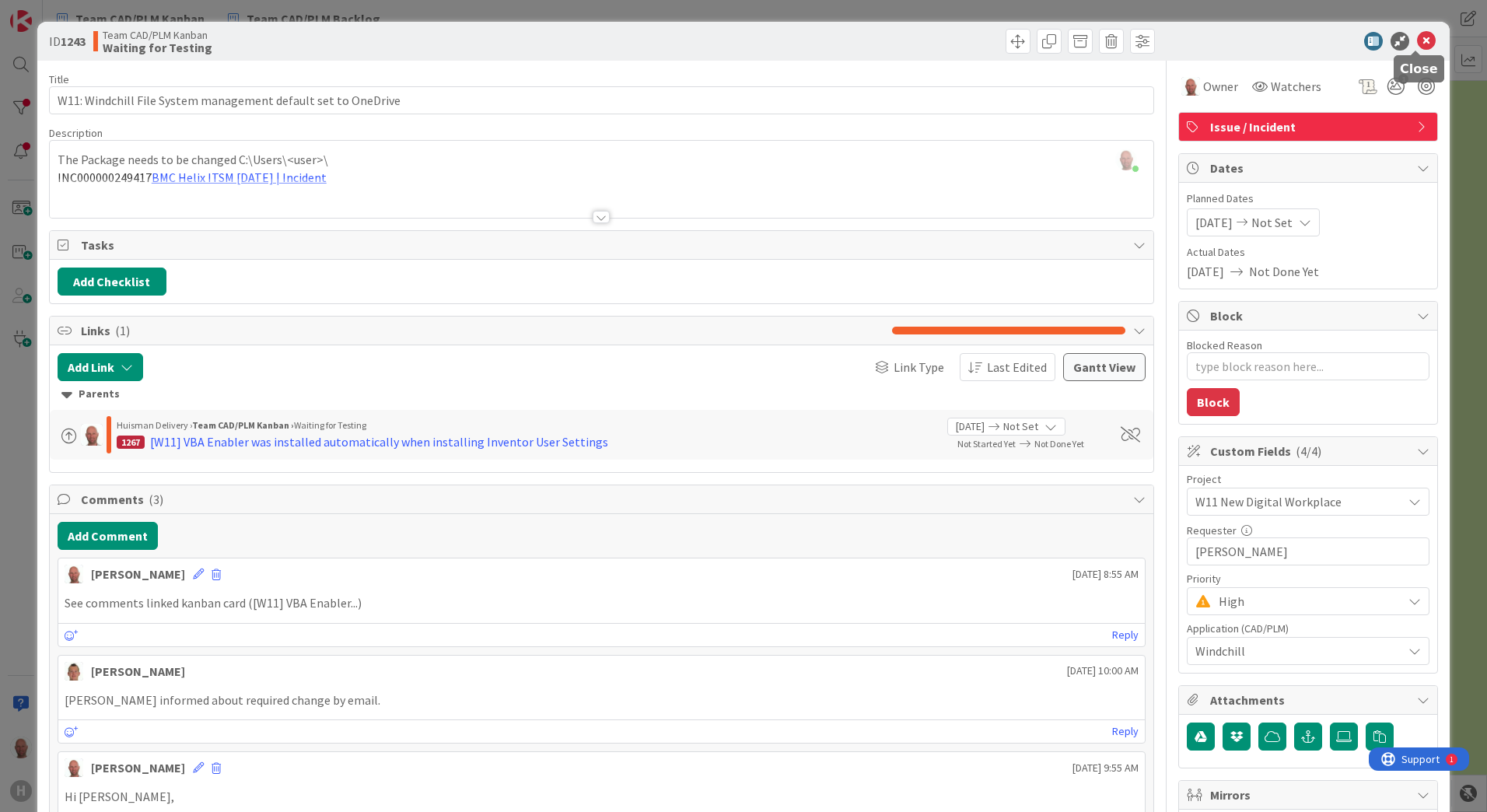
click at [1418, 40] on icon at bounding box center [1426, 41] width 19 height 19
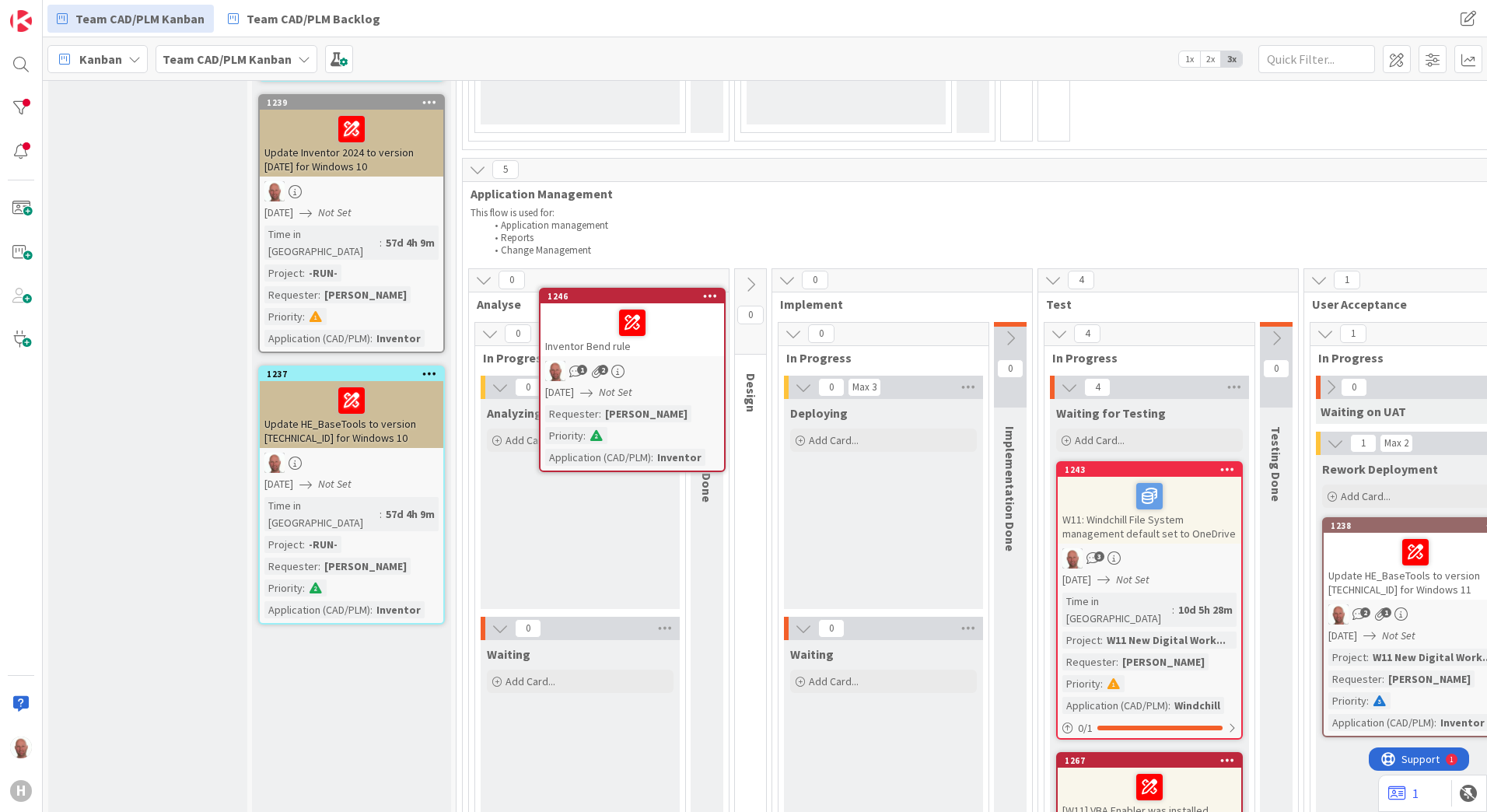
scroll to position [674, 0]
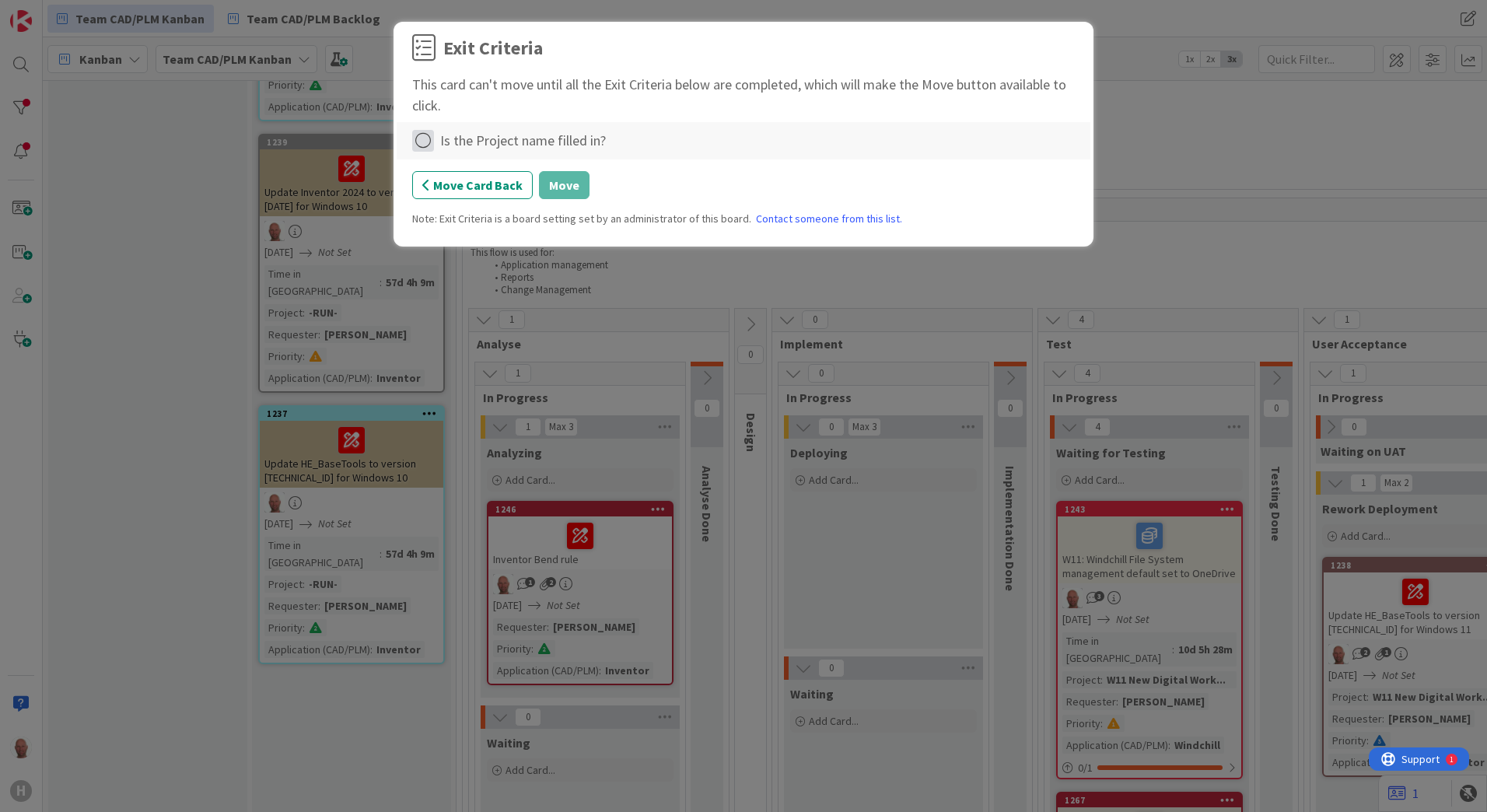
click at [421, 139] on icon at bounding box center [423, 140] width 22 height 22
click at [339, 698] on div "Exit Criteria This card can't move until all the Exit Criteria below are comple…" at bounding box center [744, 406] width 1487 height 812
click at [459, 185] on button "Move Card Back" at bounding box center [472, 185] width 121 height 28
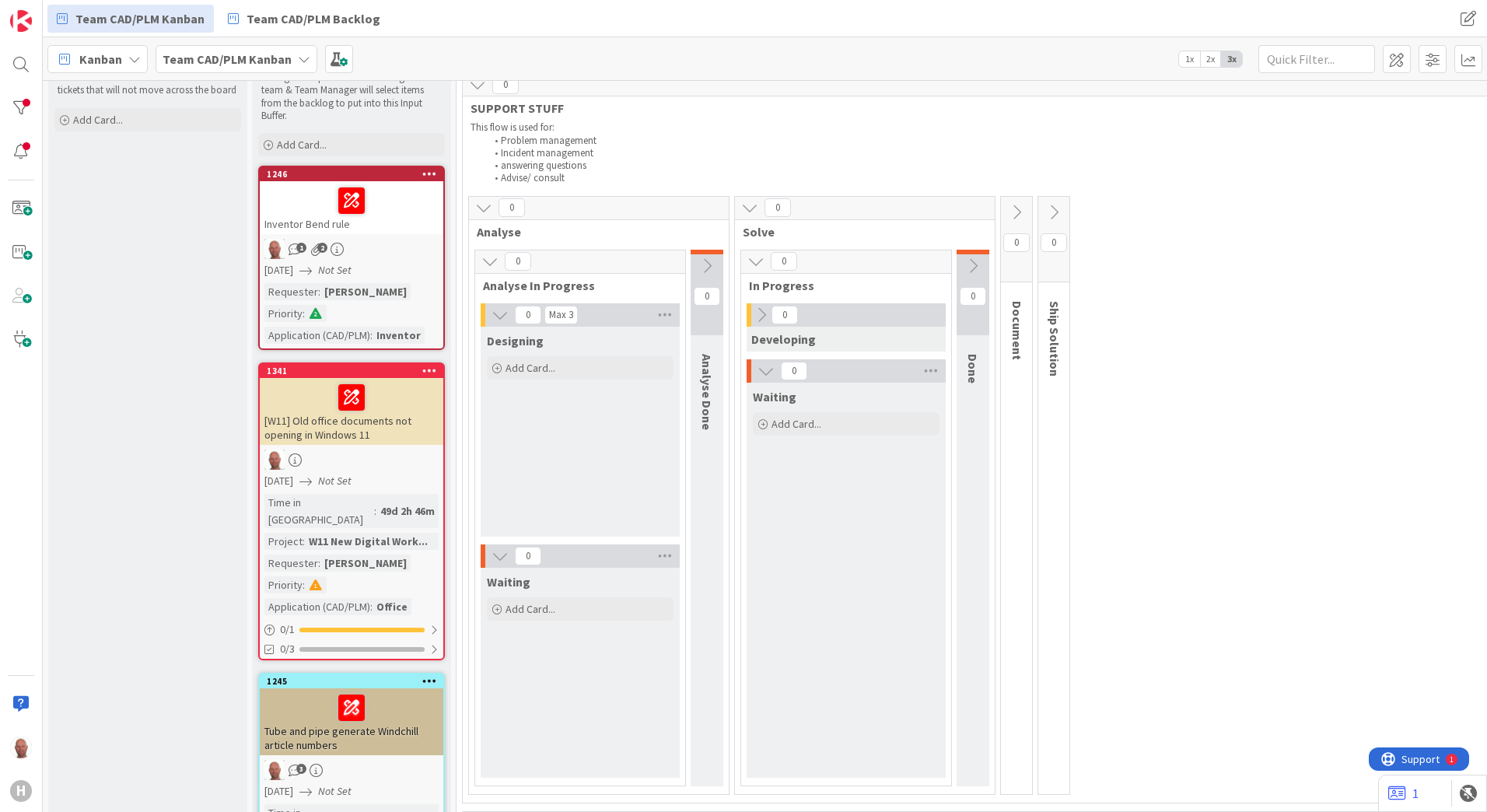
scroll to position [52, 0]
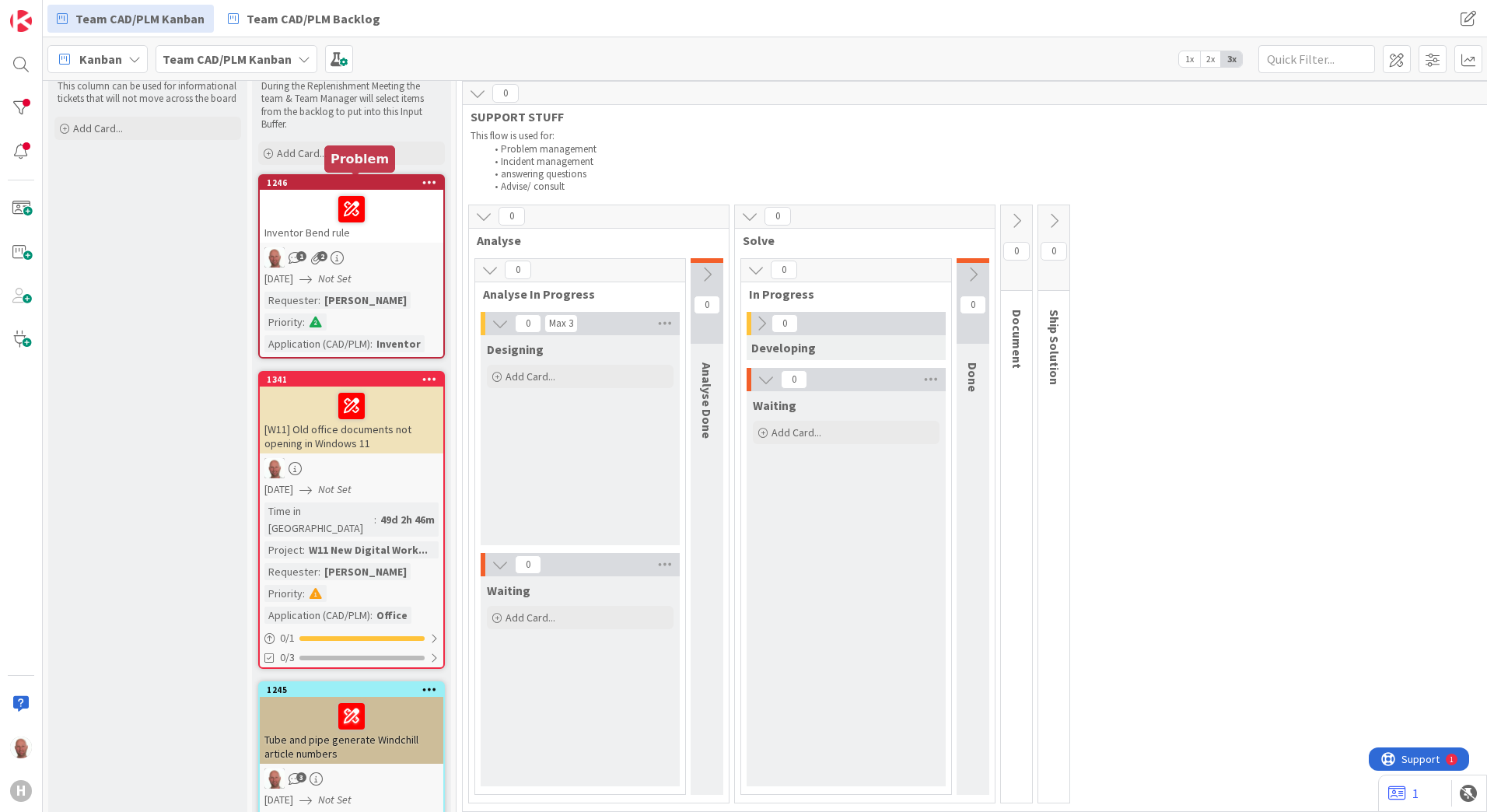
click at [335, 183] on div "1246" at bounding box center [355, 183] width 176 height 11
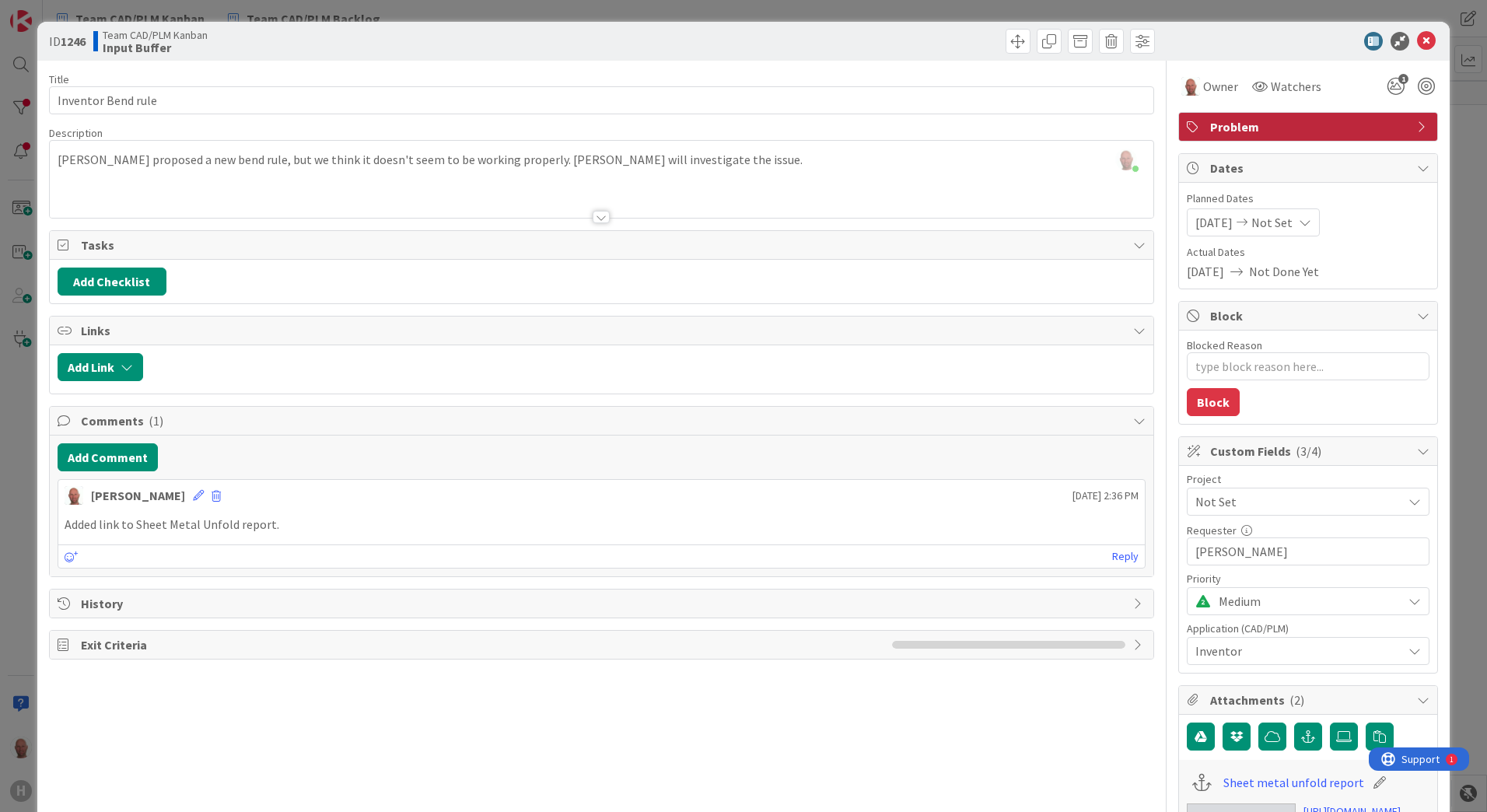
click at [1291, 498] on span "Not Set" at bounding box center [1294, 502] width 199 height 22
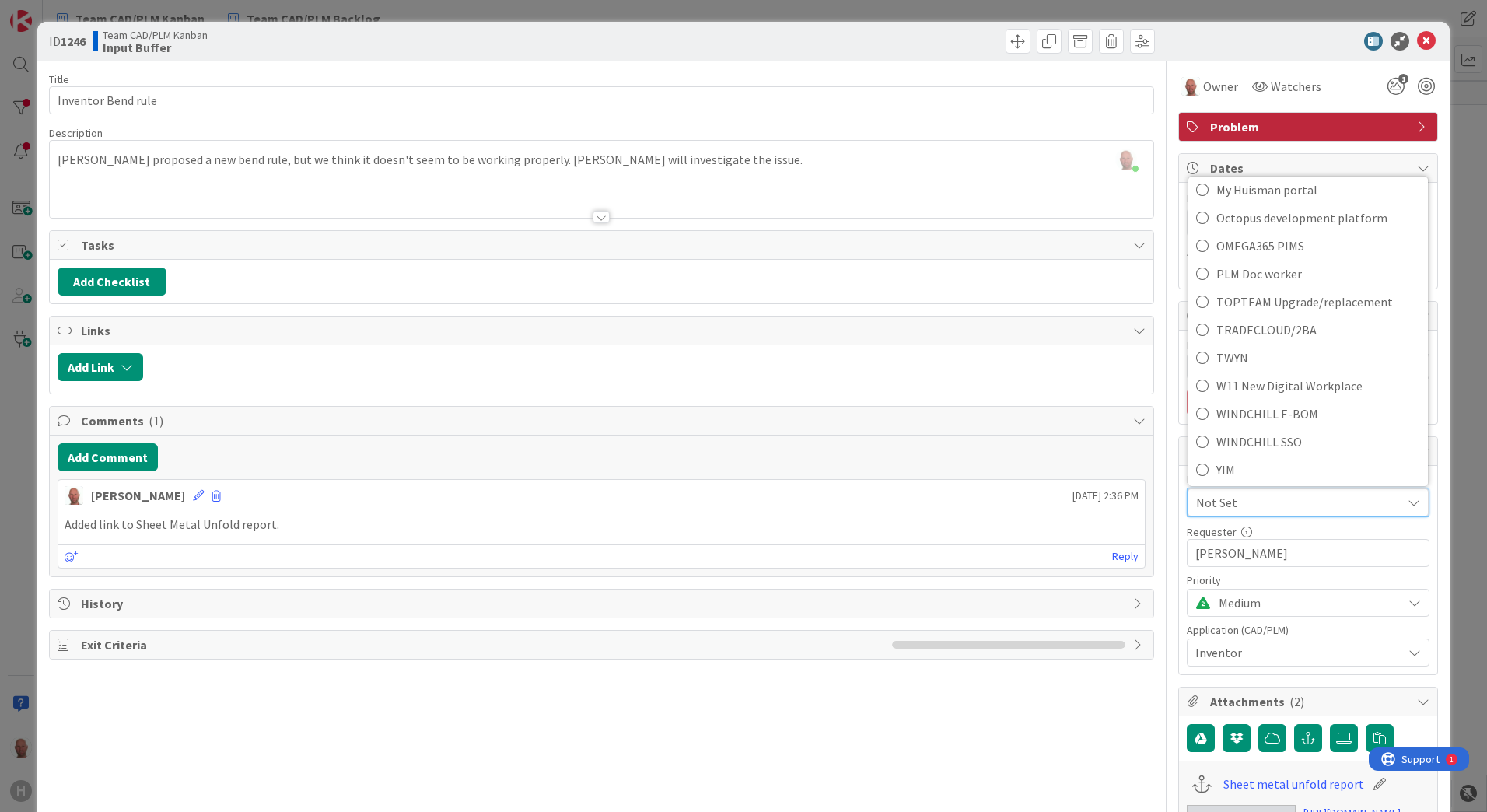
scroll to position [963, 0]
click at [1319, 379] on span "W11 New Digital Workplace" at bounding box center [1318, 382] width 204 height 23
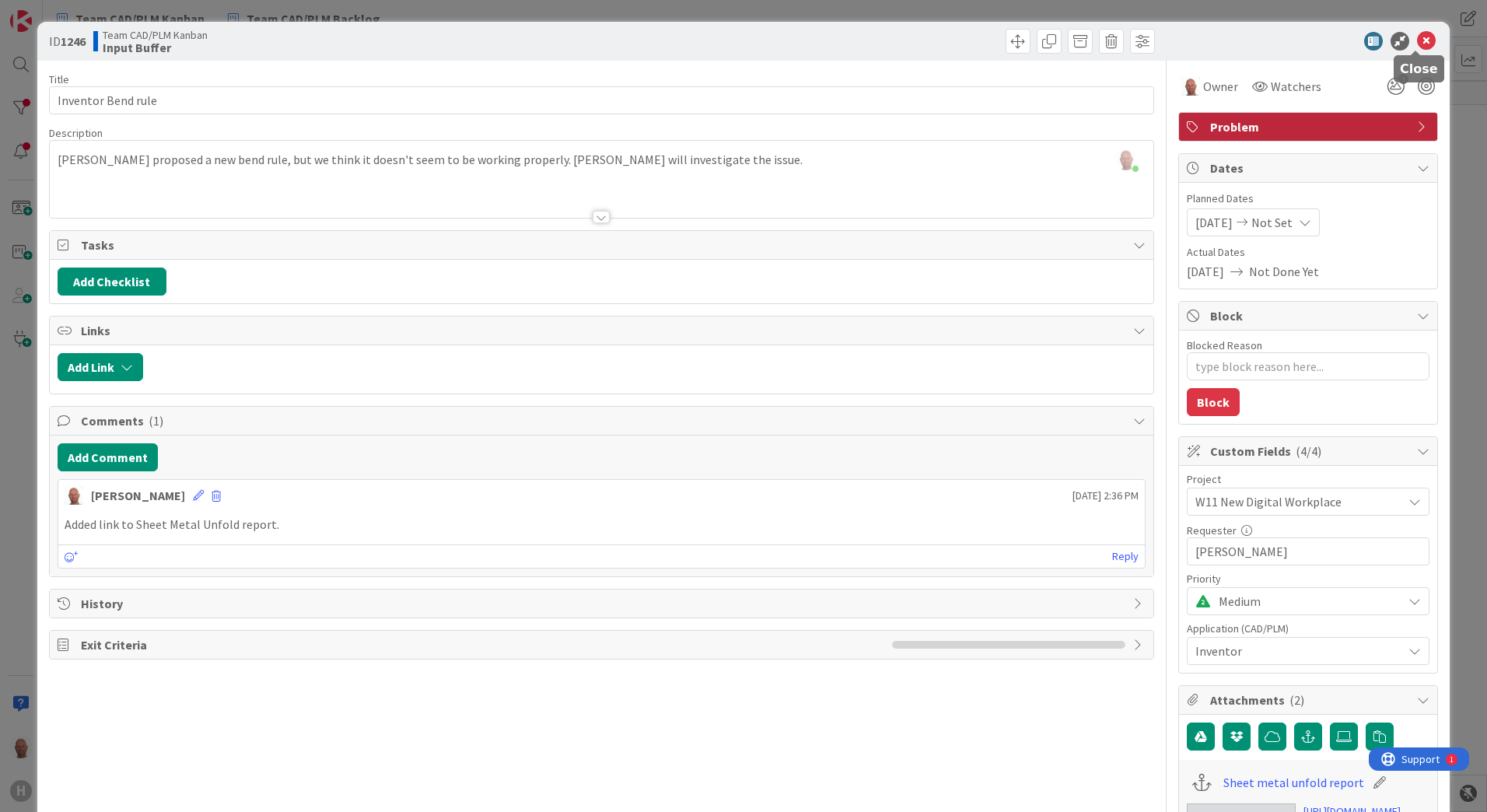
click at [1417, 40] on icon at bounding box center [1426, 41] width 19 height 19
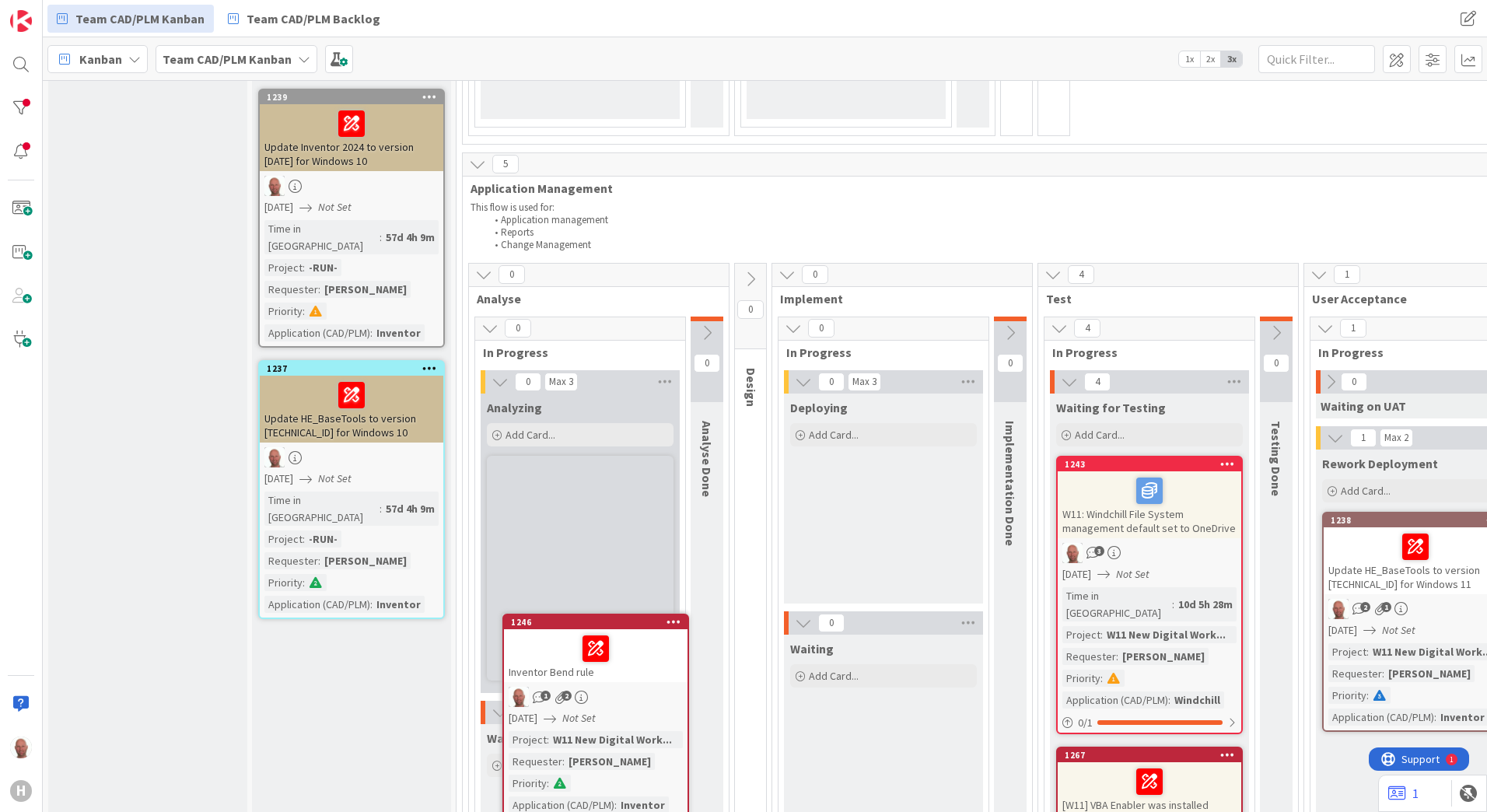
scroll to position [724, 0]
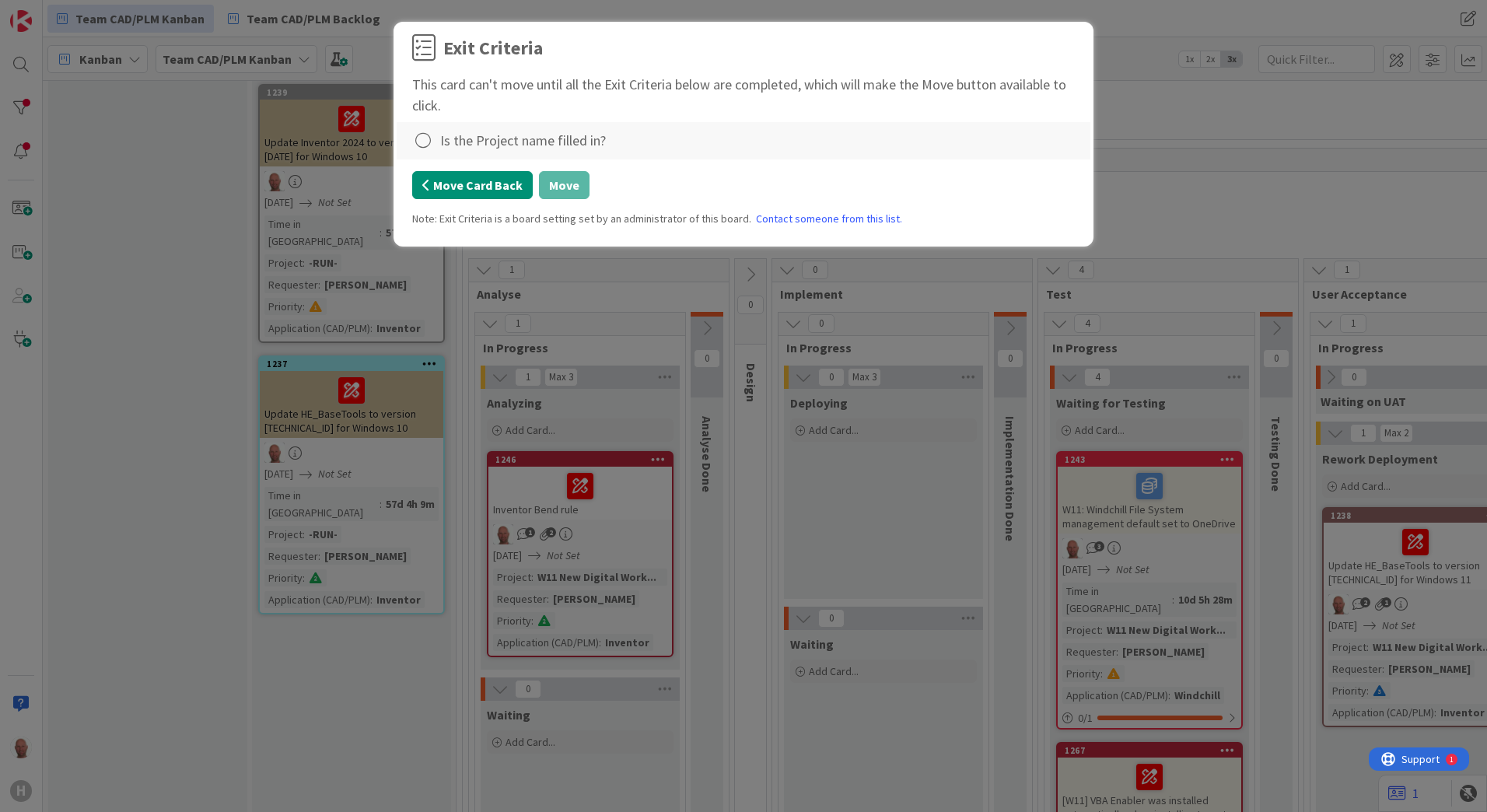
click at [476, 182] on button "Move Card Back" at bounding box center [472, 185] width 121 height 28
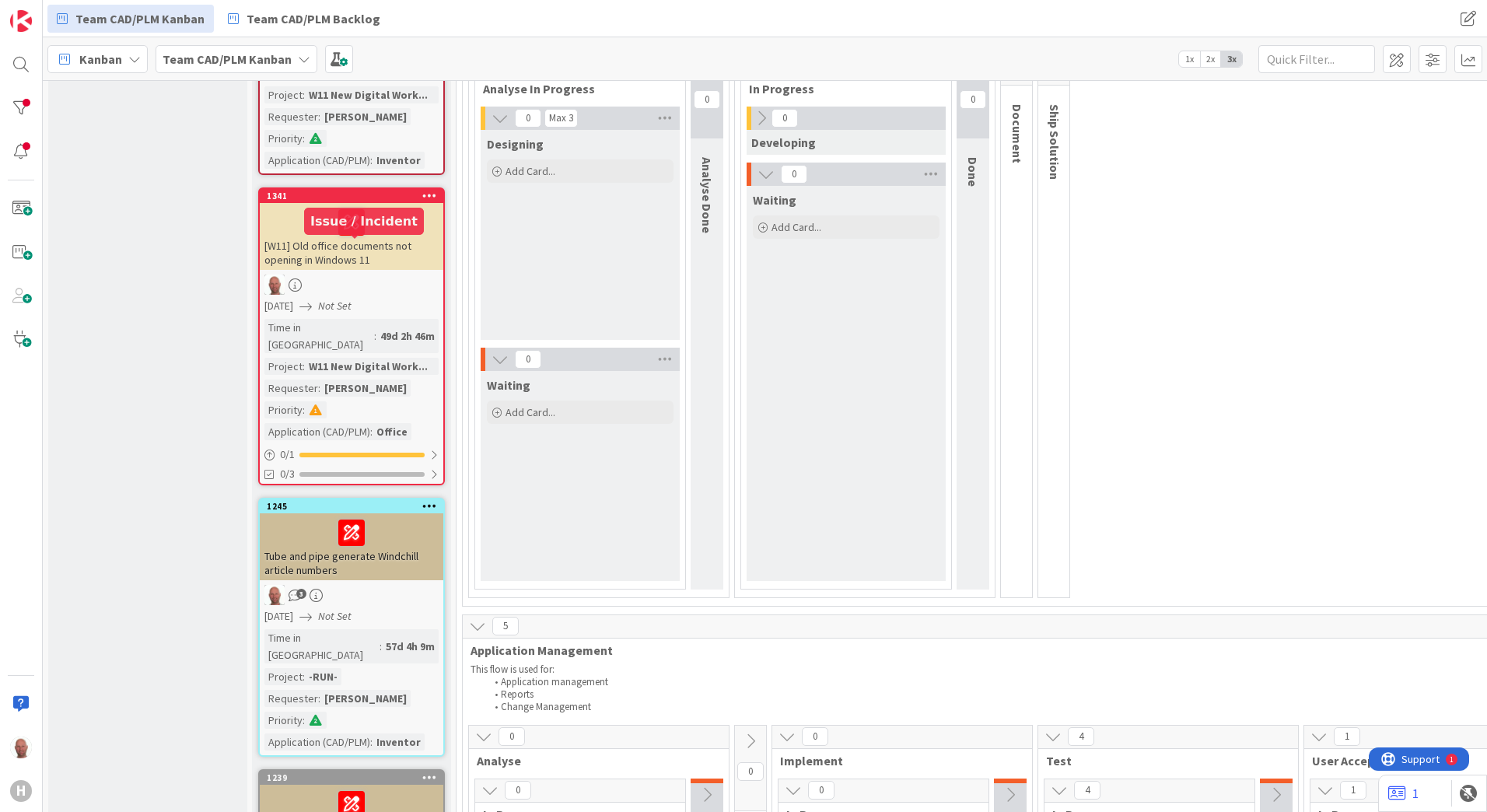
scroll to position [0, 0]
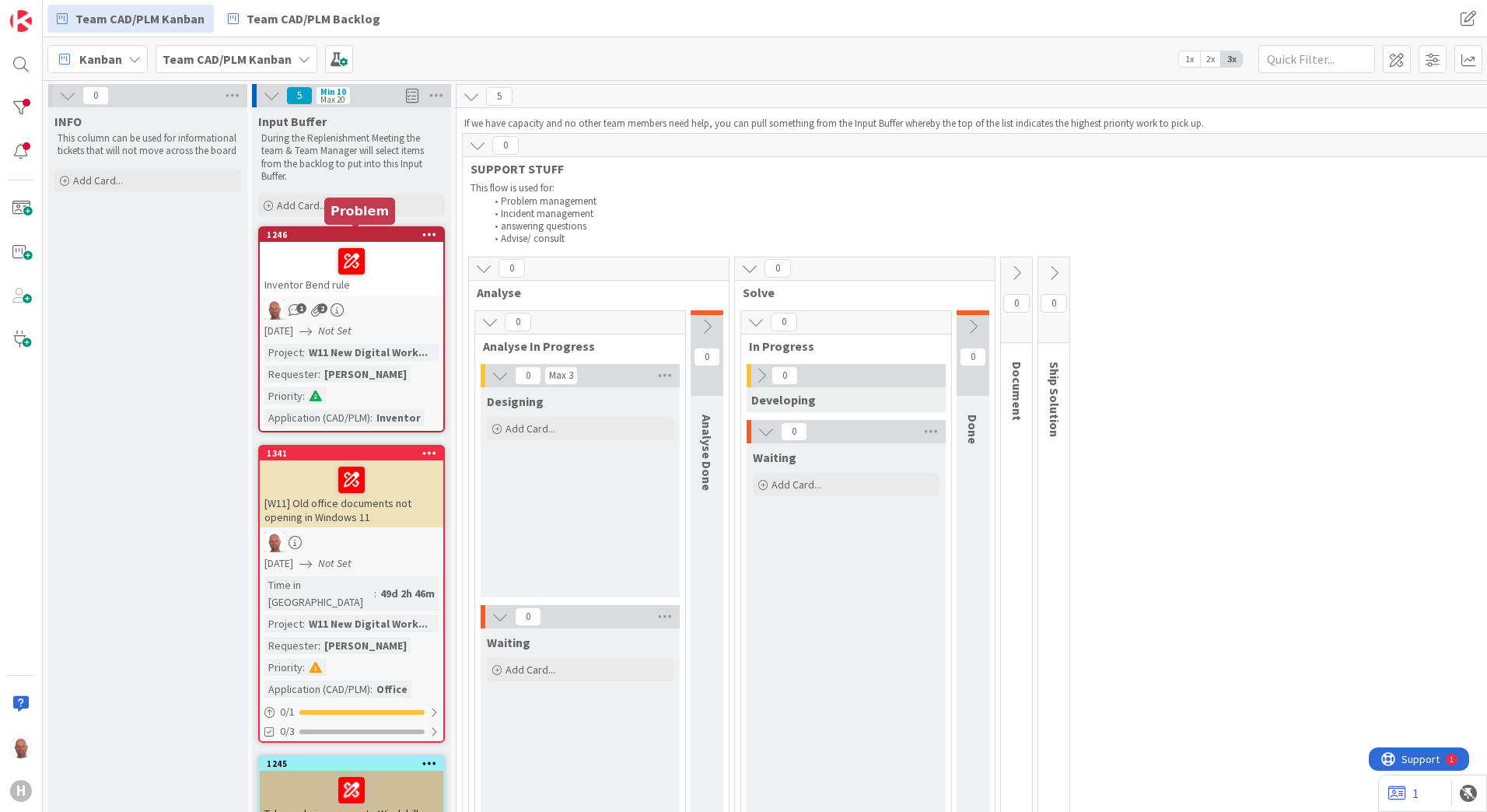
click at [332, 234] on div "1246" at bounding box center [355, 235] width 176 height 11
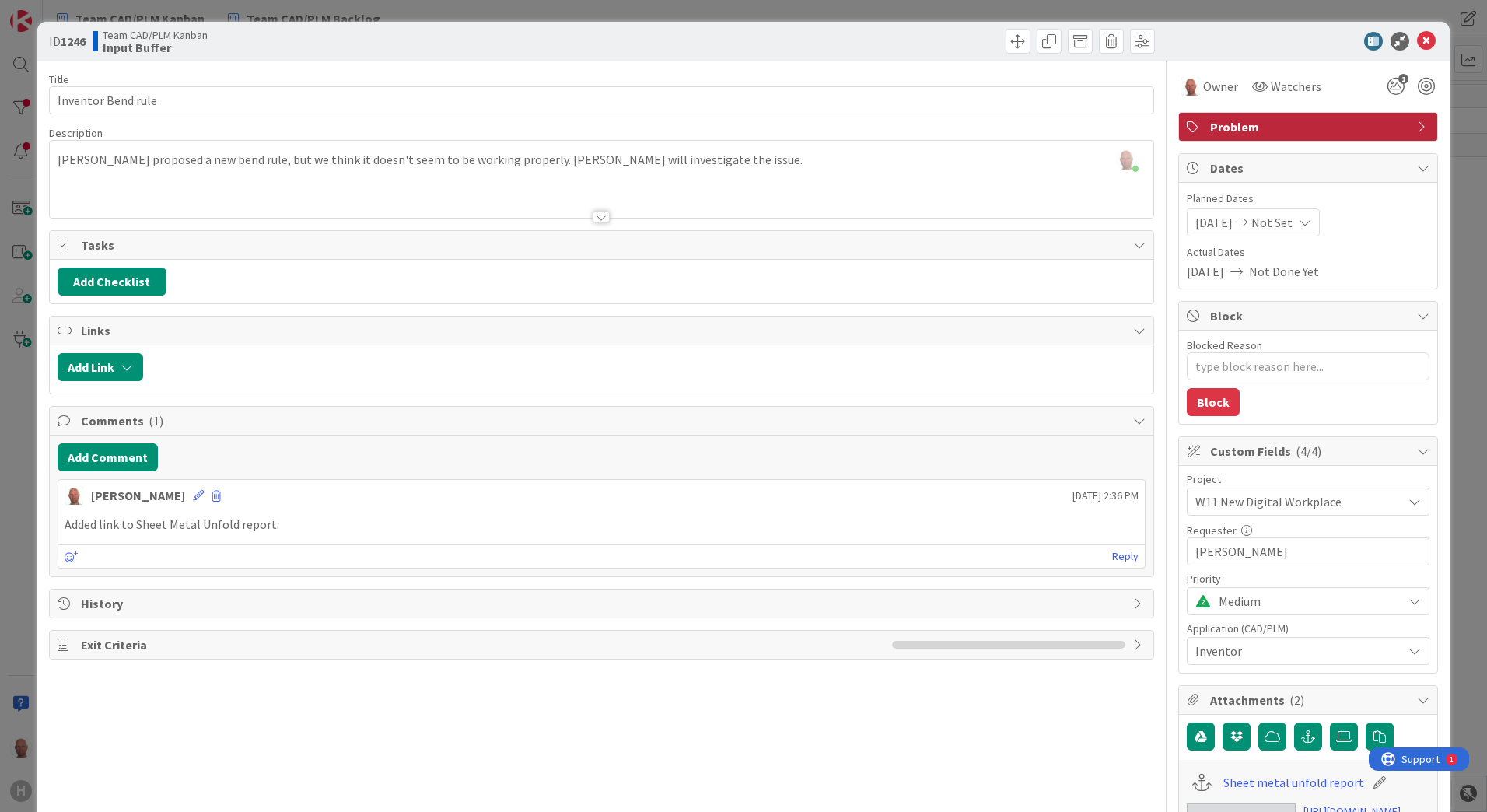
click at [1408, 500] on icon at bounding box center [1414, 502] width 12 height 12
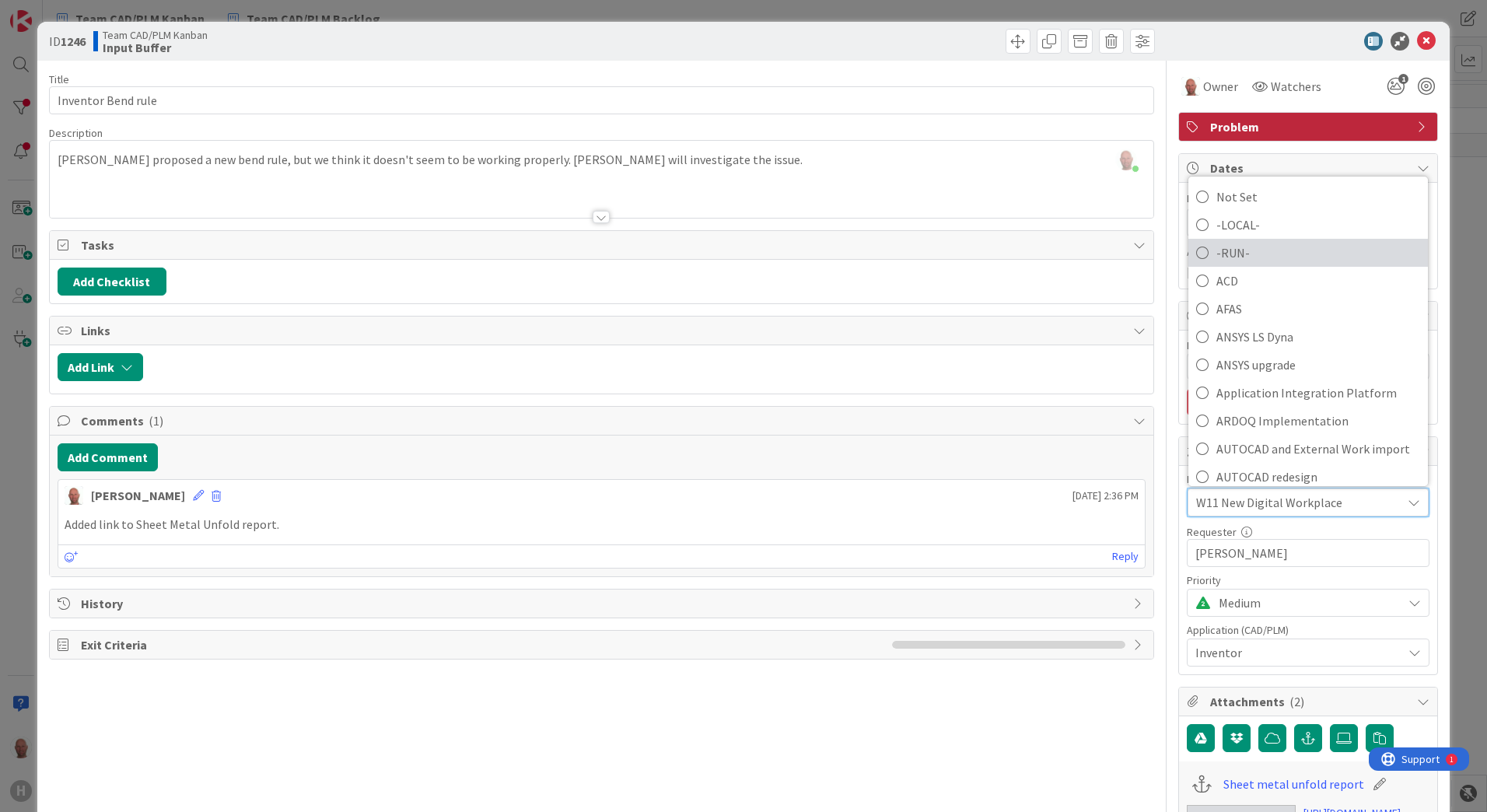
click at [1259, 255] on span "-RUN-" at bounding box center [1318, 253] width 204 height 23
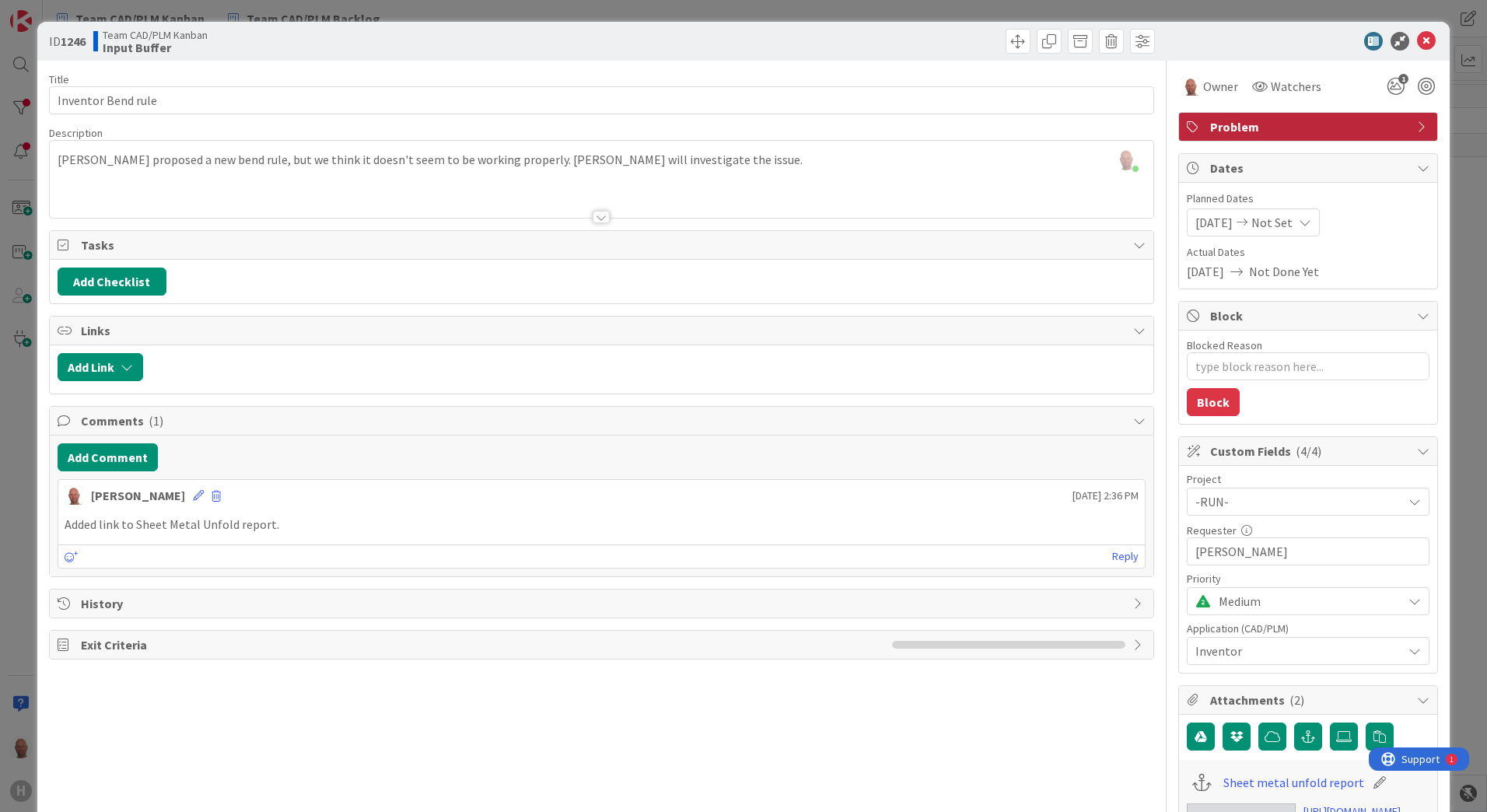
click at [1417, 449] on icon at bounding box center [1423, 451] width 12 height 12
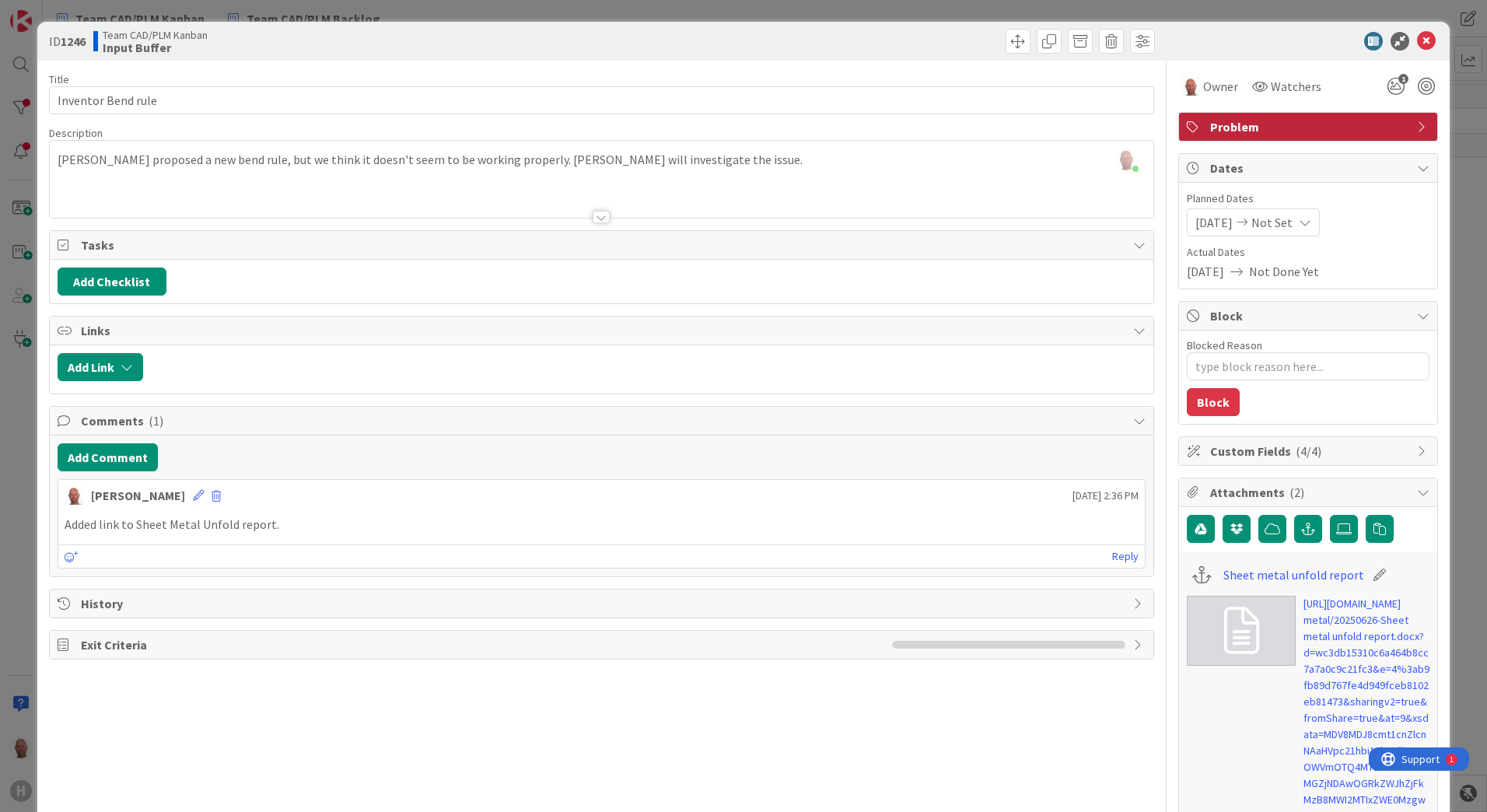
click at [1417, 491] on icon at bounding box center [1423, 492] width 12 height 12
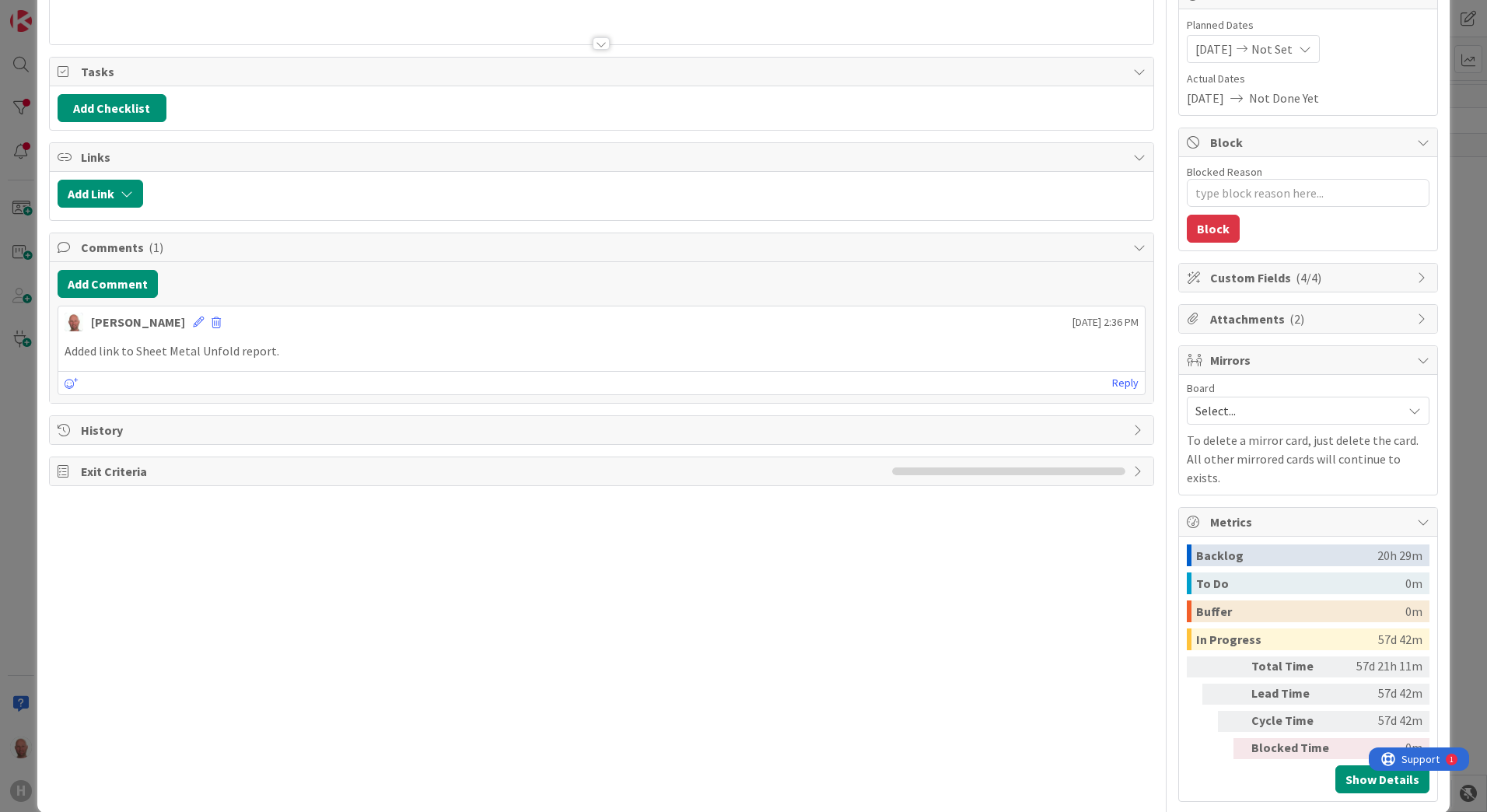
scroll to position [178, 0]
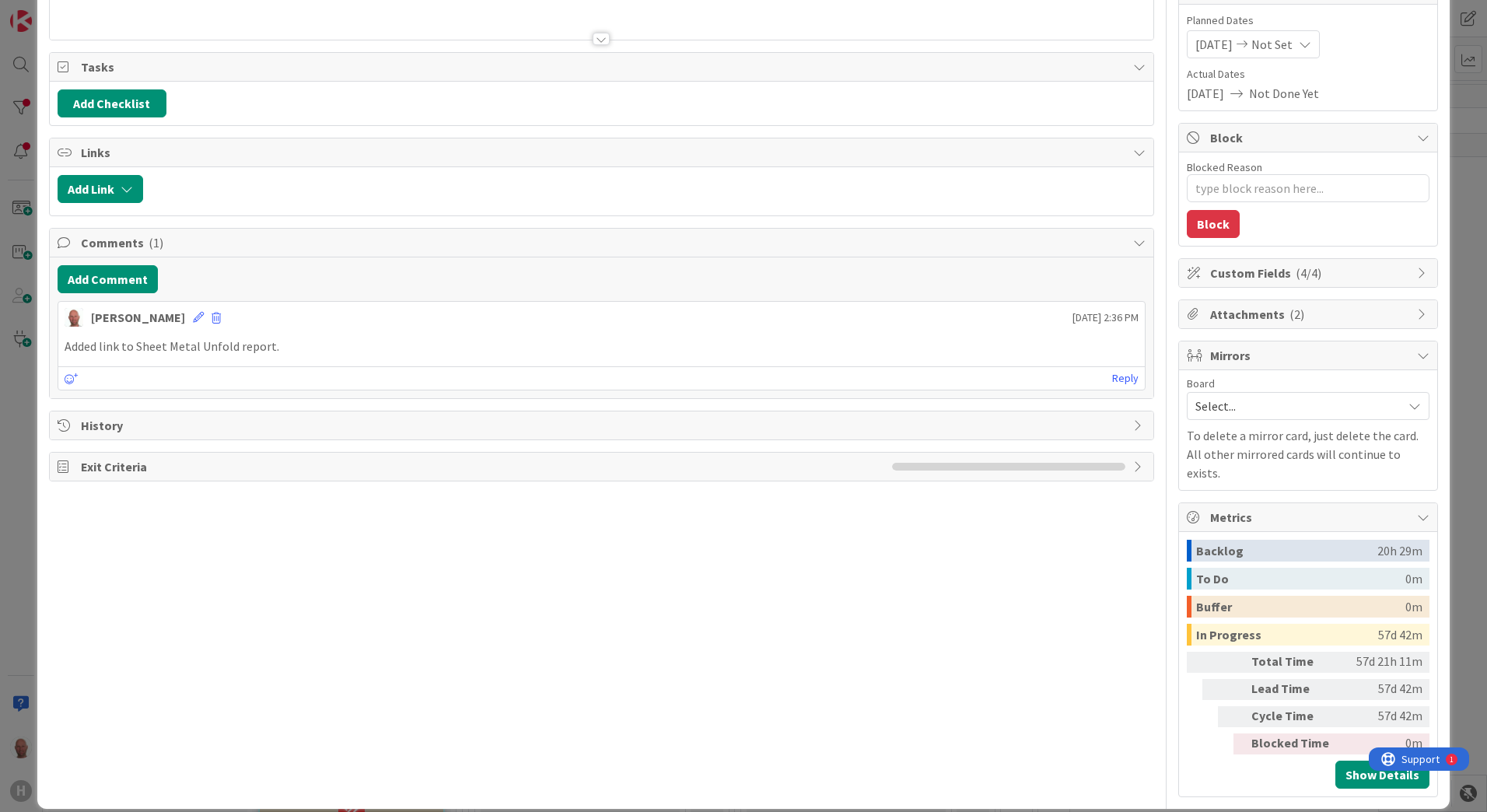
click at [1408, 406] on icon at bounding box center [1414, 406] width 12 height 12
click at [1002, 645] on div "Title 18 / 128 Inventor Bend rule Description Ronald Kurvers just joined Stan Z…" at bounding box center [602, 339] width 1105 height 914
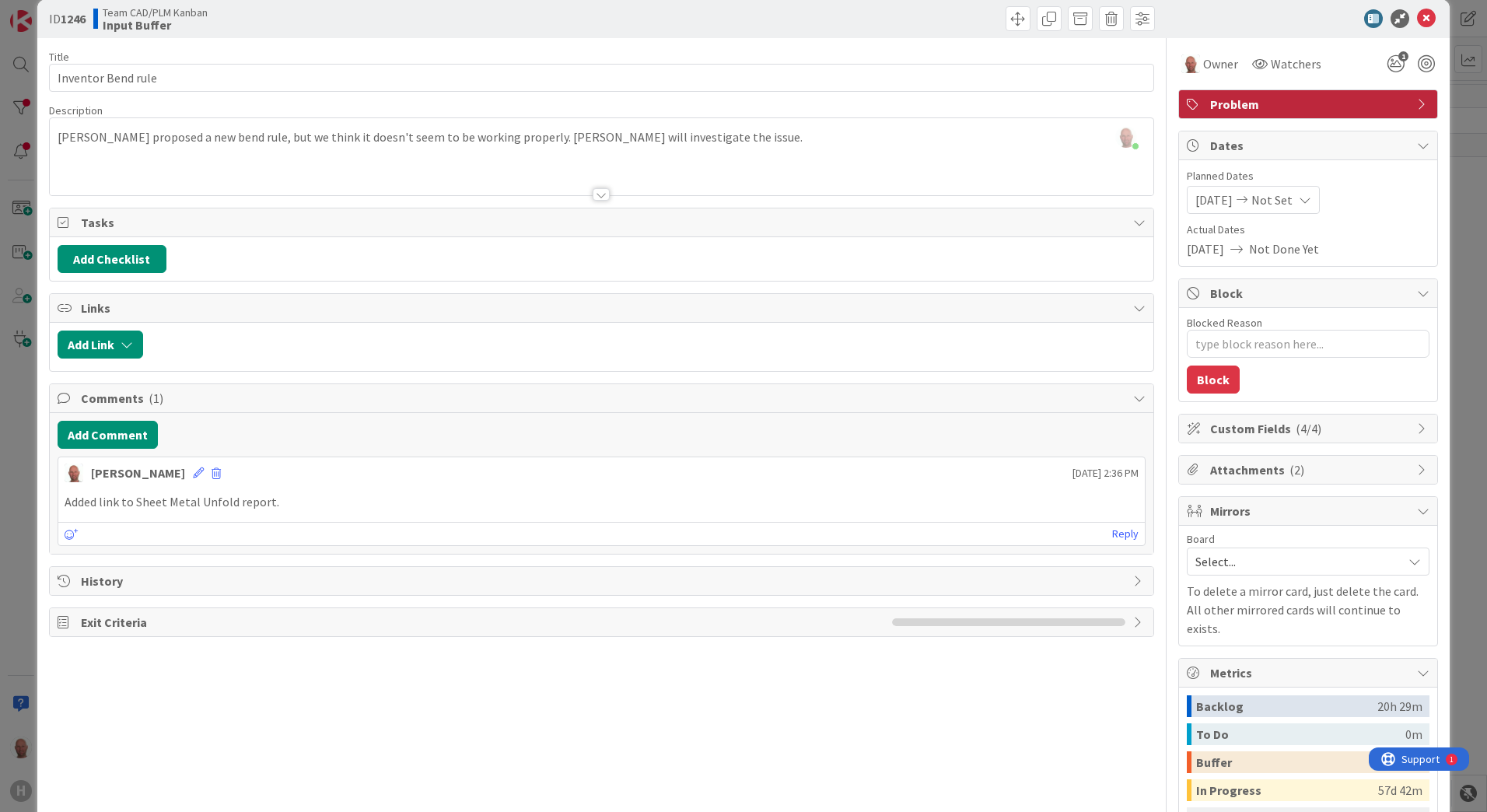
scroll to position [0, 0]
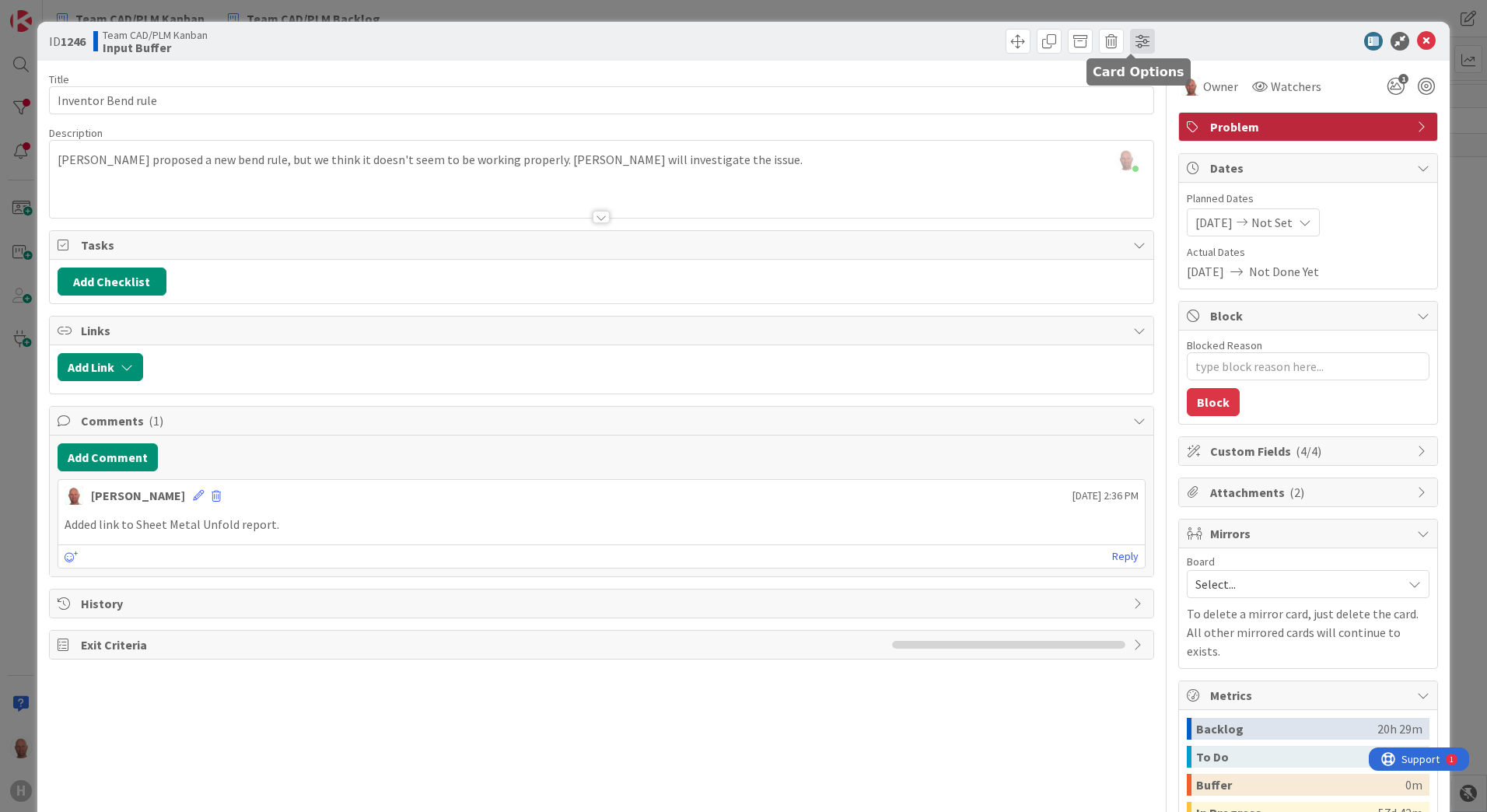
click at [1130, 40] on span at bounding box center [1142, 41] width 25 height 25
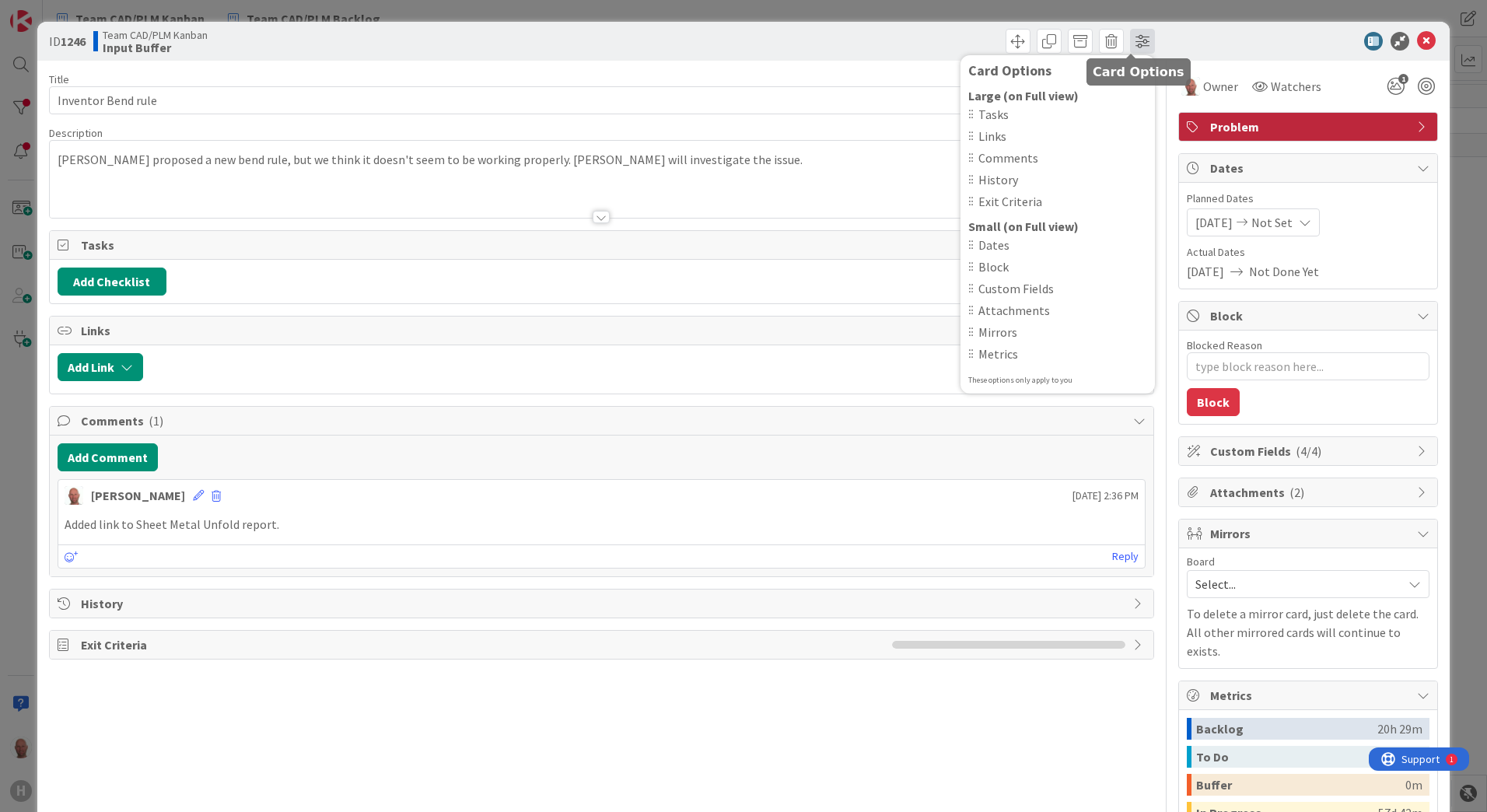
click at [1130, 40] on span at bounding box center [1142, 41] width 25 height 25
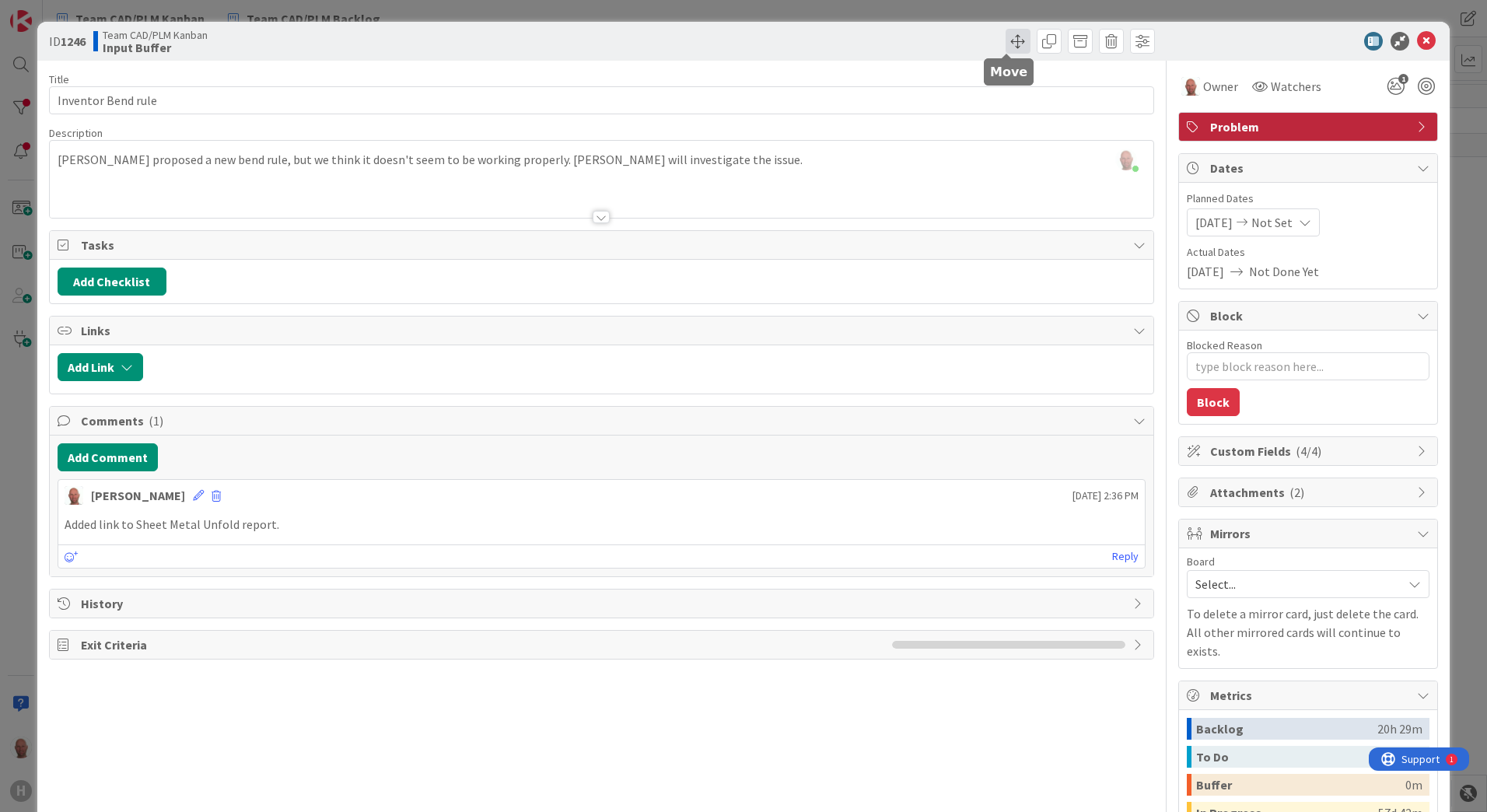
click at [1006, 44] on span at bounding box center [1018, 41] width 25 height 25
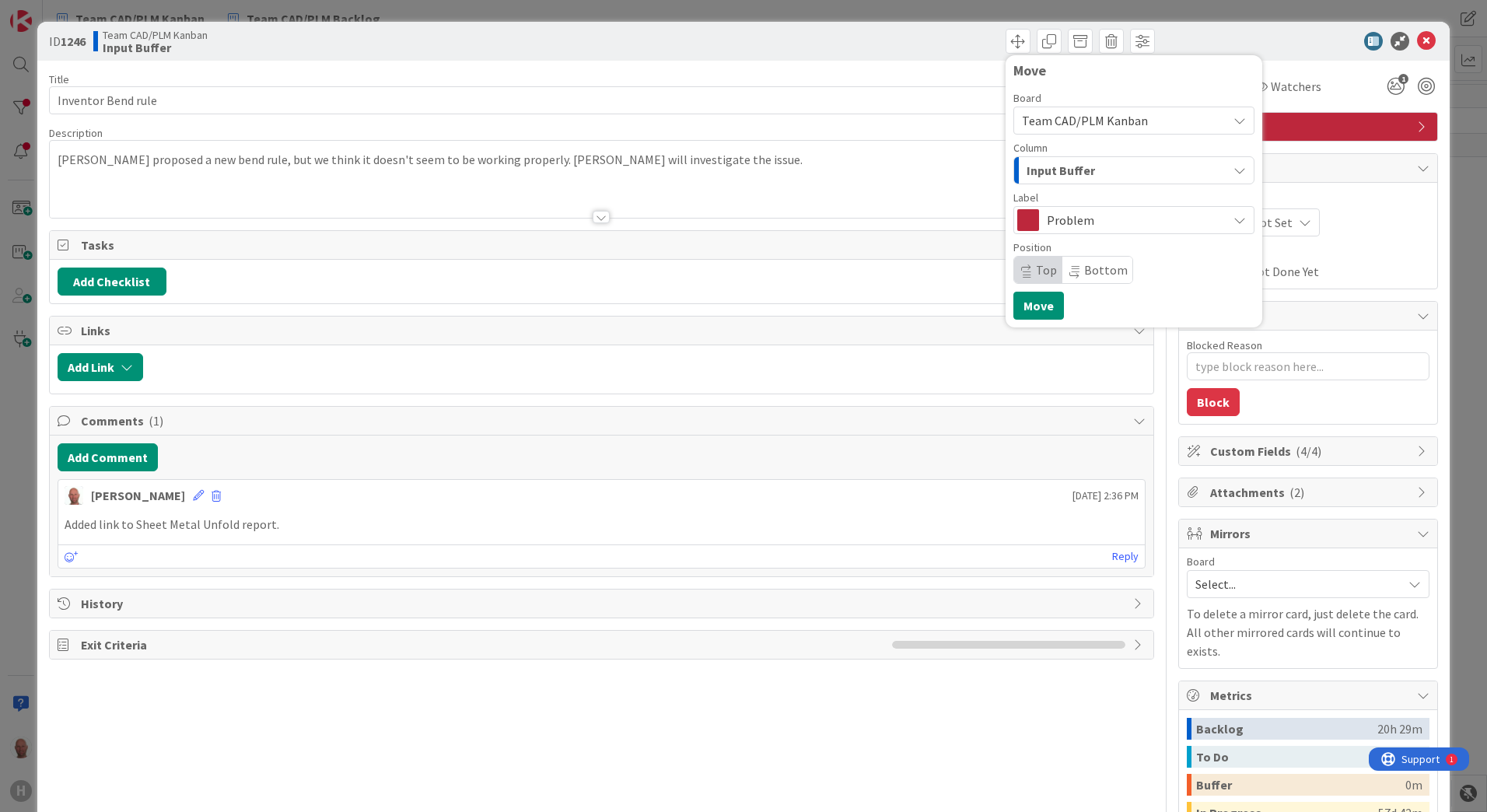
click at [1205, 168] on div "Input Buffer" at bounding box center [1125, 170] width 204 height 25
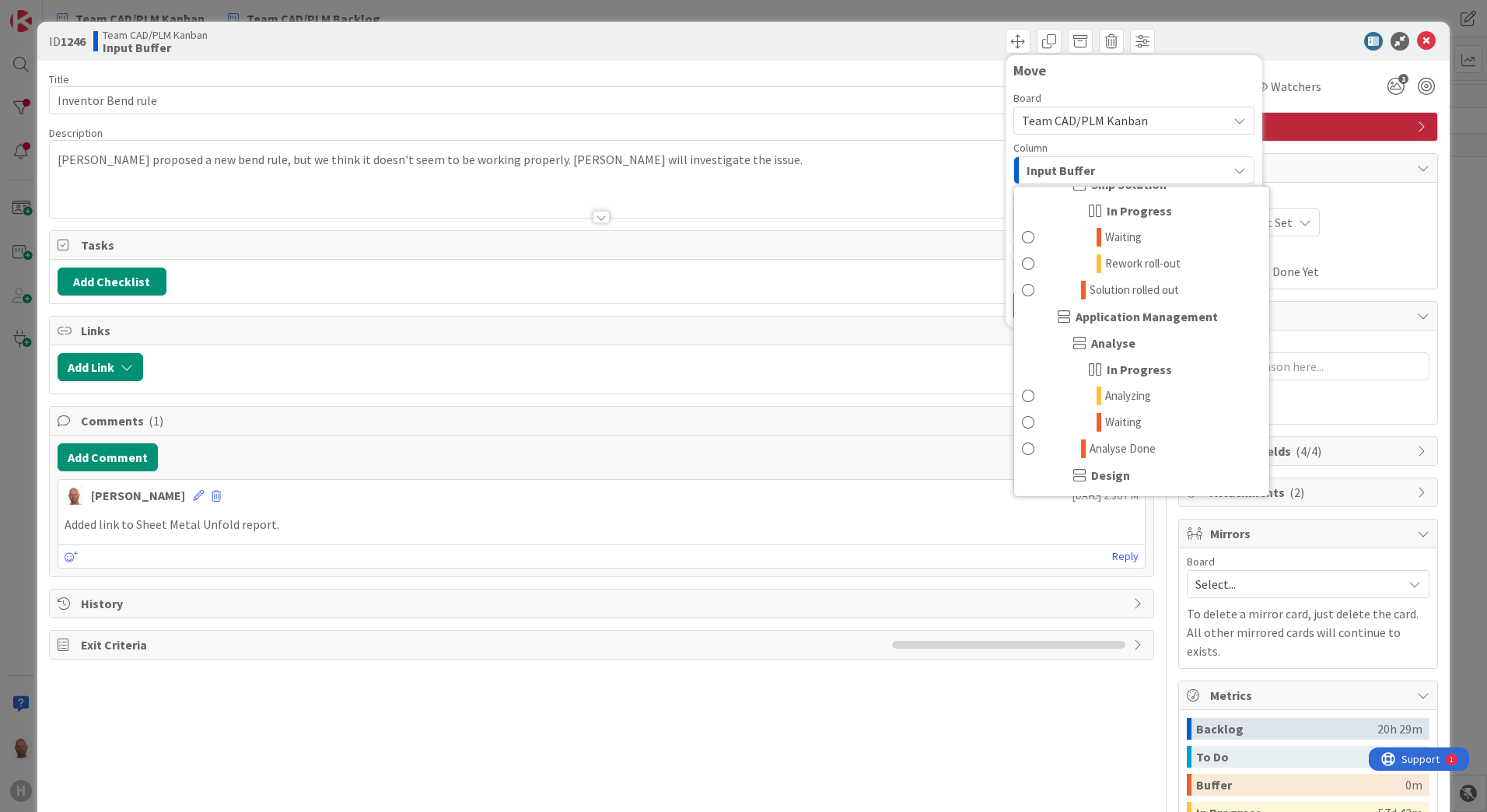
scroll to position [544, 0]
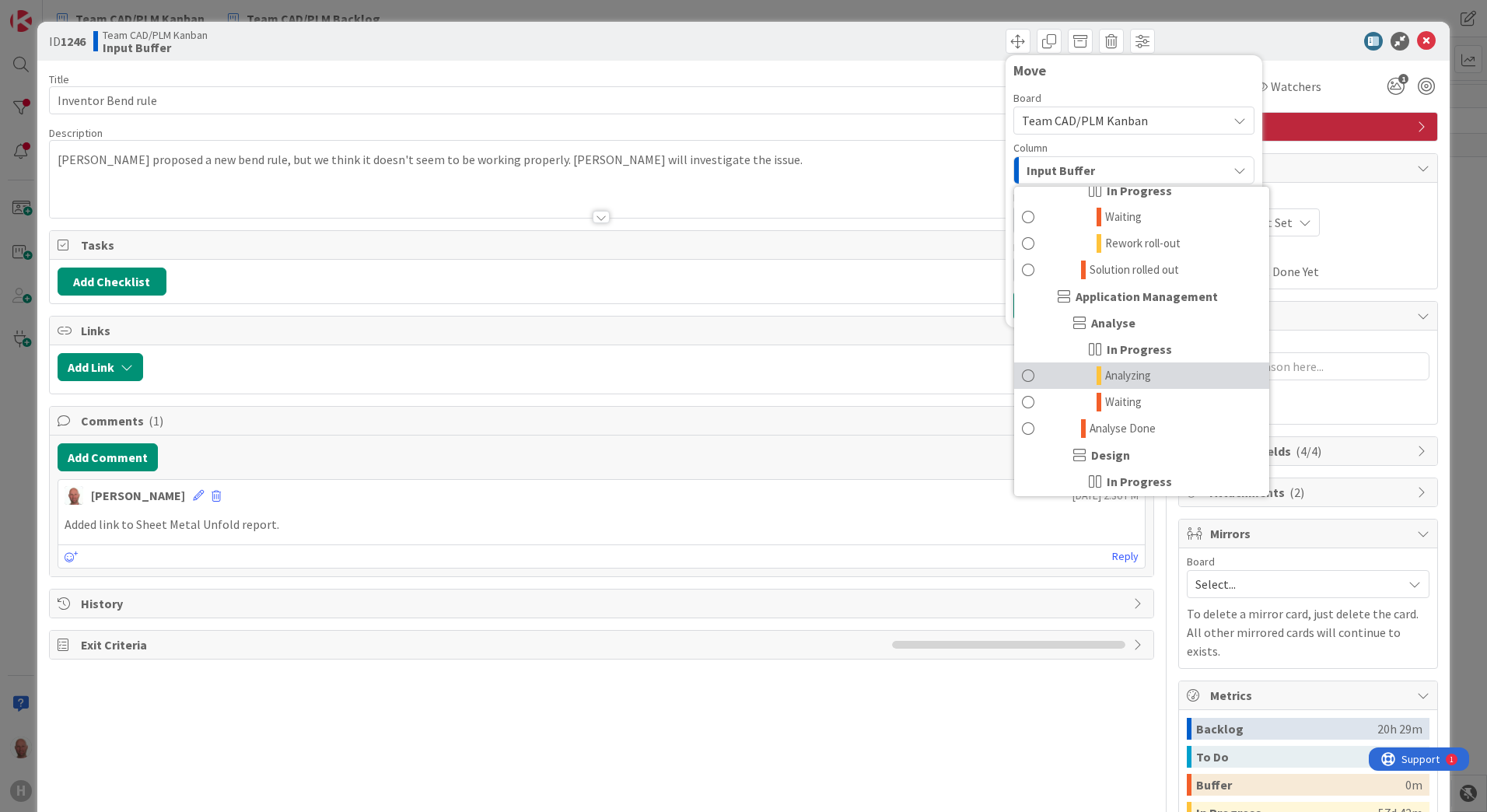
click at [1118, 371] on span "Analyzing" at bounding box center [1128, 376] width 46 height 19
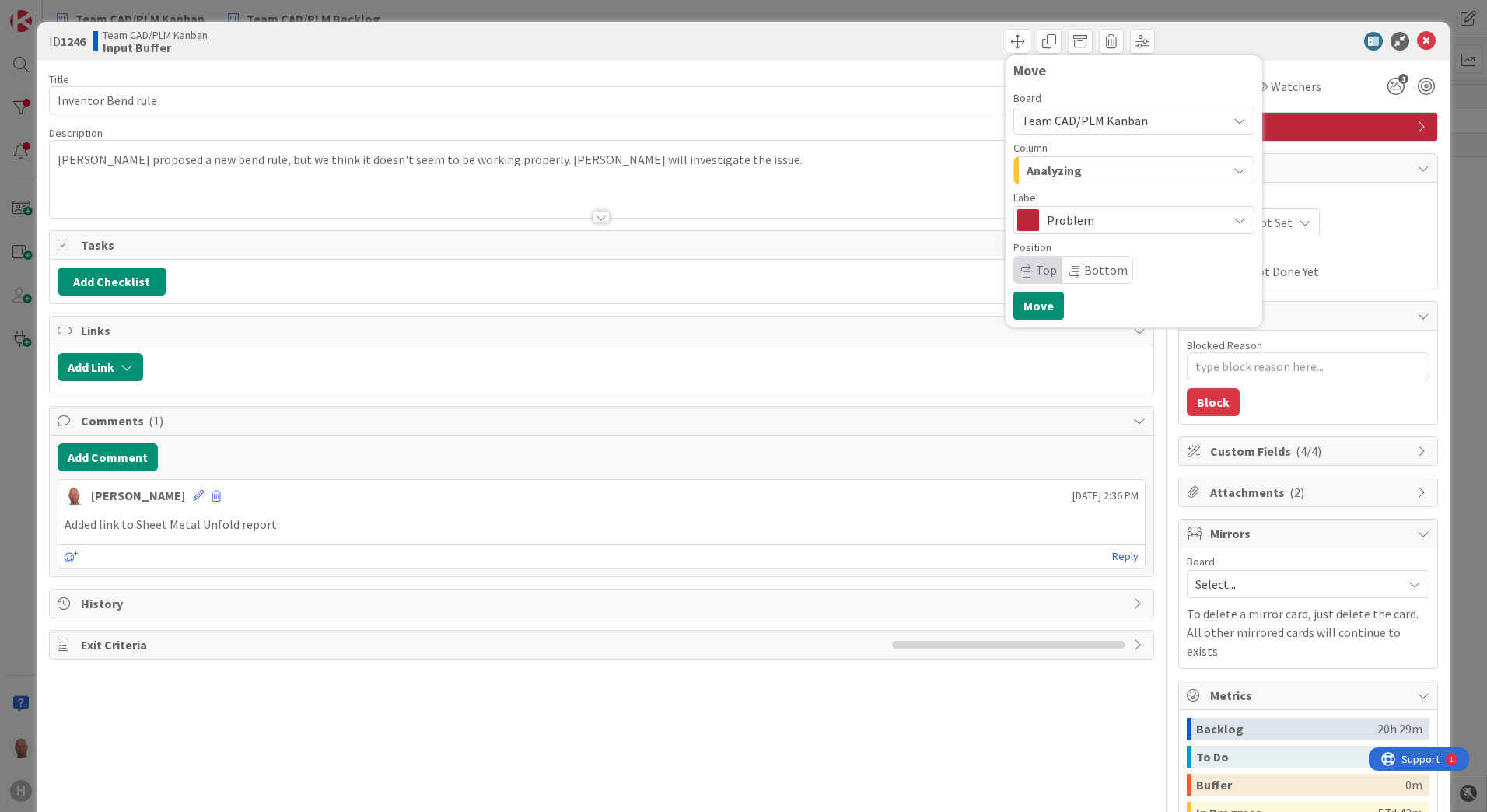
click at [1164, 220] on span "Problem" at bounding box center [1133, 220] width 172 height 22
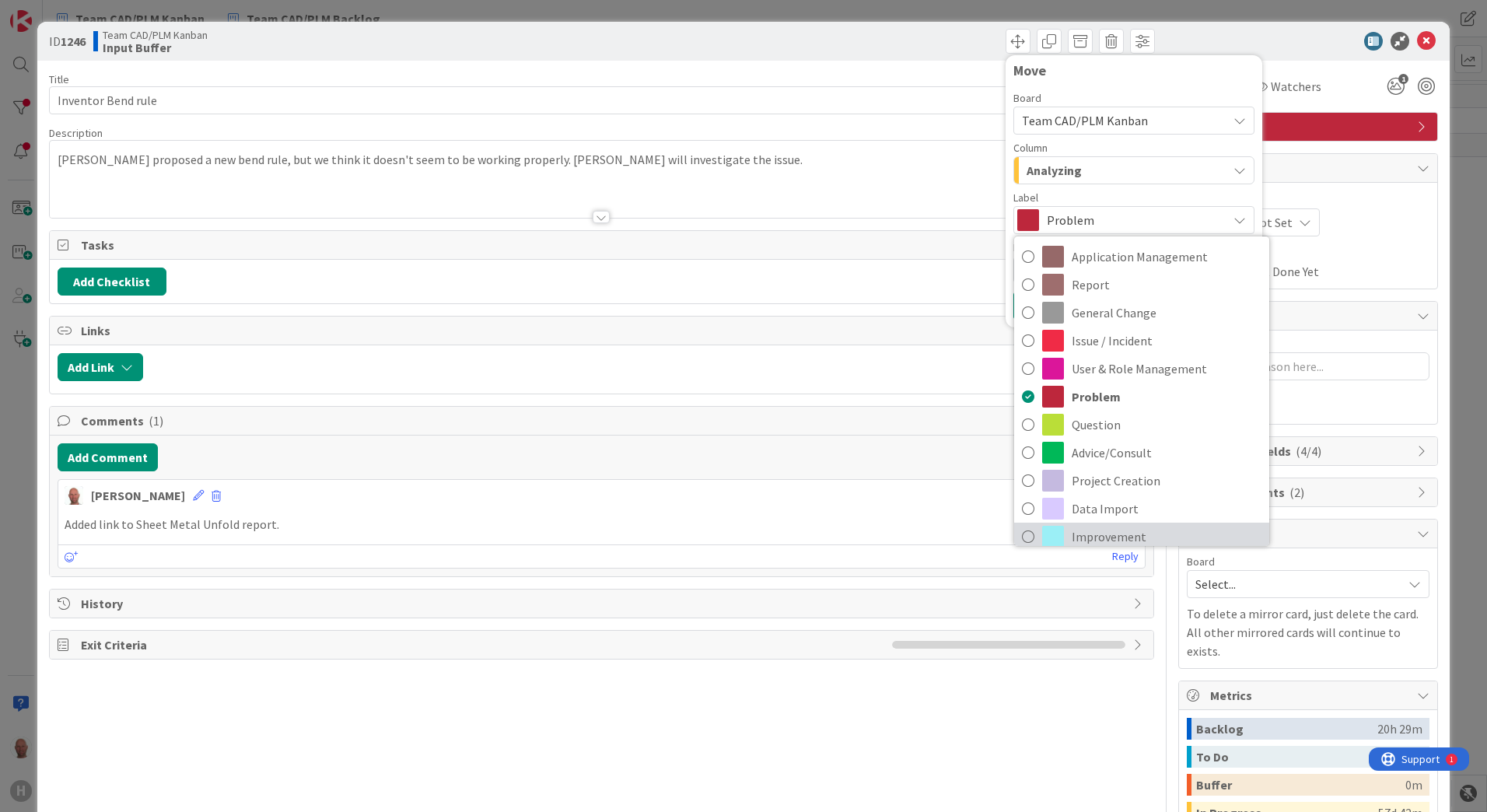
click at [1092, 530] on span "Improvement" at bounding box center [1166, 537] width 190 height 23
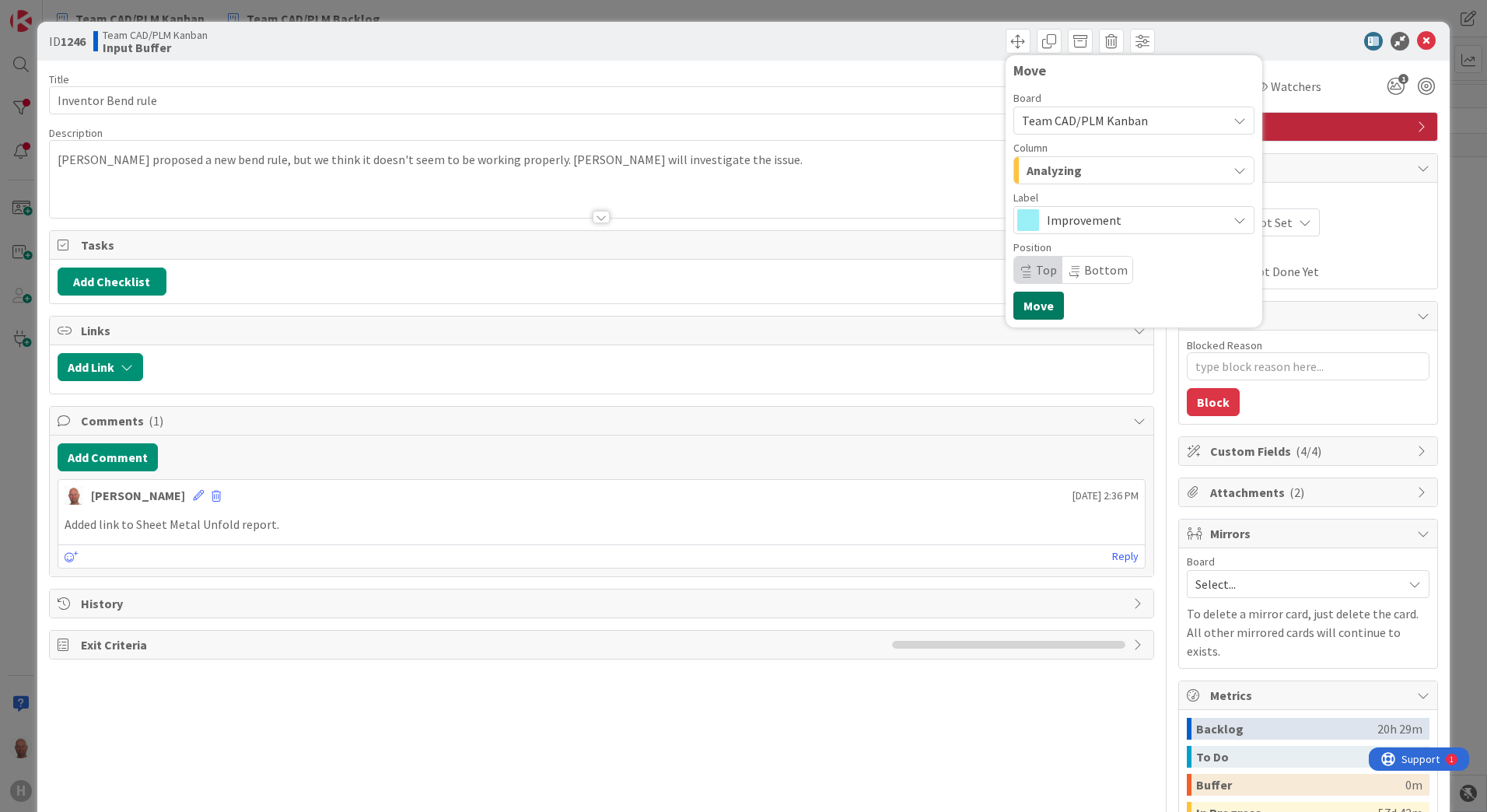
click at [1029, 306] on button "Move" at bounding box center [1038, 306] width 51 height 28
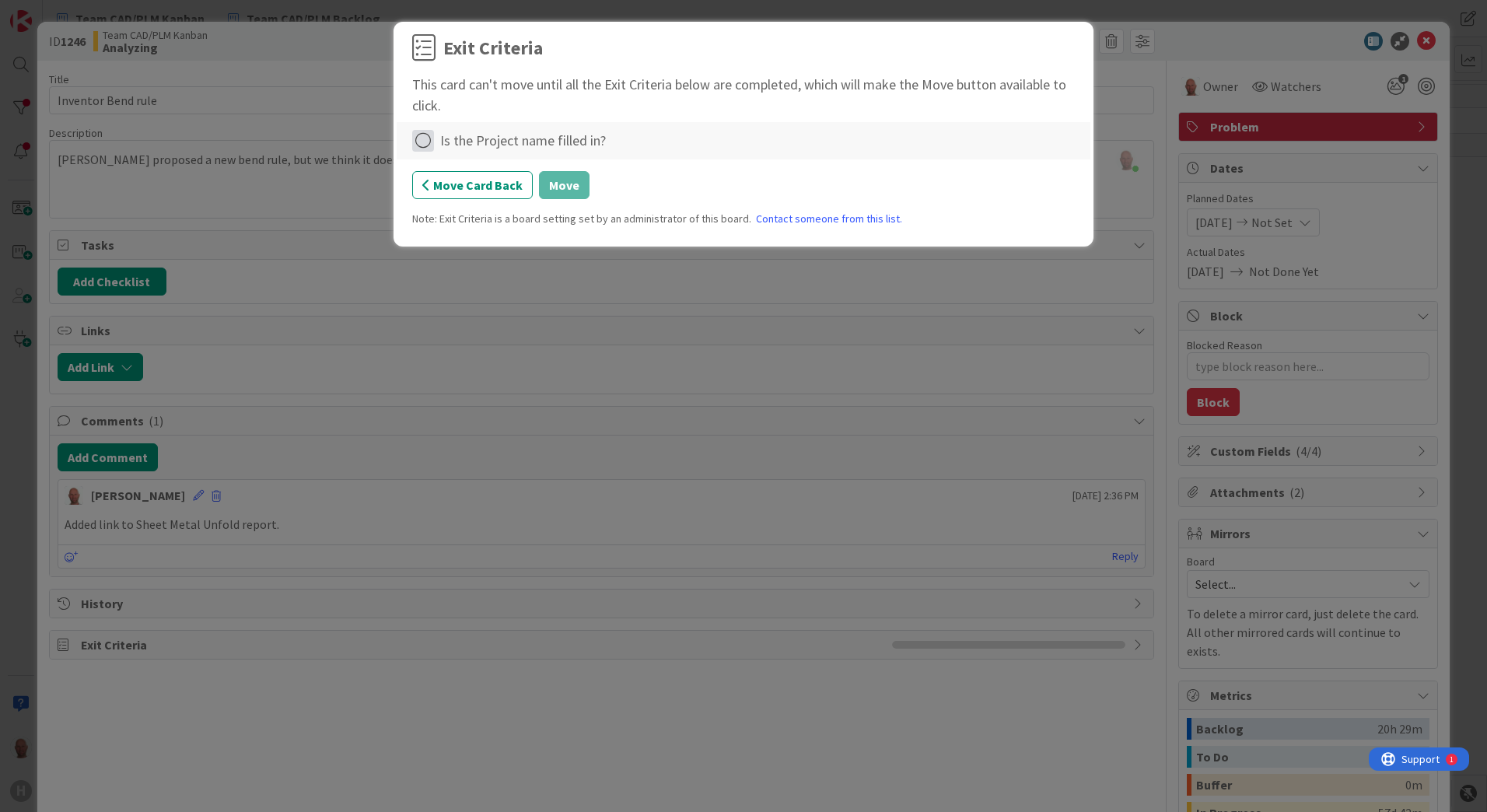
click at [424, 139] on icon at bounding box center [423, 140] width 22 height 22
click at [517, 190] on link "Not Applicable" at bounding box center [509, 194] width 194 height 23
click at [562, 185] on button "Move" at bounding box center [564, 185] width 51 height 28
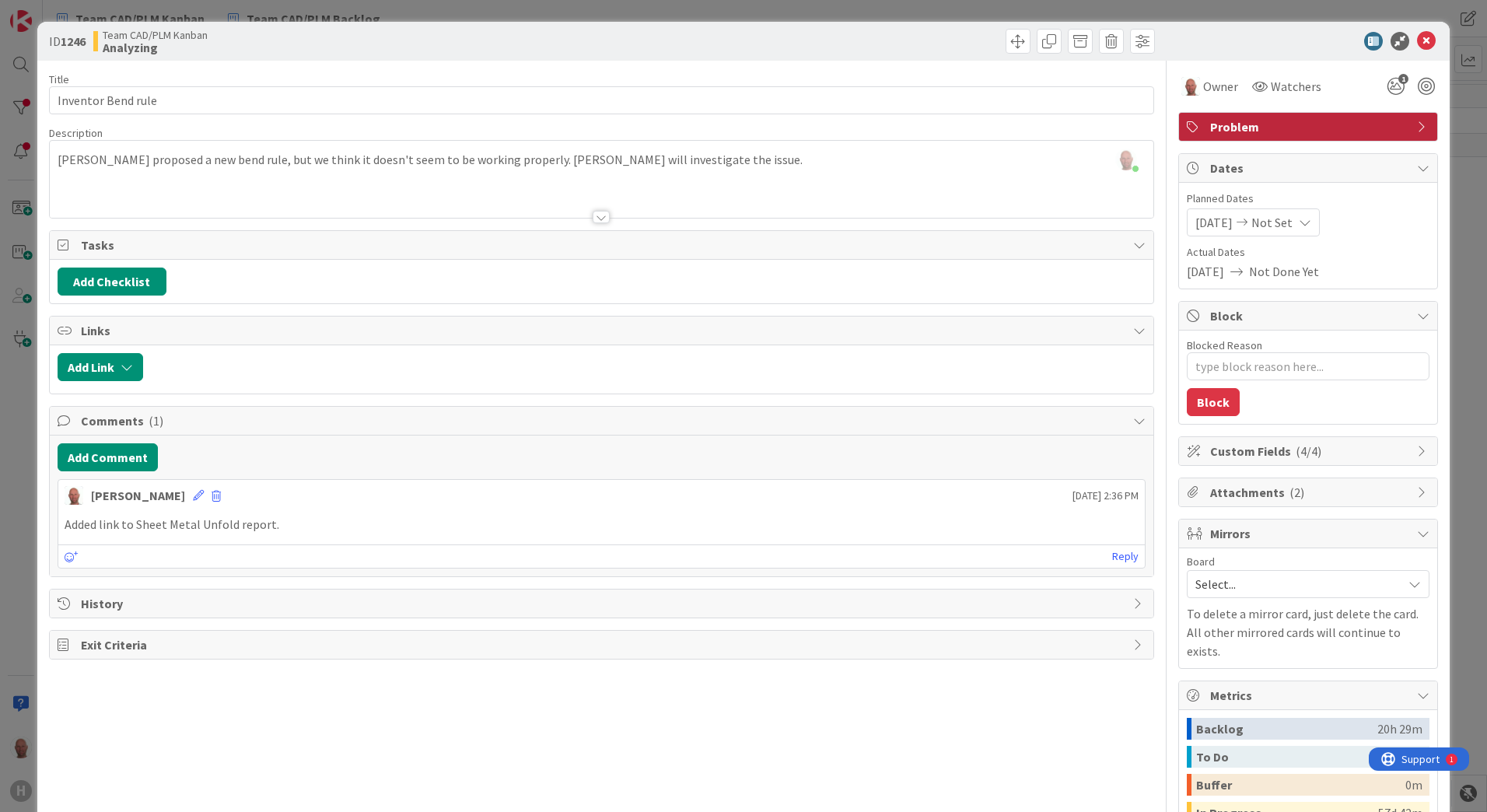
type textarea "x"
click at [1420, 43] on icon at bounding box center [1426, 41] width 19 height 19
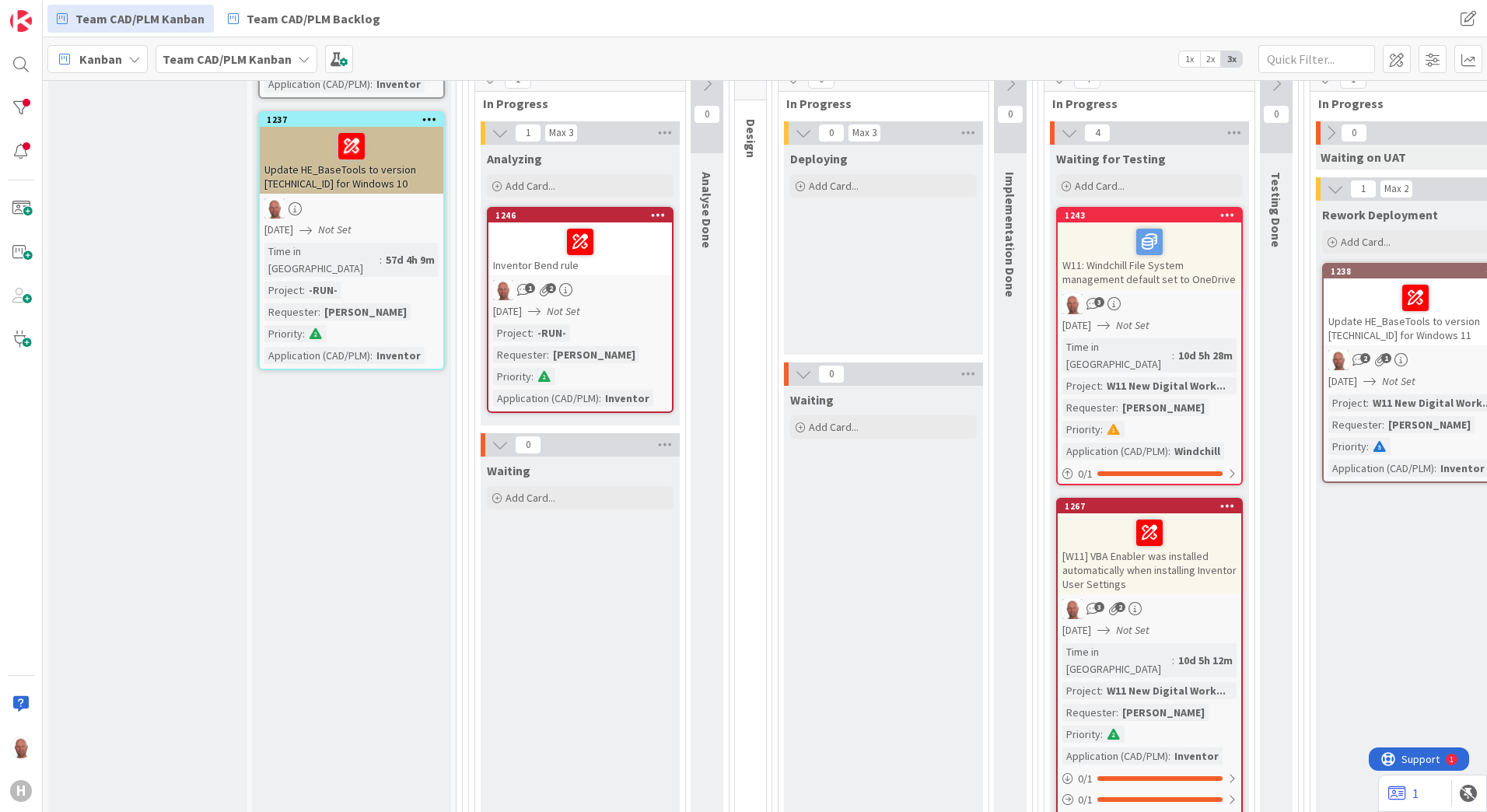
scroll to position [1011, 0]
